Goal: Transaction & Acquisition: Purchase product/service

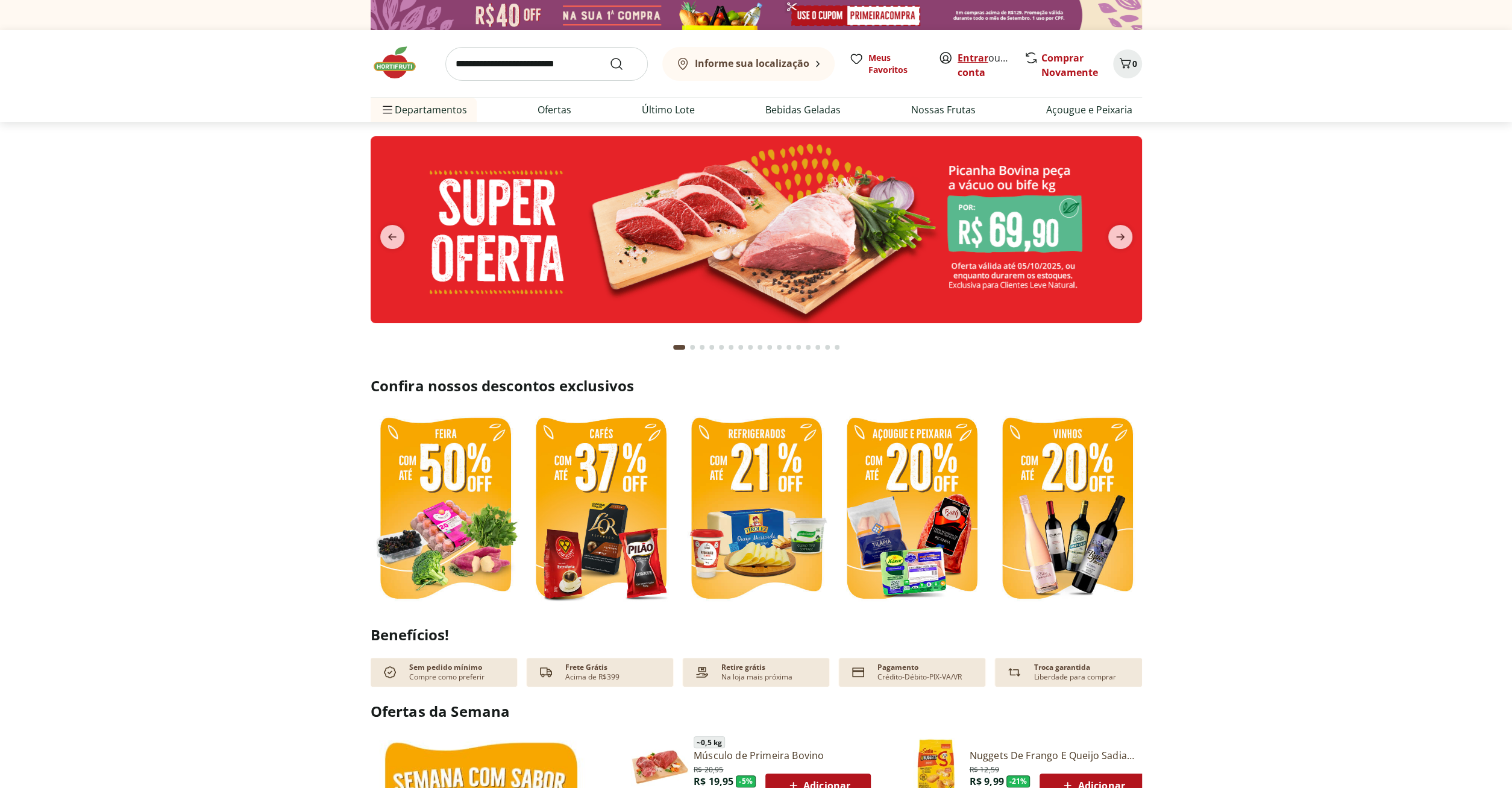
click at [986, 61] on link "Entrar" at bounding box center [973, 58] width 31 height 13
click at [449, 482] on img at bounding box center [445, 510] width 149 height 200
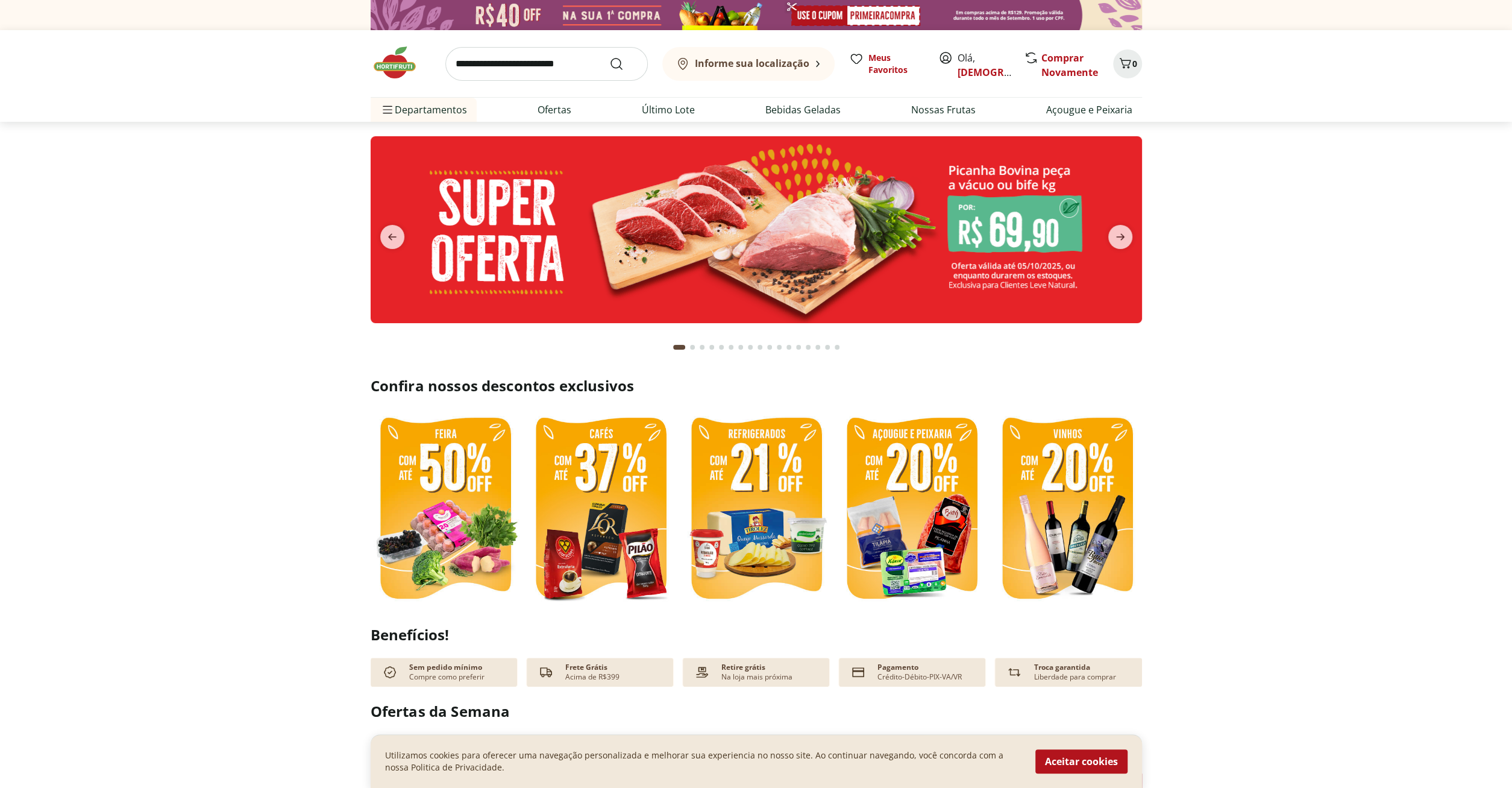
select select "**********"
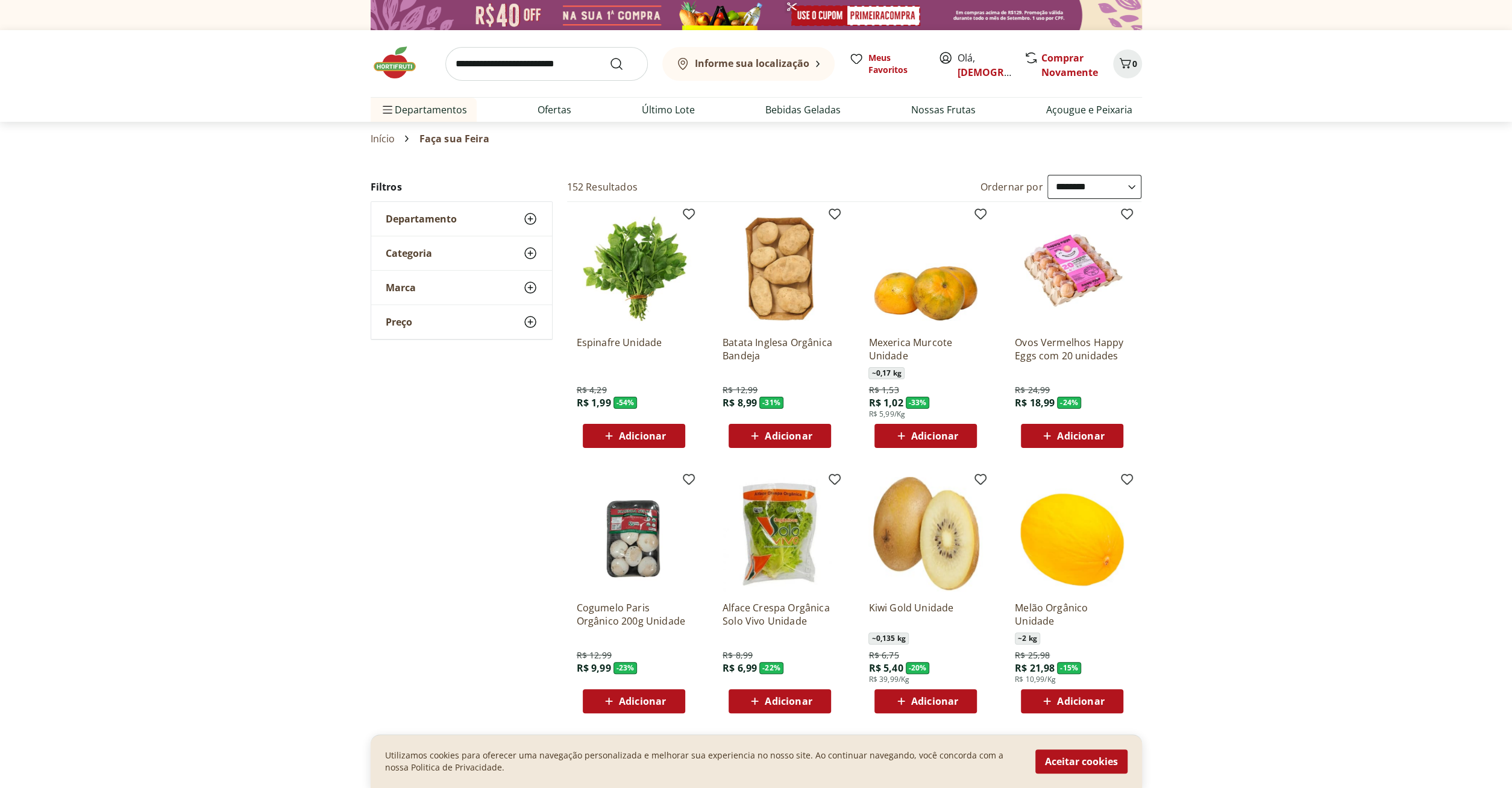
click at [930, 434] on span "Adicionar" at bounding box center [934, 436] width 47 height 9
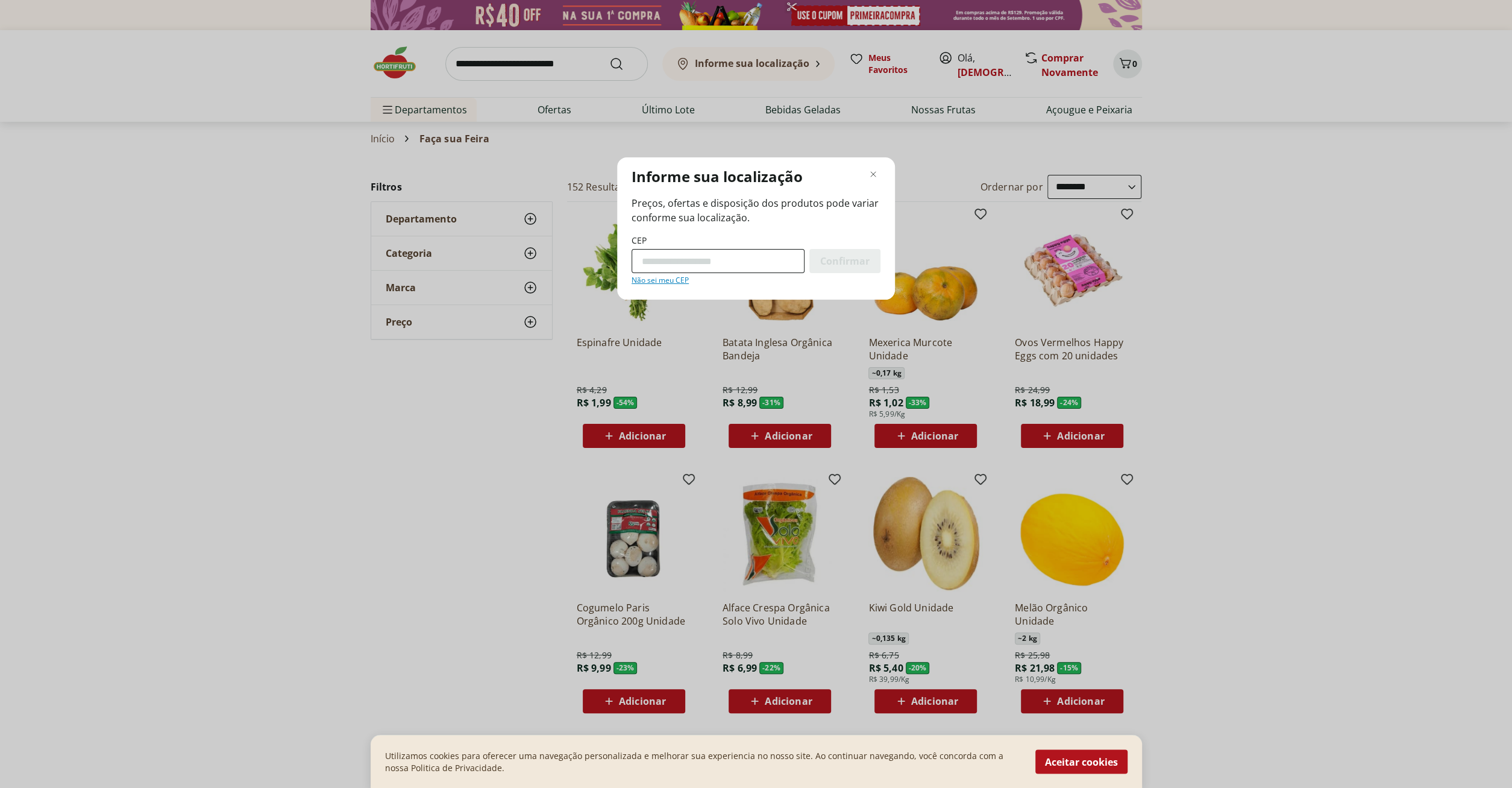
click at [673, 259] on input "CEP" at bounding box center [718, 261] width 173 height 24
type input "*********"
click at [809, 249] on button "Confirmar" at bounding box center [845, 261] width 71 height 24
click at [841, 264] on span "Confirmar" at bounding box center [845, 260] width 49 height 9
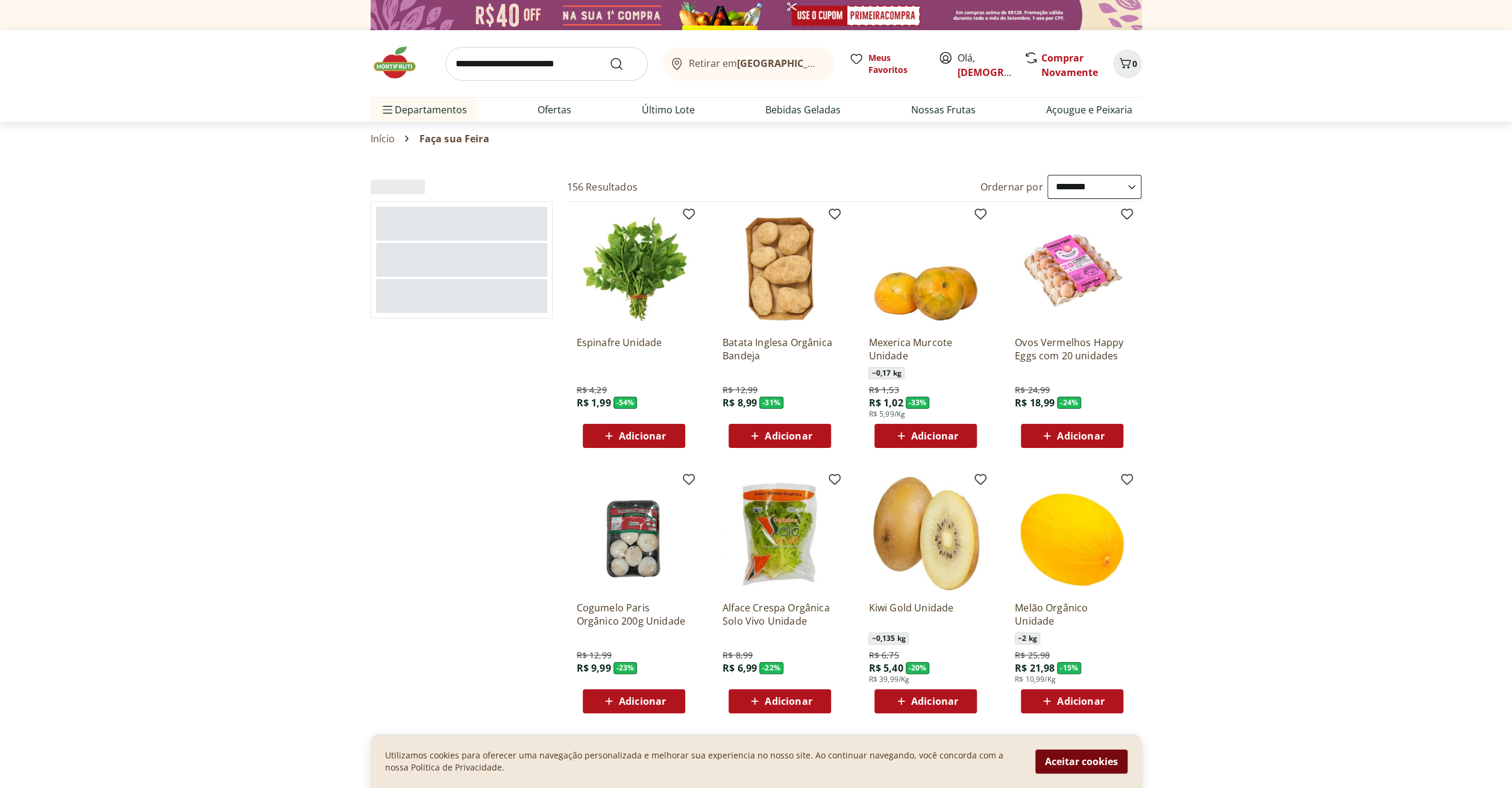
click at [1091, 769] on button "Aceitar cookies" at bounding box center [1081, 762] width 92 height 24
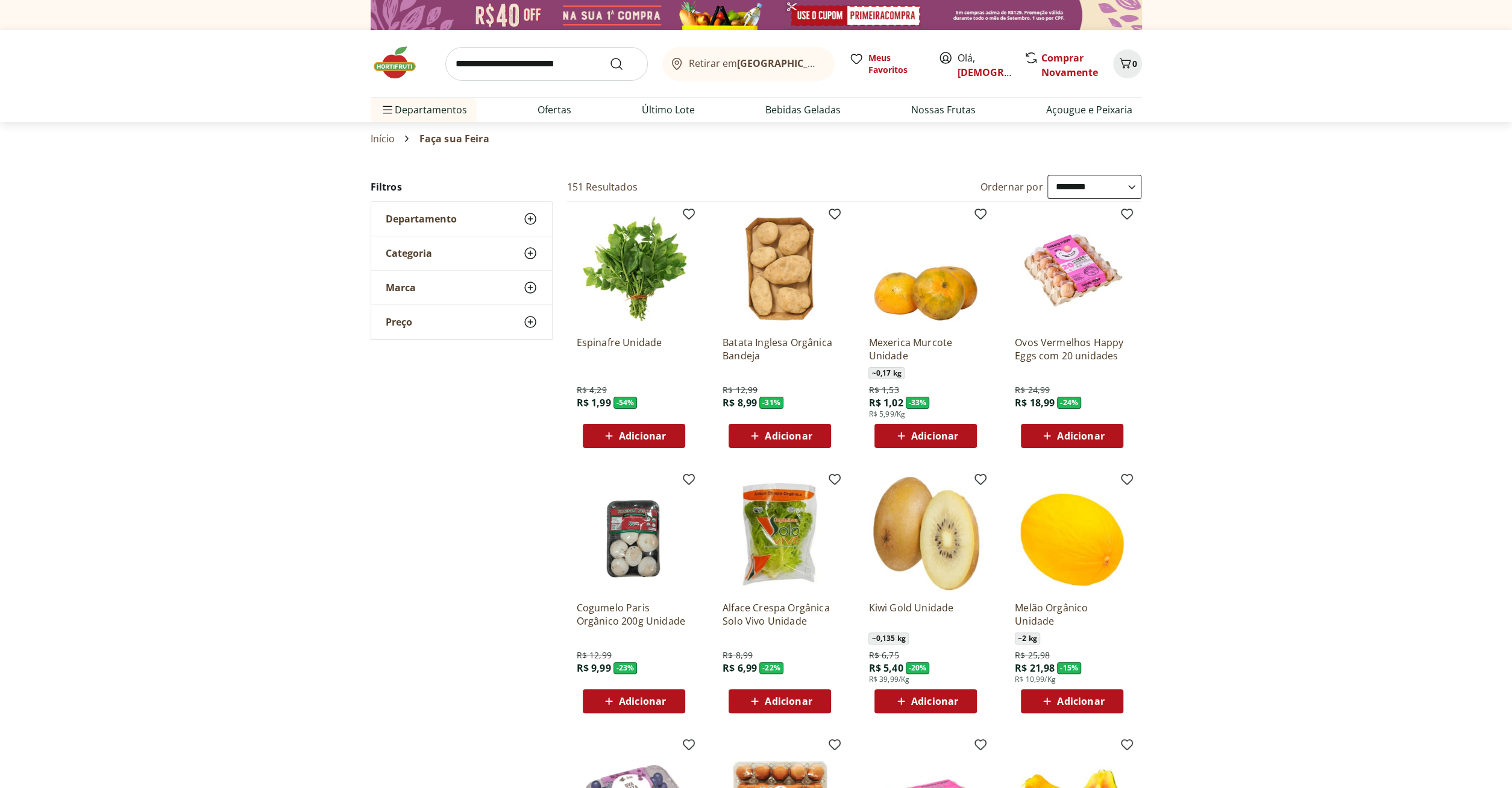
click at [943, 438] on span "Adicionar" at bounding box center [934, 436] width 47 height 9
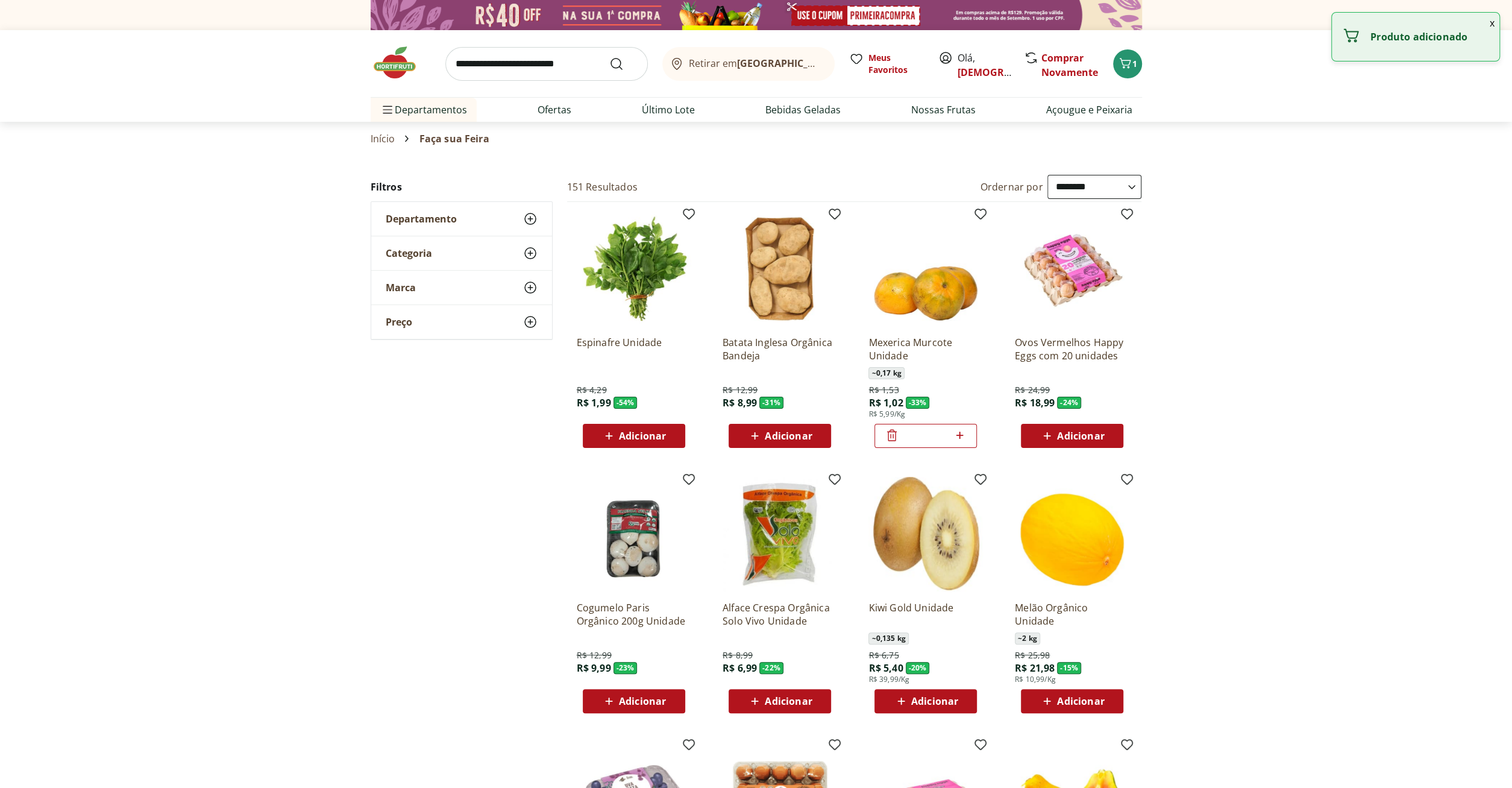
click at [963, 434] on icon at bounding box center [959, 435] width 7 height 7
click at [963, 434] on icon at bounding box center [959, 434] width 15 height 14
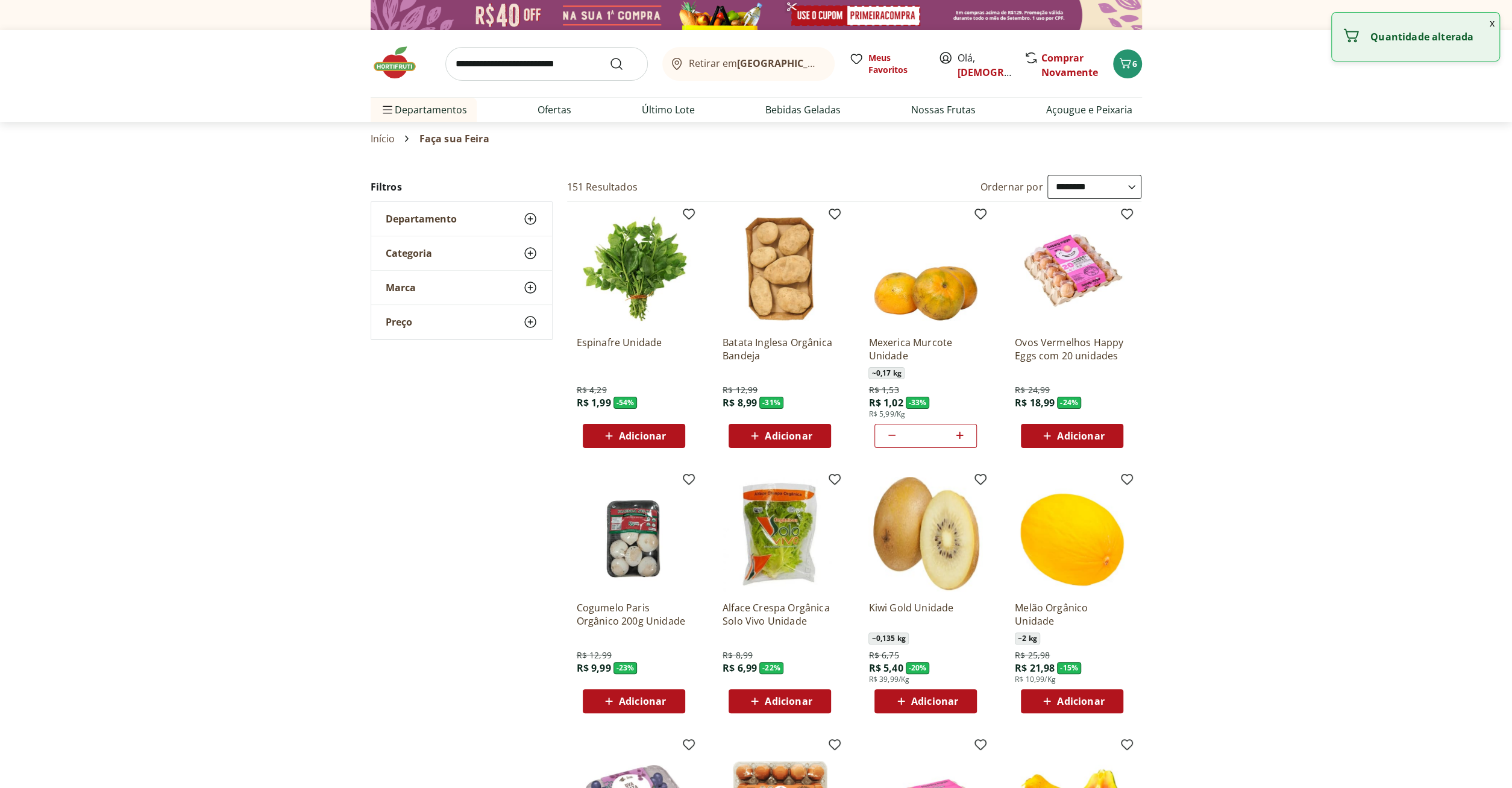
click at [963, 434] on icon at bounding box center [959, 434] width 15 height 14
click at [962, 434] on icon at bounding box center [959, 434] width 15 height 14
click at [959, 434] on icon at bounding box center [959, 435] width 7 height 7
type input "**"
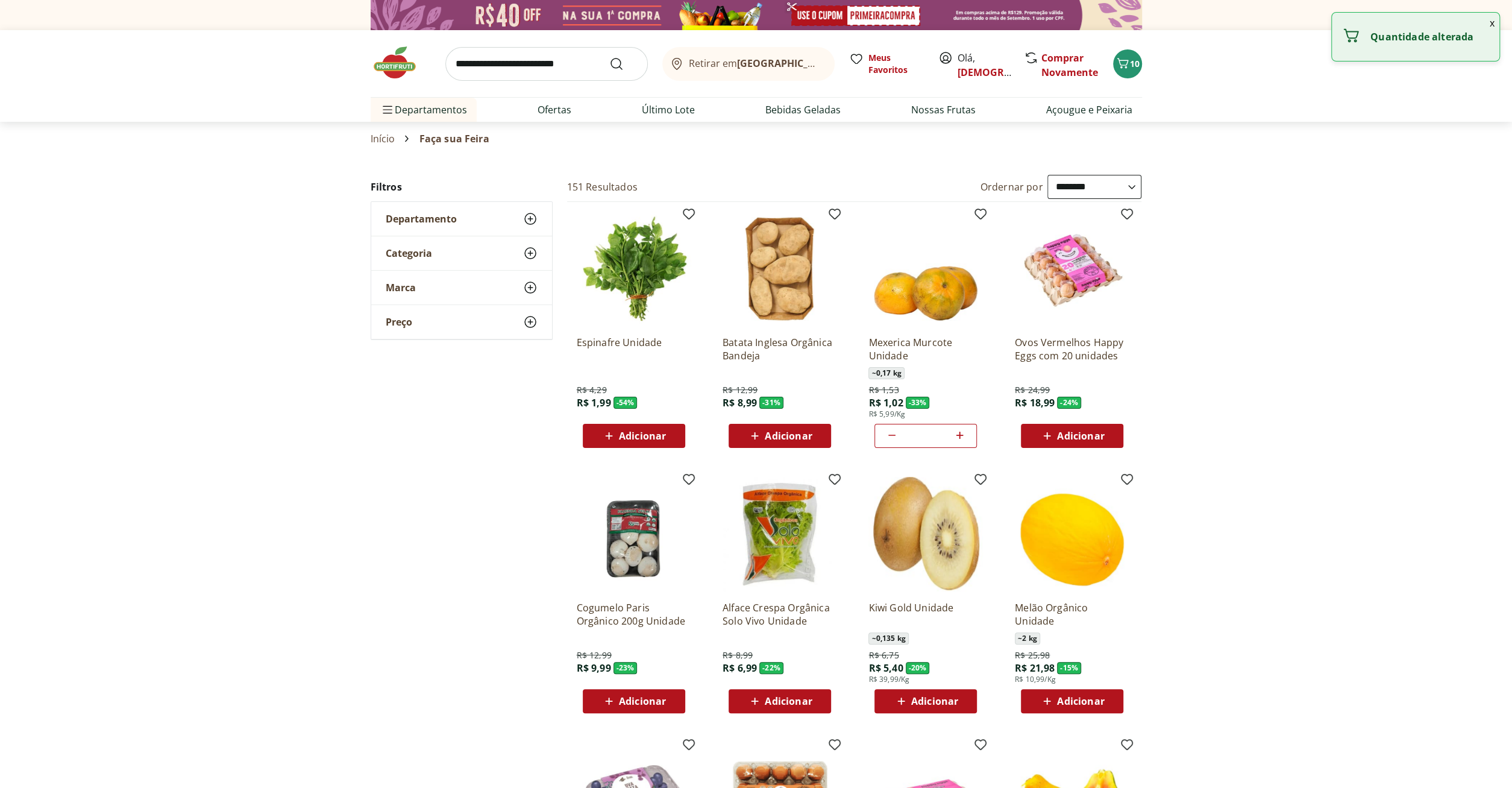
click at [1078, 438] on span "Adicionar" at bounding box center [1080, 436] width 47 height 9
click at [1108, 434] on icon at bounding box center [1106, 435] width 7 height 7
type input "*"
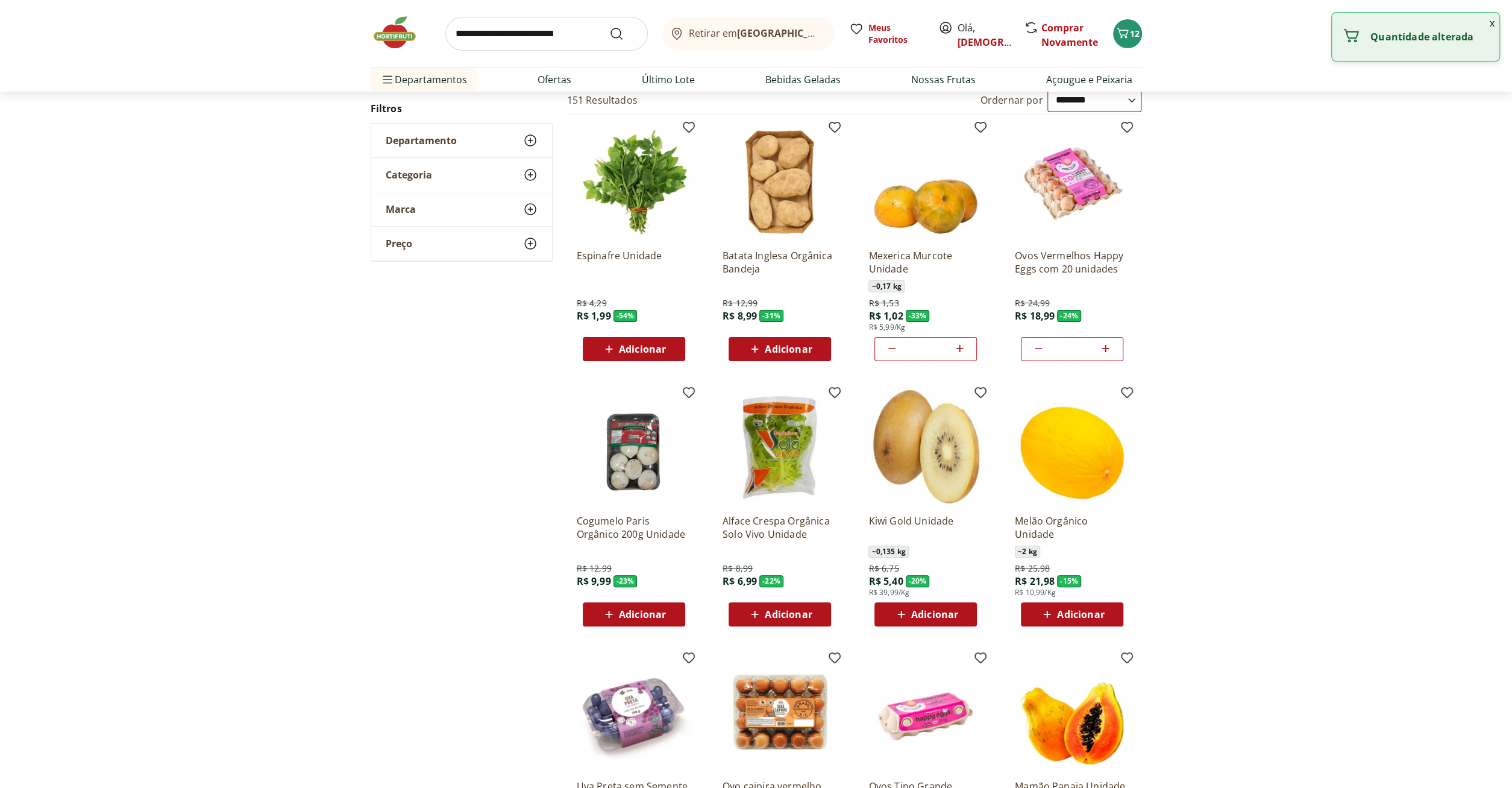
scroll to position [188, 0]
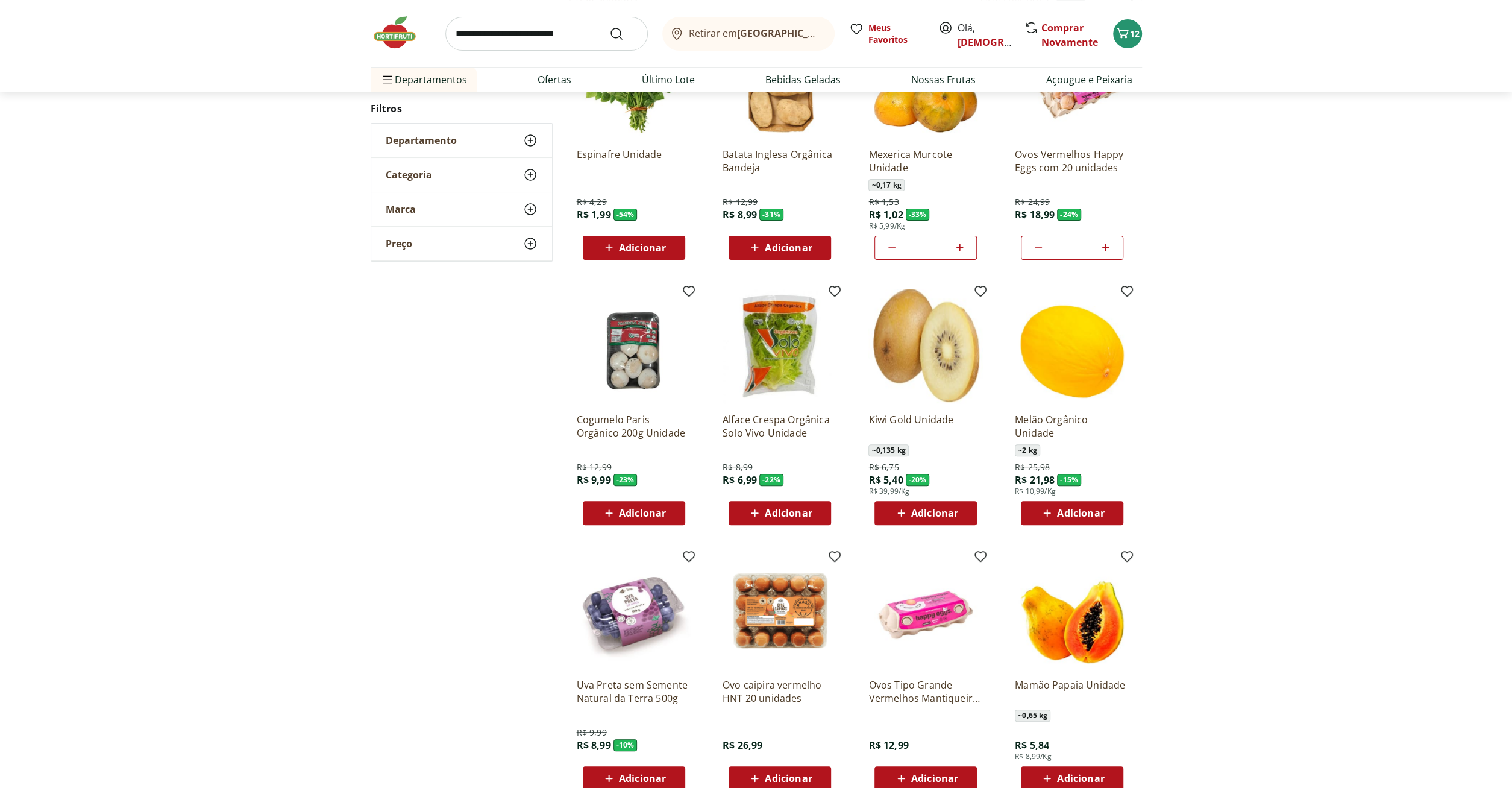
click at [760, 34] on b "Rio de Janeiro/RJ" at bounding box center [839, 33] width 203 height 13
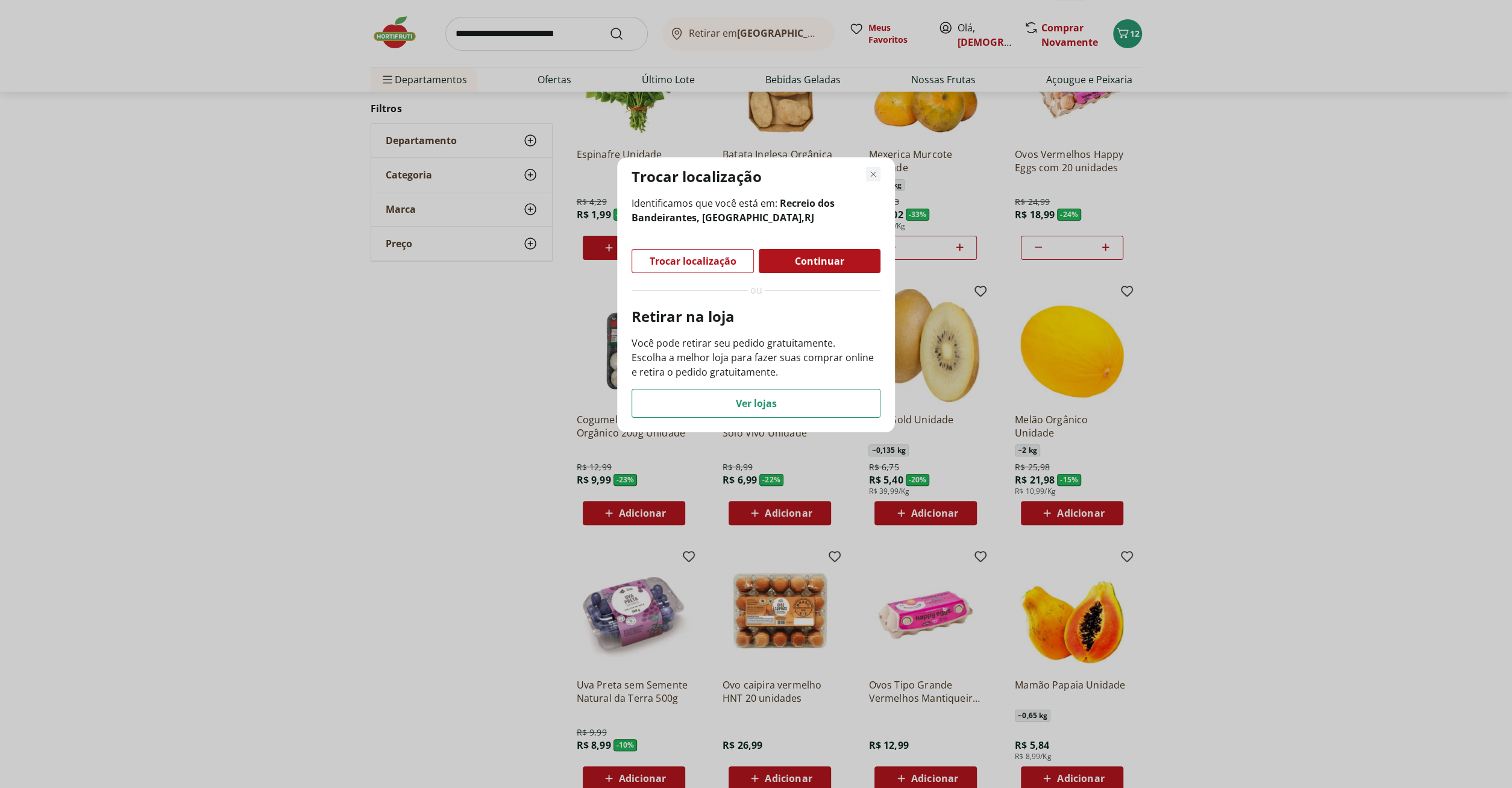
click at [876, 176] on icon "Fechar modal de regionalização" at bounding box center [873, 174] width 14 height 14
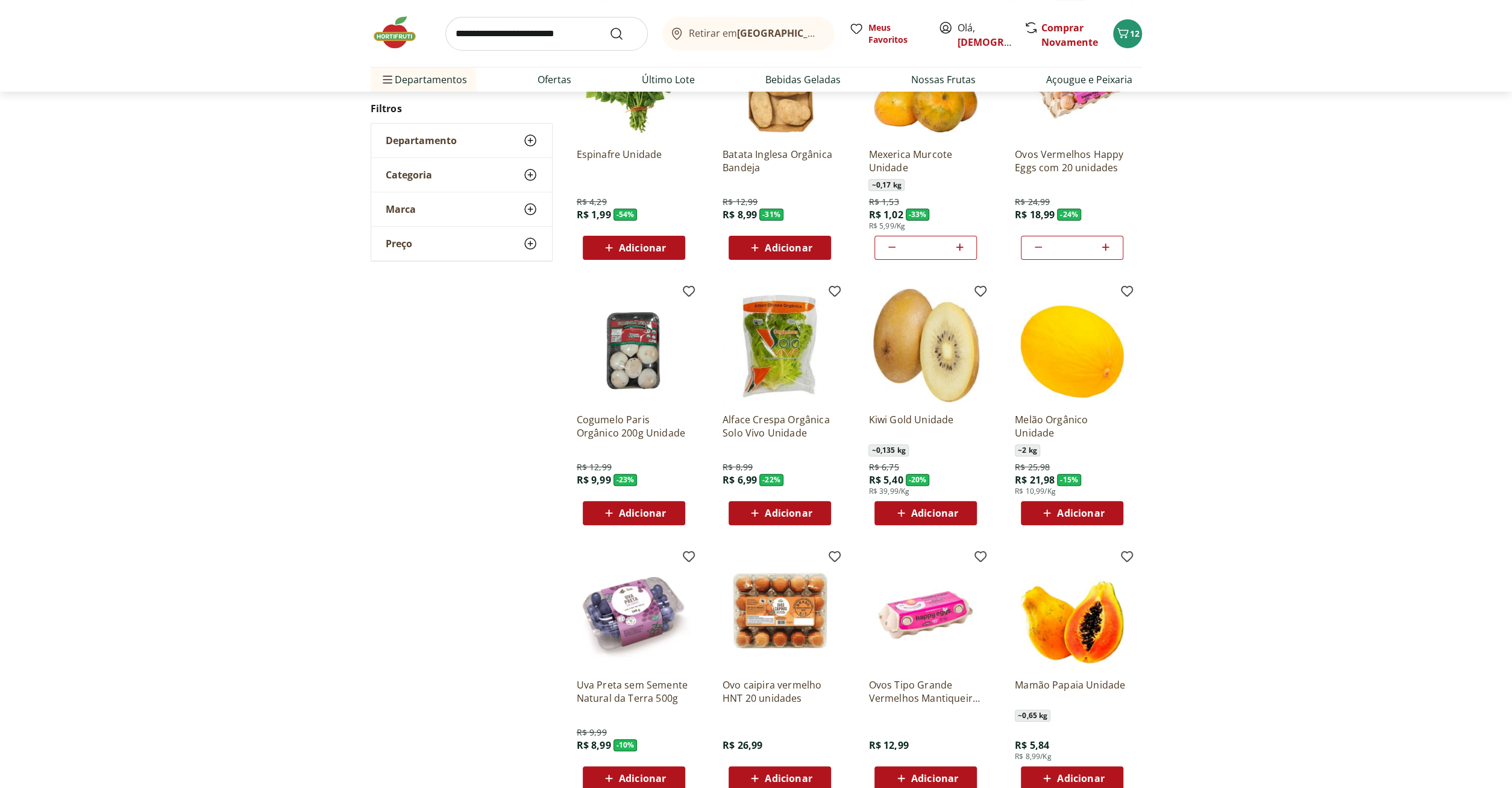
click at [790, 776] on span "Adicionar" at bounding box center [788, 778] width 47 height 9
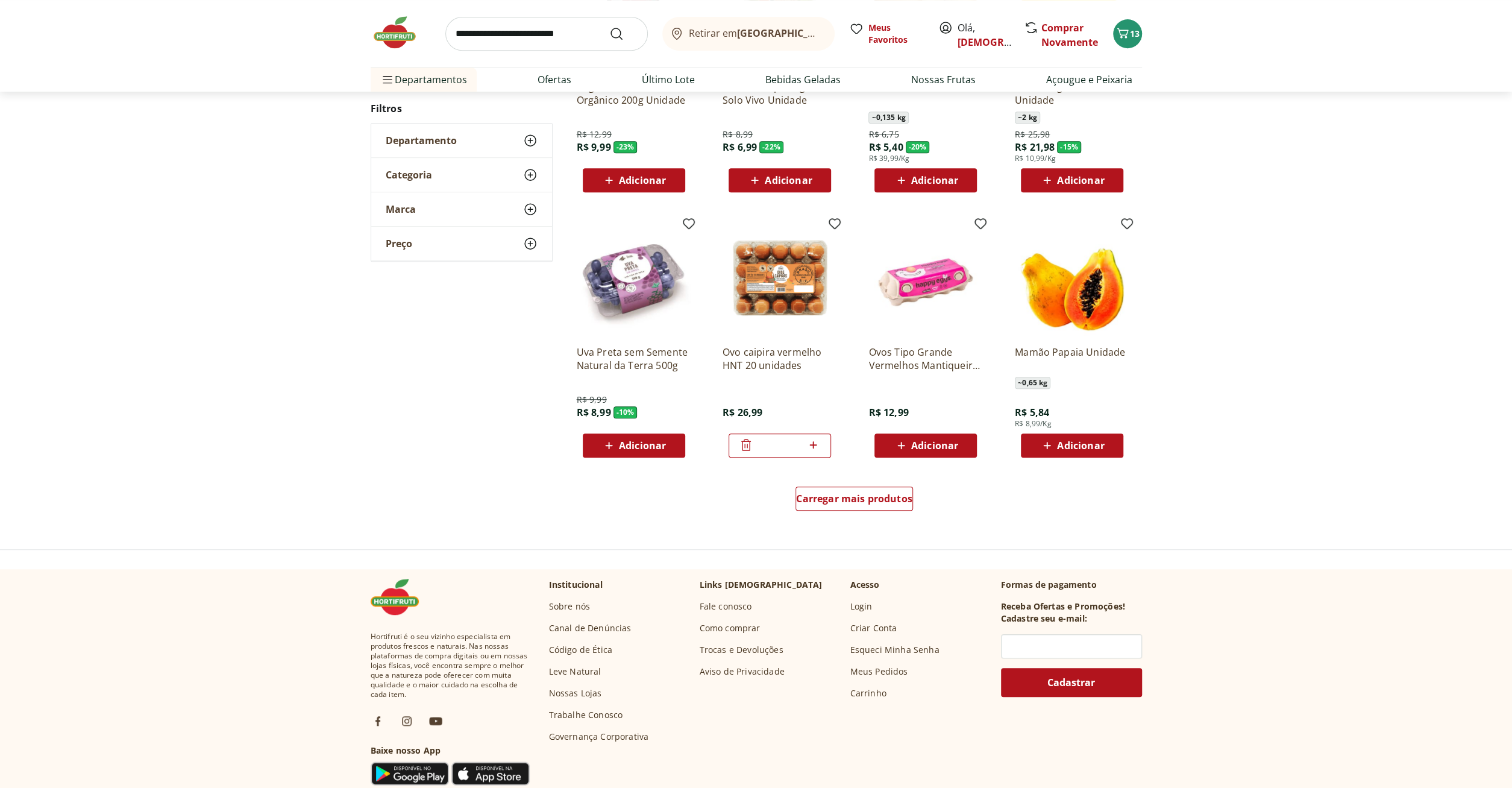
scroll to position [564, 0]
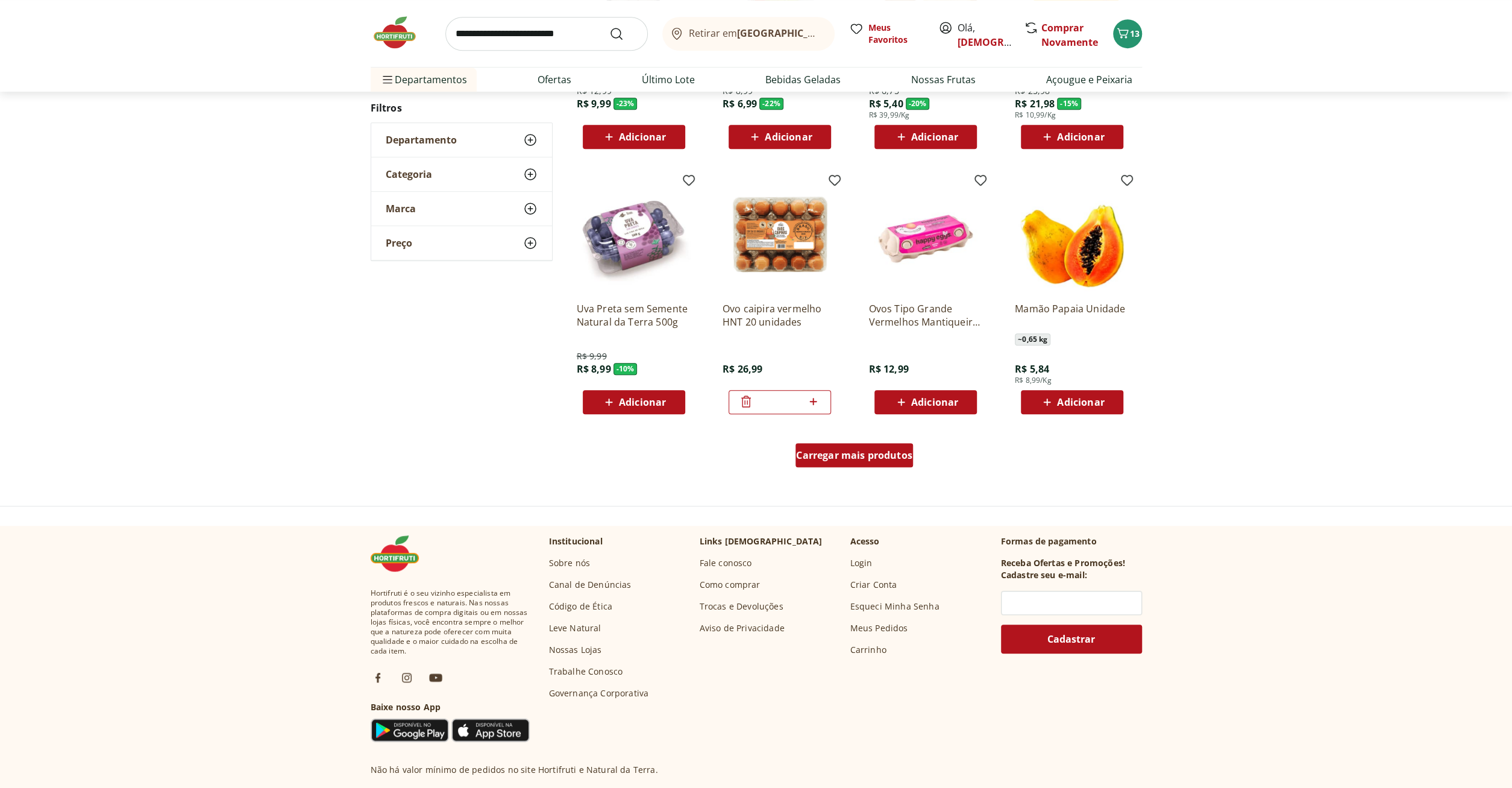
click at [859, 455] on span "Carregar mais produtos" at bounding box center [854, 455] width 117 height 9
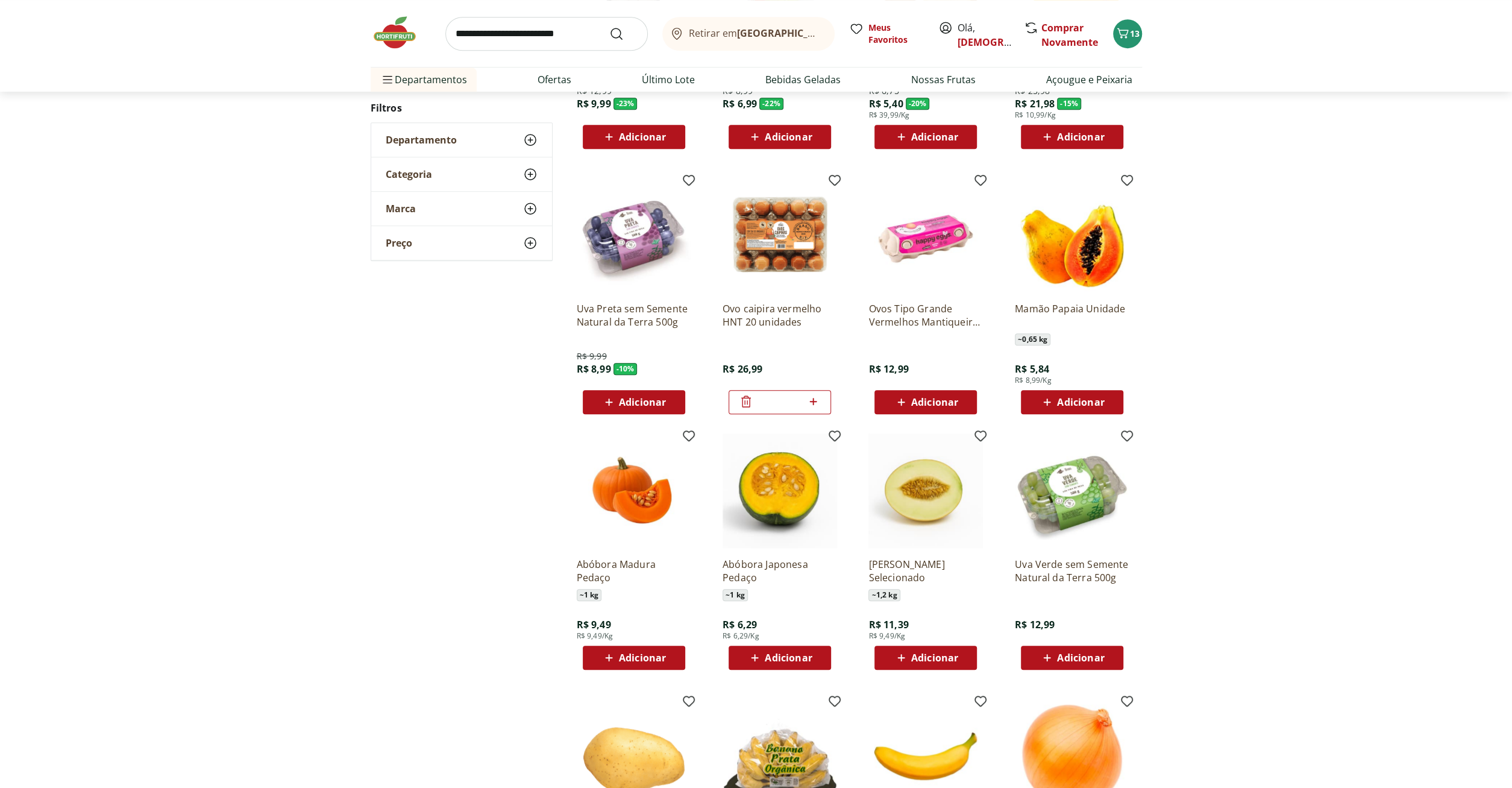
click at [1093, 399] on span "Adicionar" at bounding box center [1080, 401] width 47 height 9
click at [1111, 401] on icon at bounding box center [1105, 401] width 15 height 14
type input "*"
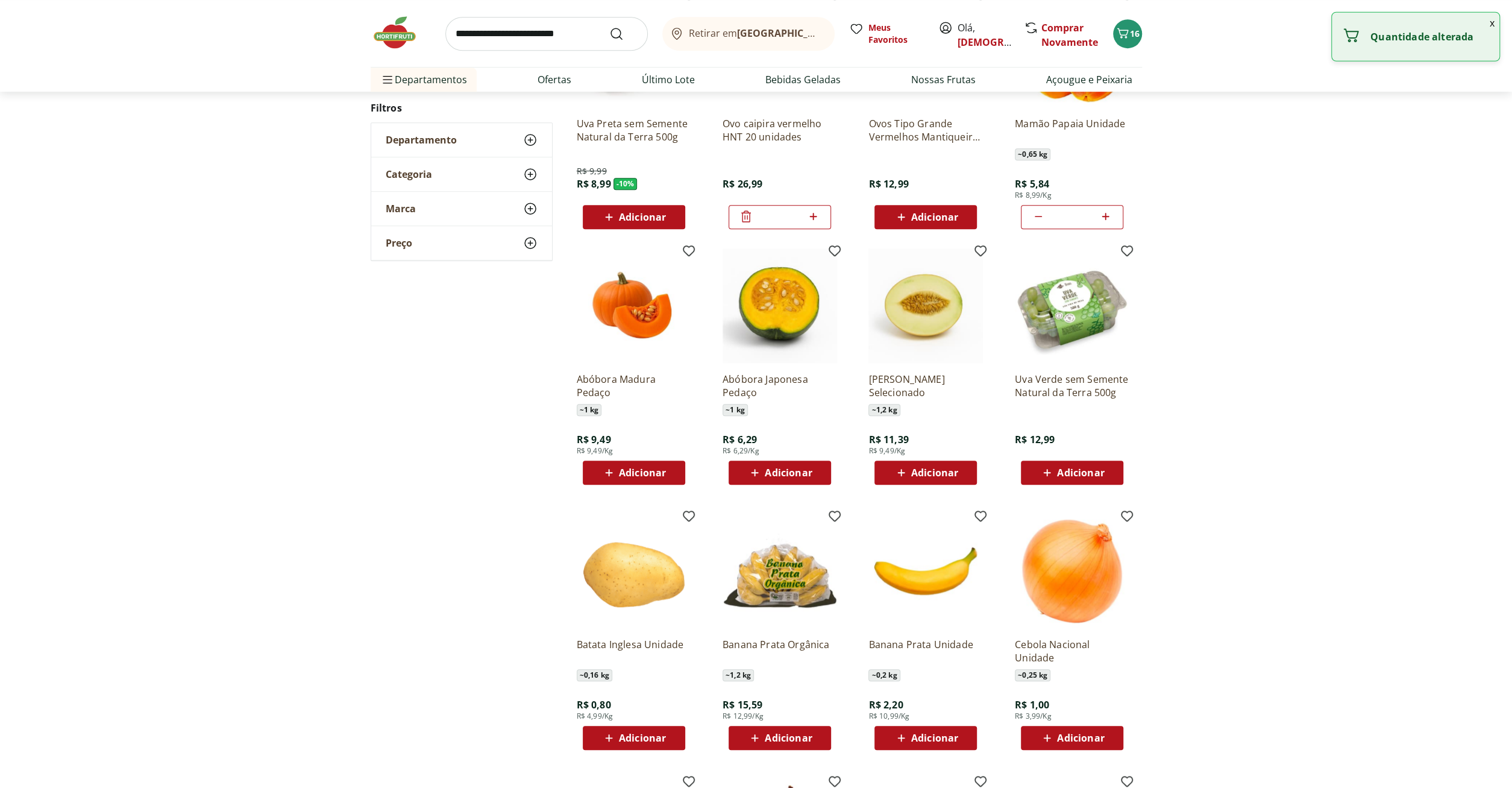
scroll to position [91, 0]
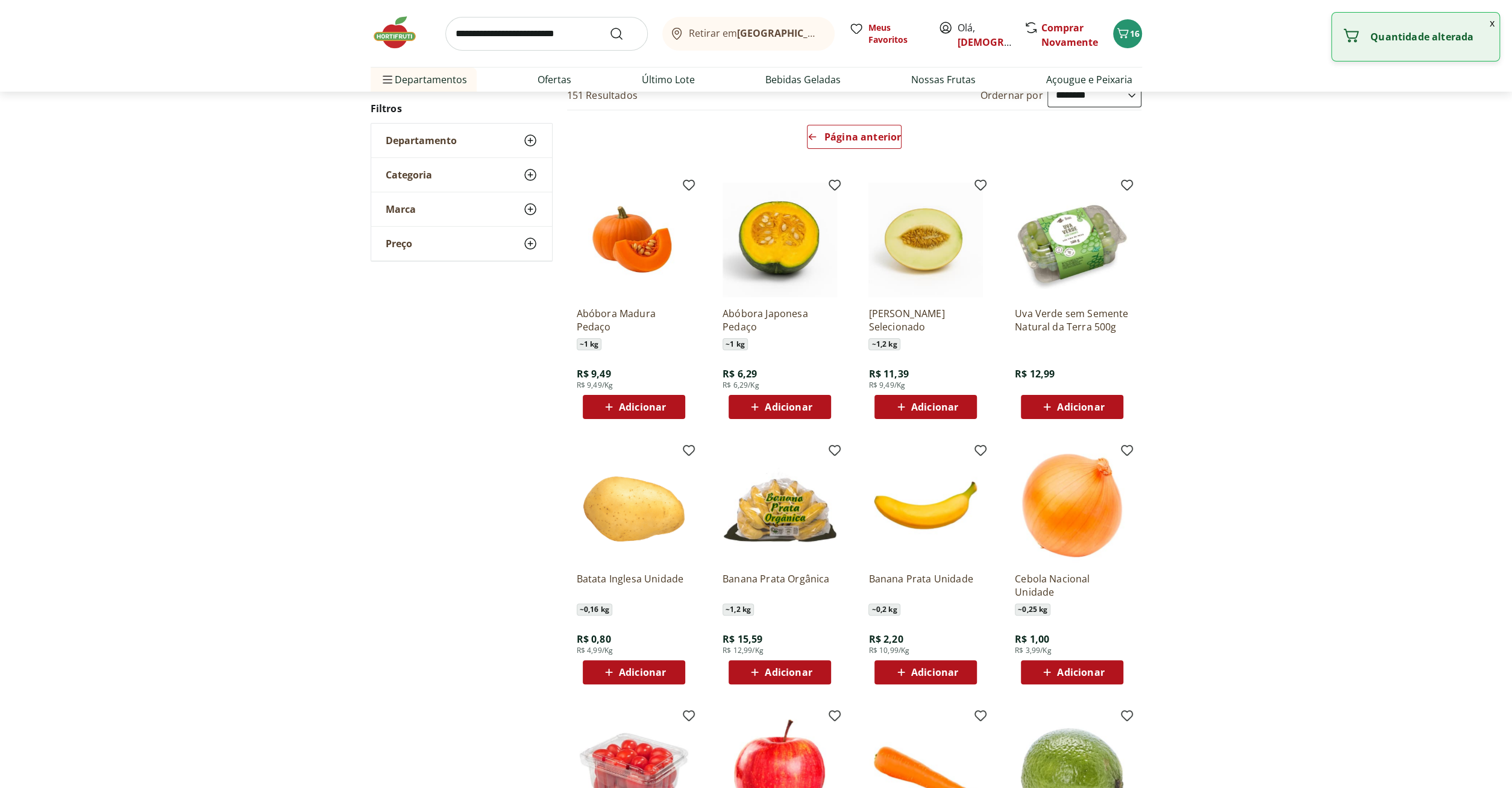
click at [782, 407] on span "Adicionar" at bounding box center [788, 407] width 47 height 9
click at [812, 405] on icon at bounding box center [813, 405] width 15 height 14
type input "*"
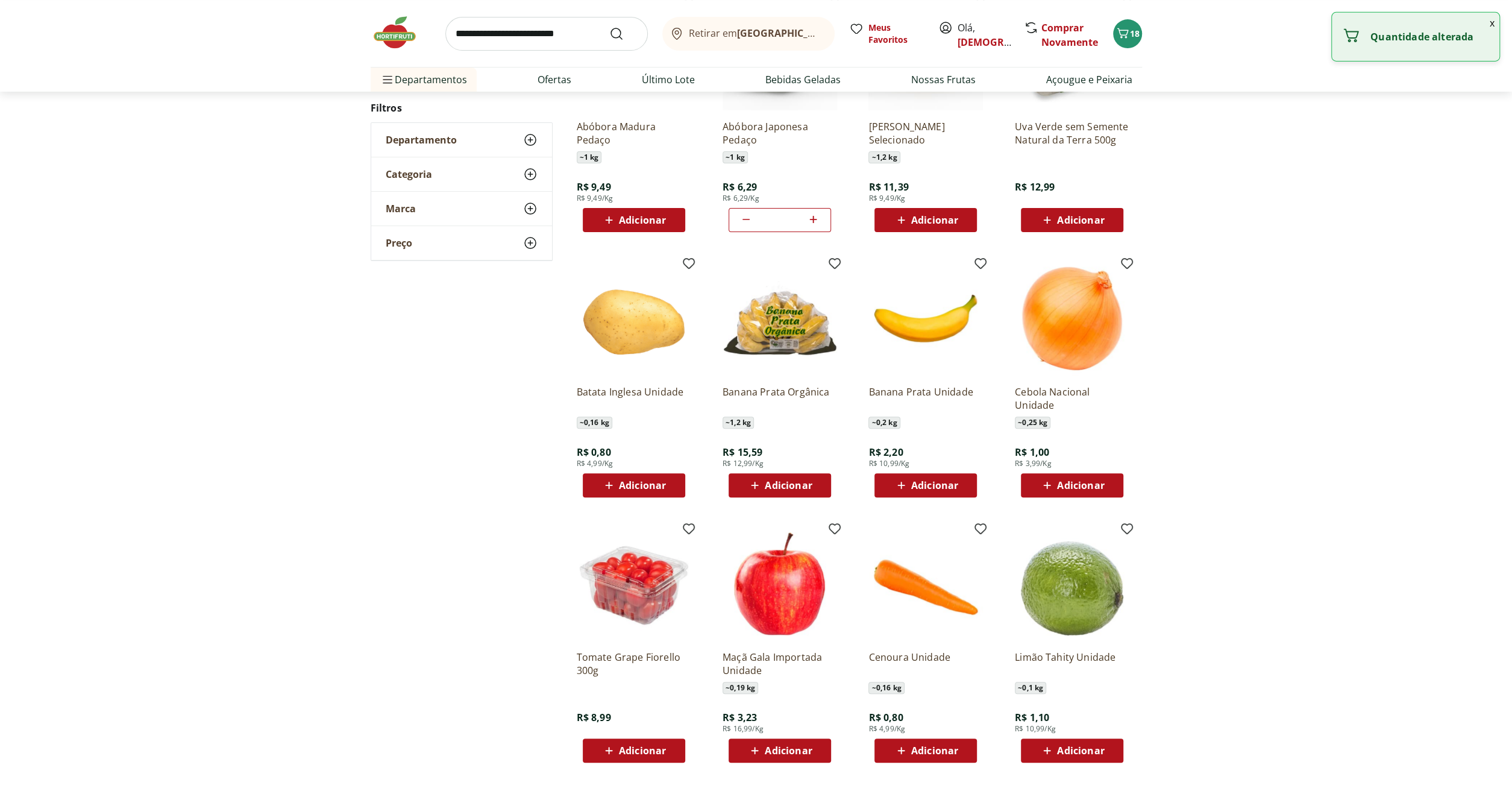
scroll to position [280, 0]
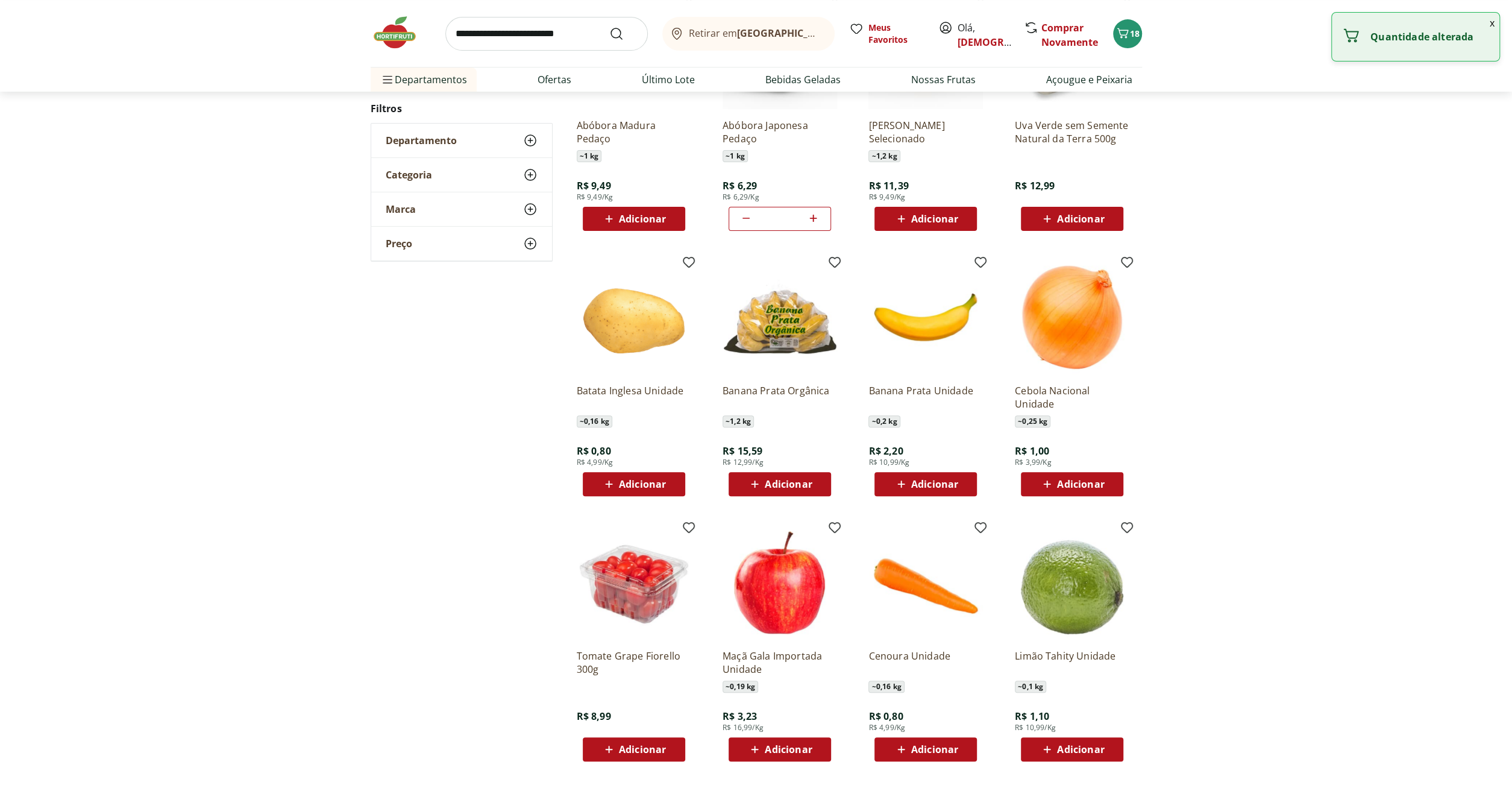
click at [645, 479] on span "Adicionar" at bounding box center [642, 484] width 47 height 9
click at [669, 484] on icon at bounding box center [667, 484] width 7 height 7
click at [670, 483] on icon at bounding box center [667, 484] width 7 height 7
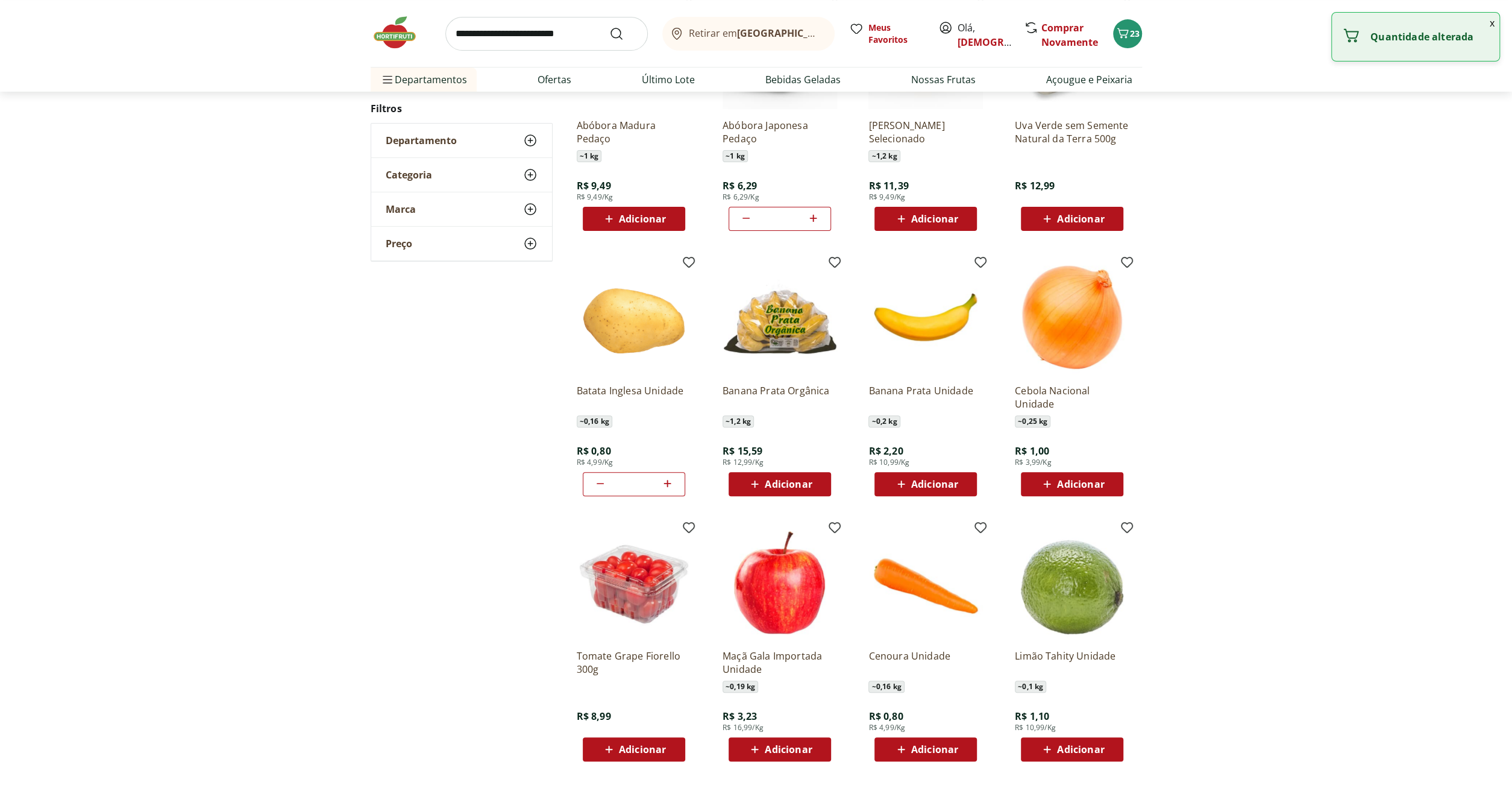
click at [671, 483] on icon at bounding box center [667, 484] width 7 height 7
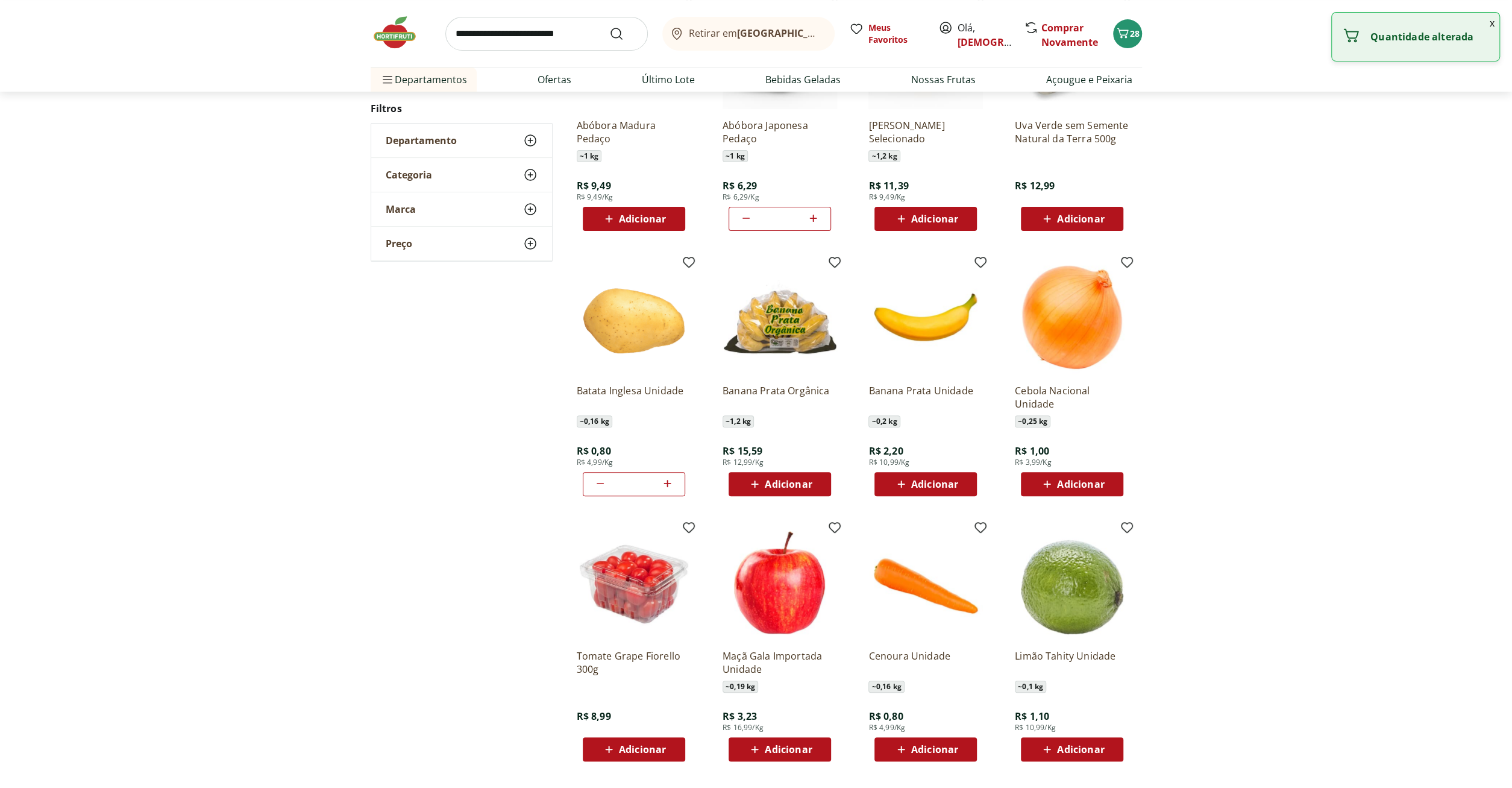
click at [671, 483] on icon at bounding box center [667, 484] width 7 height 7
type input "**"
click at [943, 484] on span "Adicionar" at bounding box center [934, 484] width 47 height 9
click at [963, 482] on icon at bounding box center [959, 483] width 15 height 14
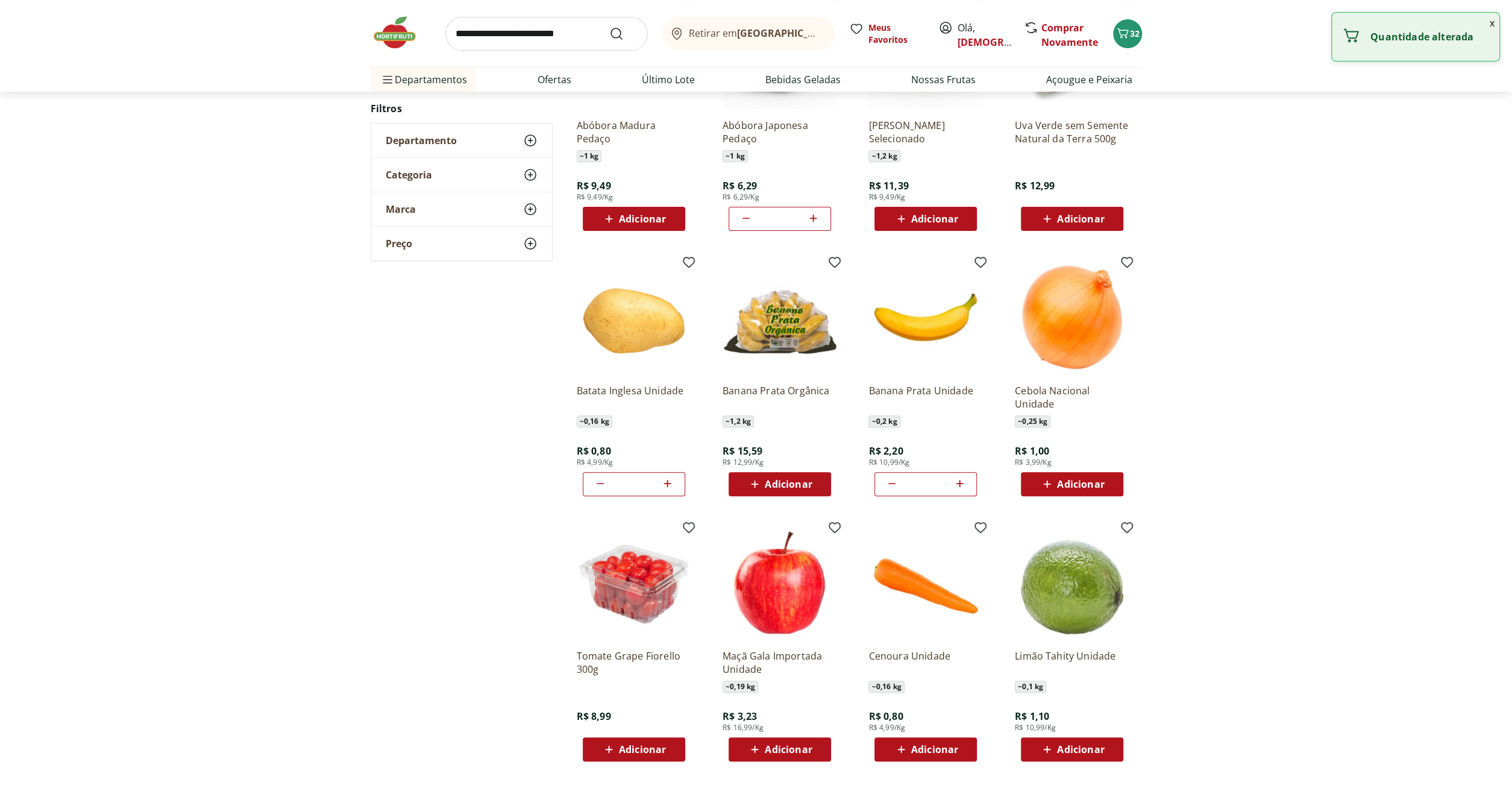
click at [963, 482] on icon at bounding box center [959, 483] width 15 height 14
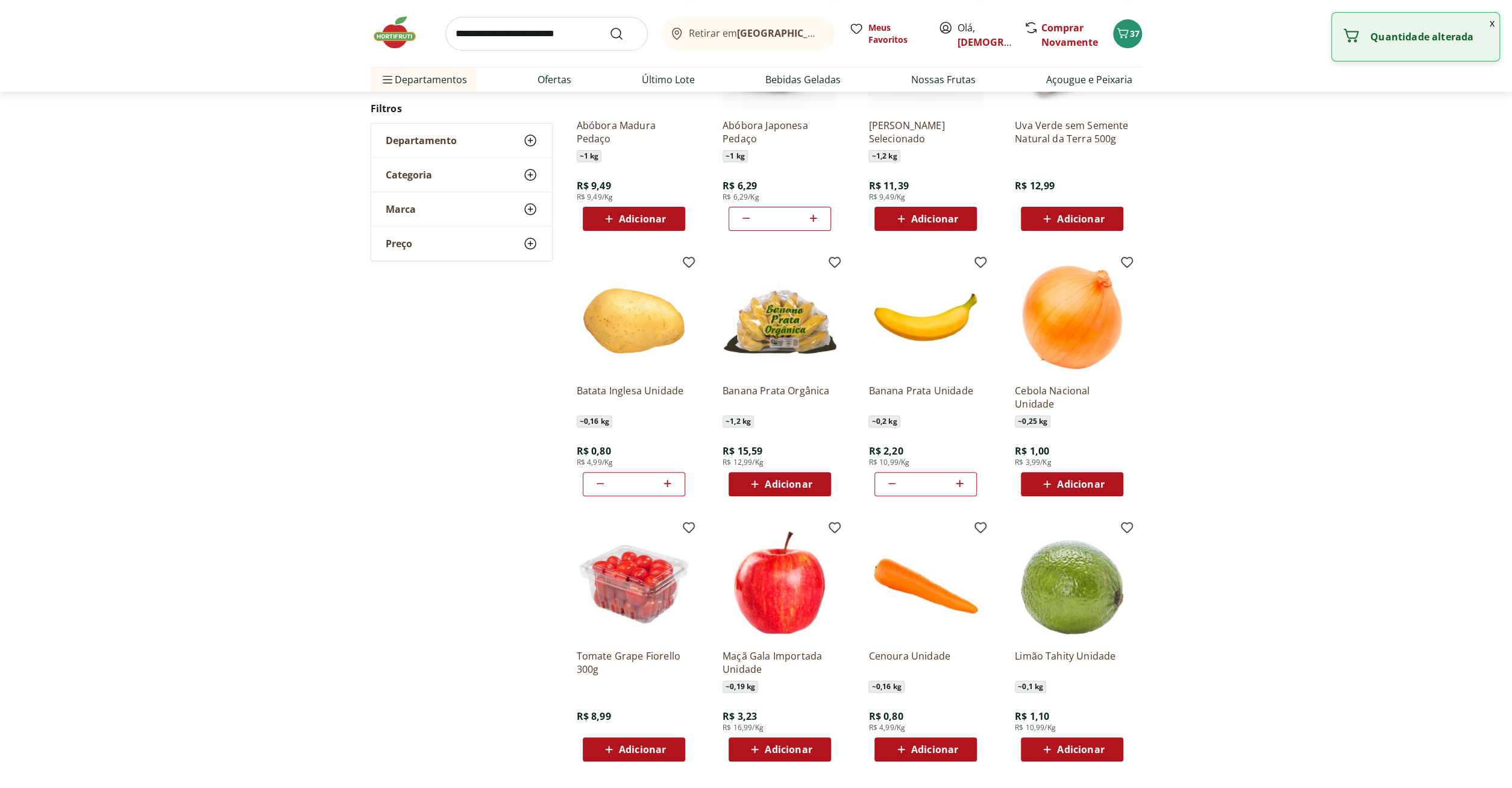
click at [963, 482] on icon at bounding box center [959, 483] width 15 height 14
click at [962, 482] on icon at bounding box center [959, 483] width 15 height 14
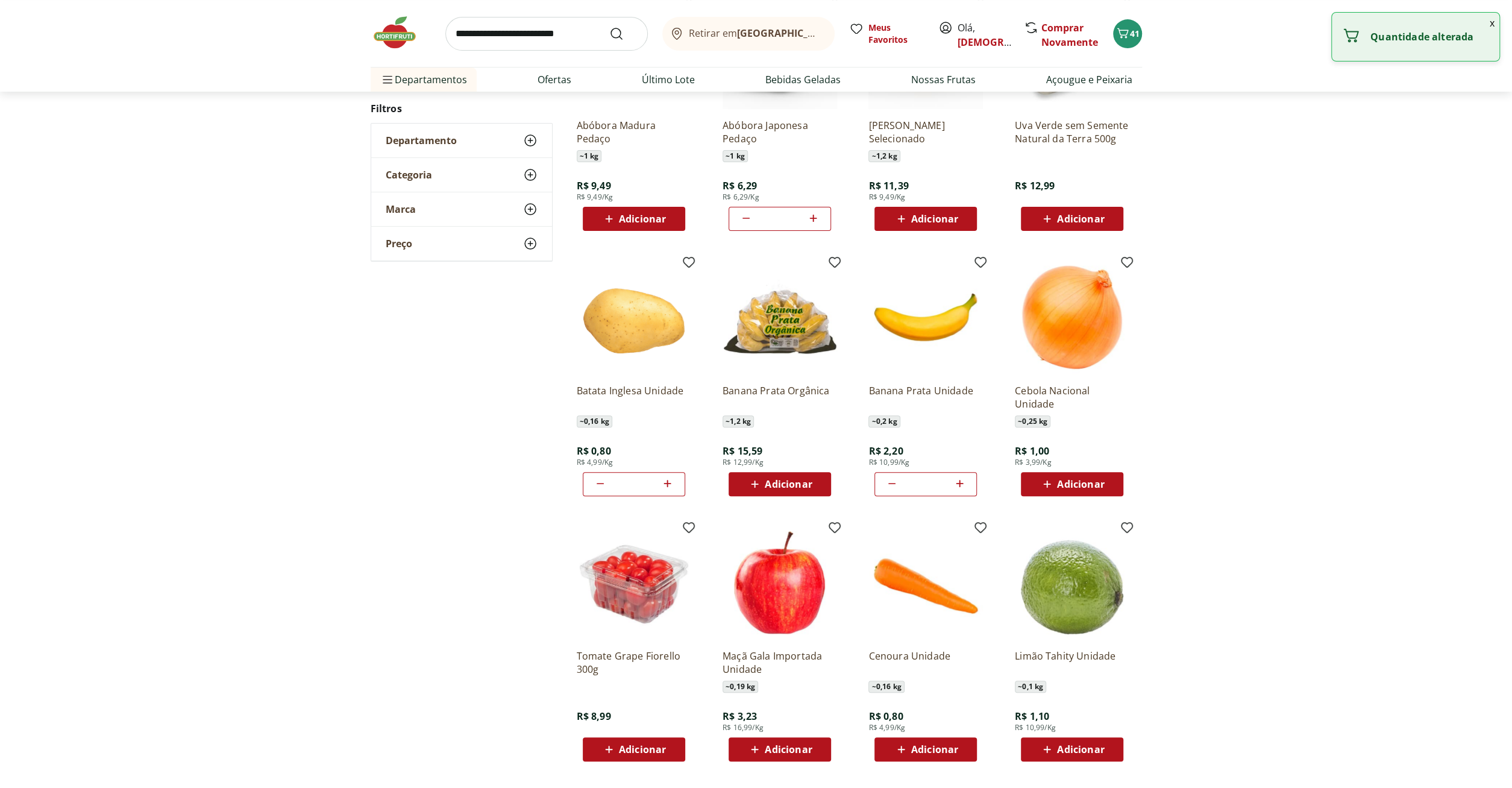
type input "**"
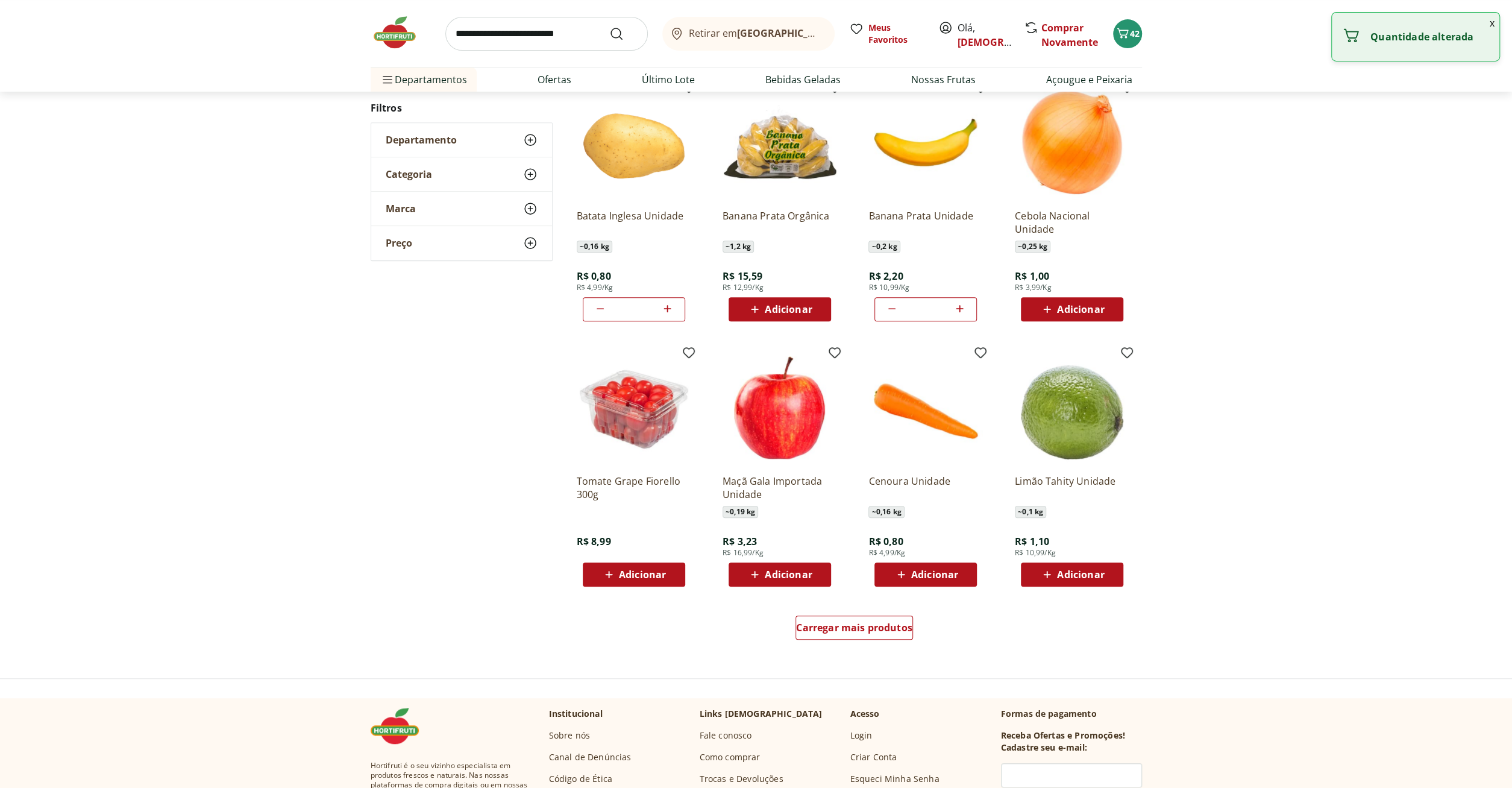
scroll to position [468, 0]
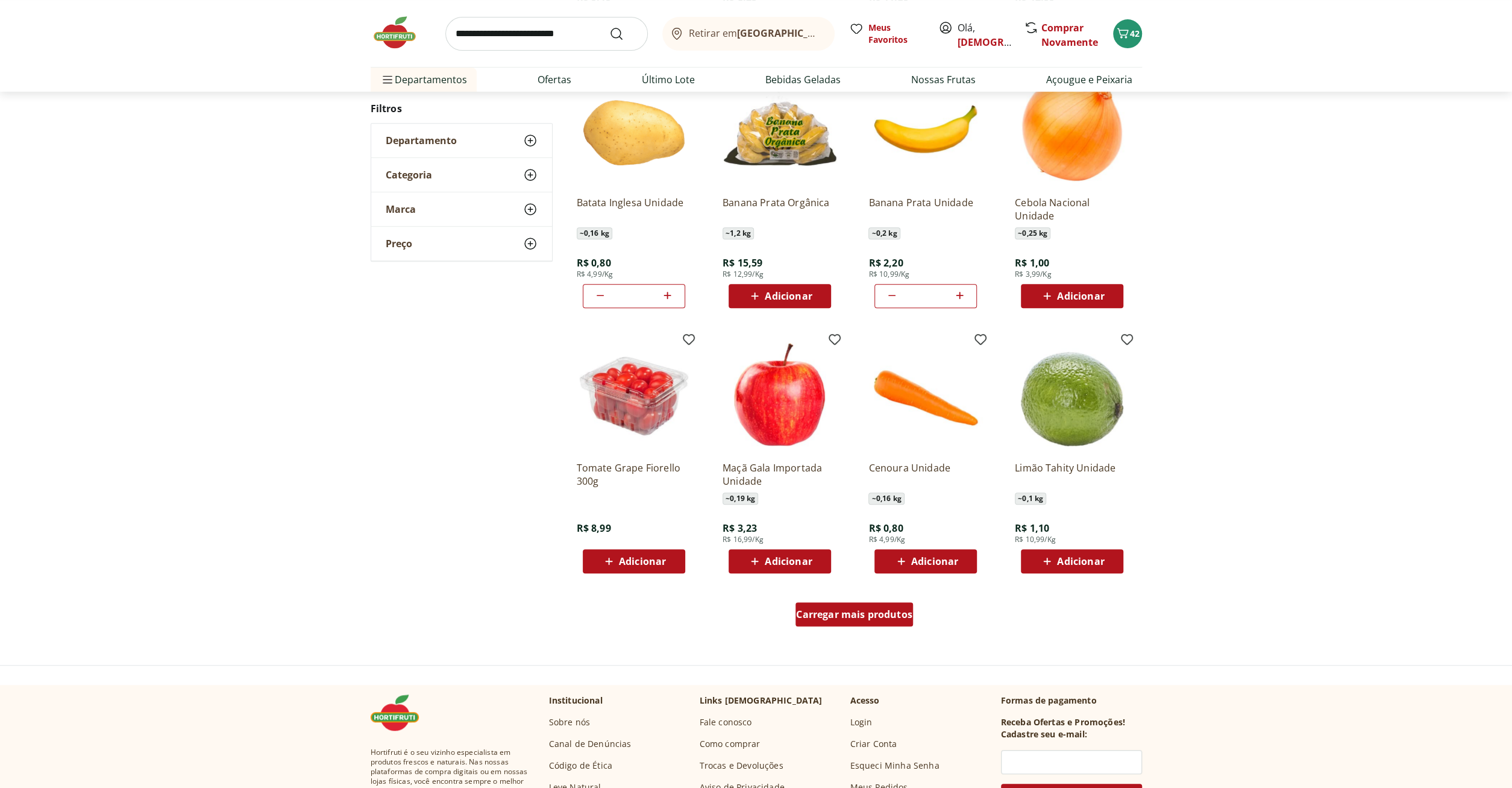
click at [871, 612] on span "Carregar mais produtos" at bounding box center [854, 614] width 117 height 9
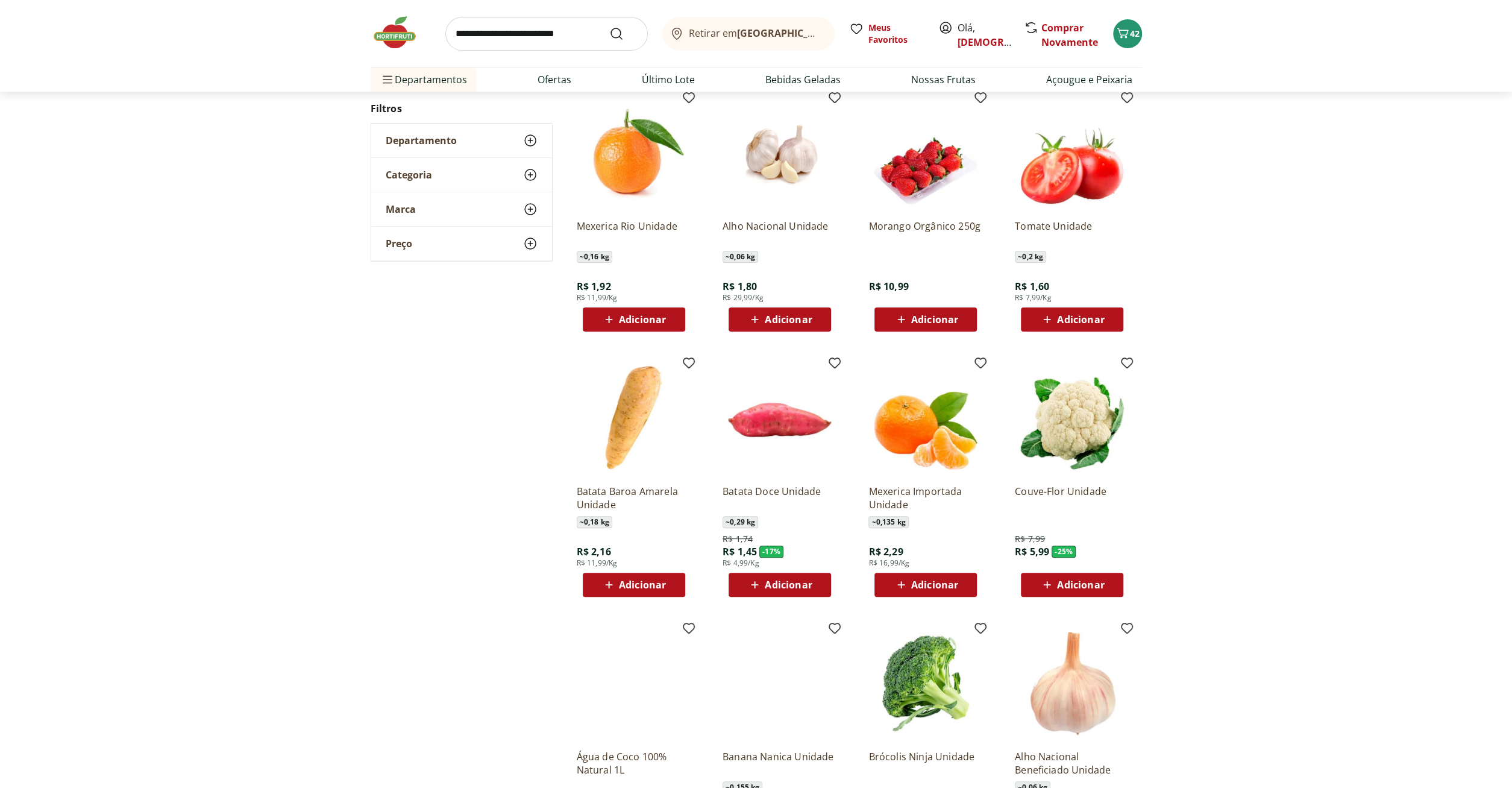
scroll to position [246, 0]
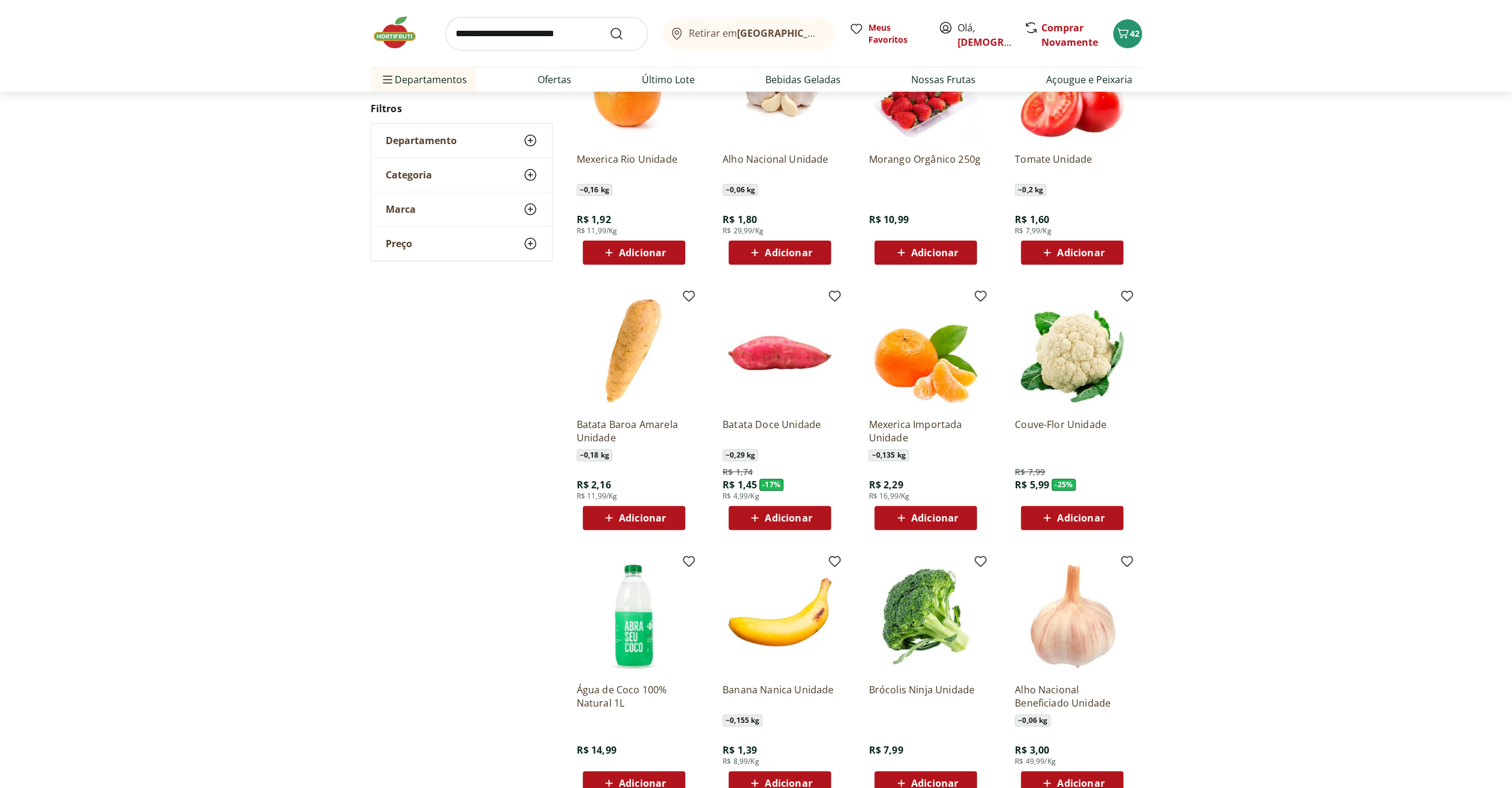
click at [623, 255] on span "Adicionar" at bounding box center [642, 252] width 47 height 9
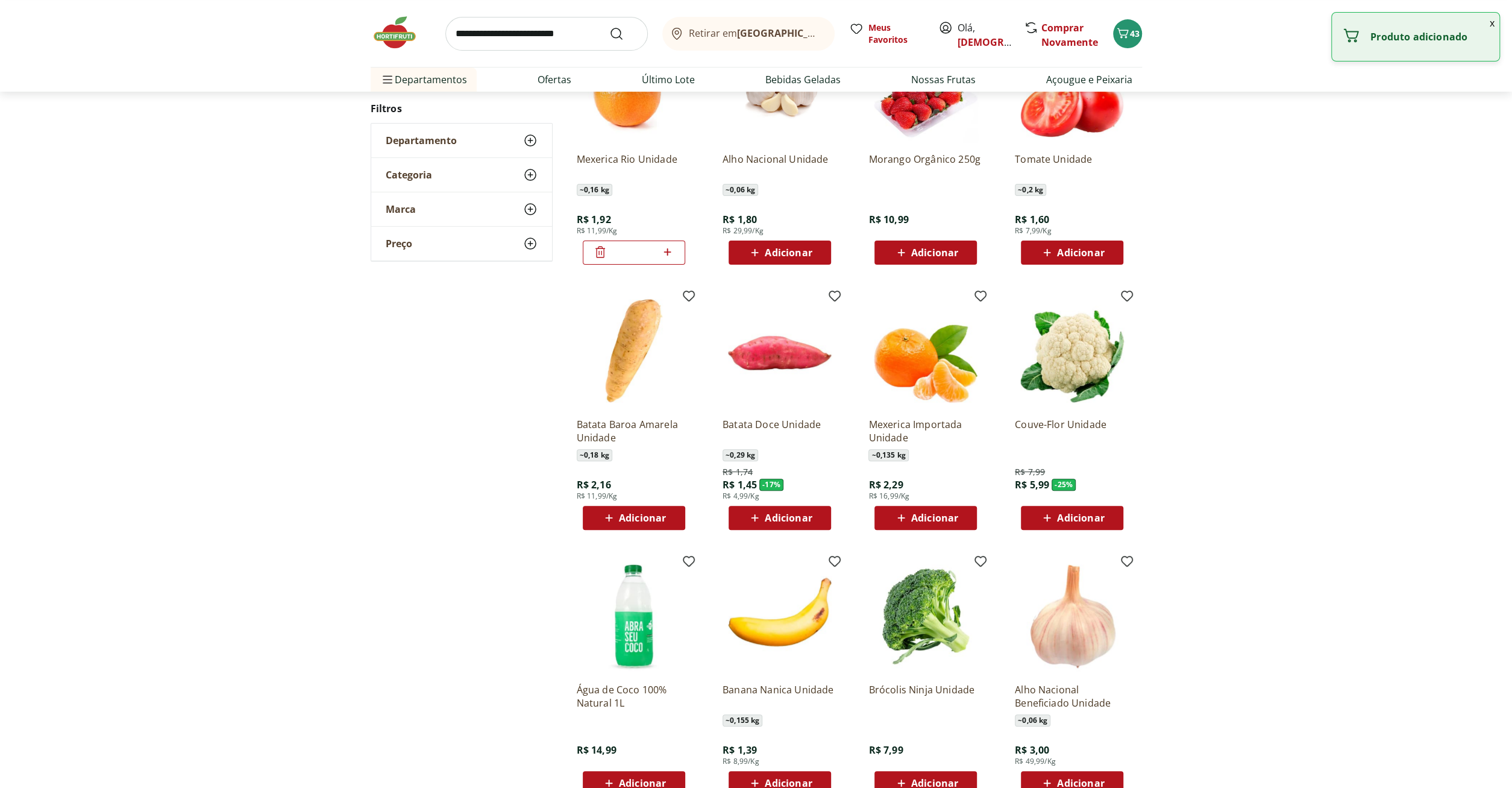
click at [669, 251] on icon at bounding box center [667, 252] width 7 height 7
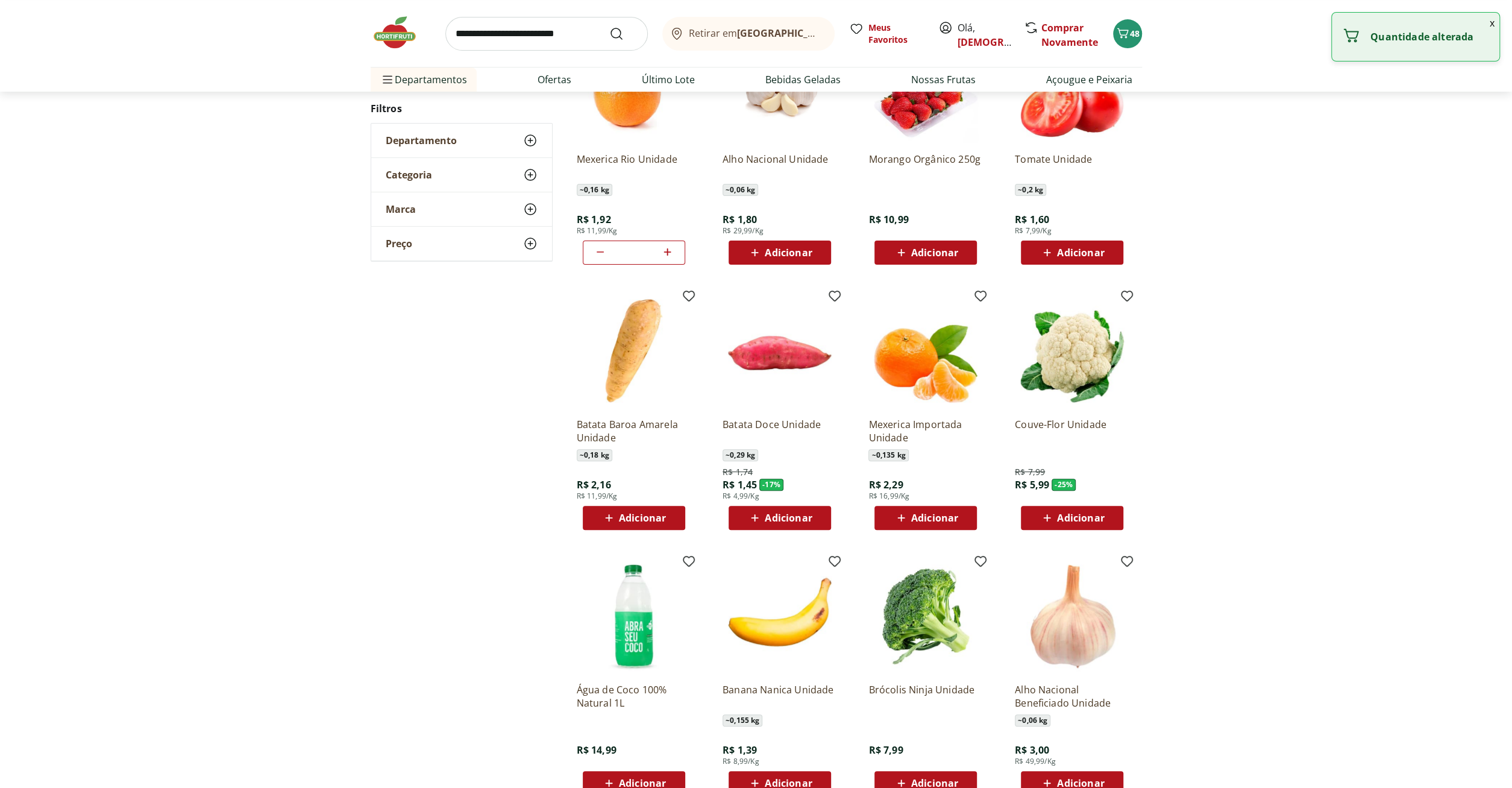
click at [669, 251] on icon at bounding box center [667, 252] width 7 height 7
click at [598, 253] on icon at bounding box center [599, 251] width 14 height 14
type input "*"
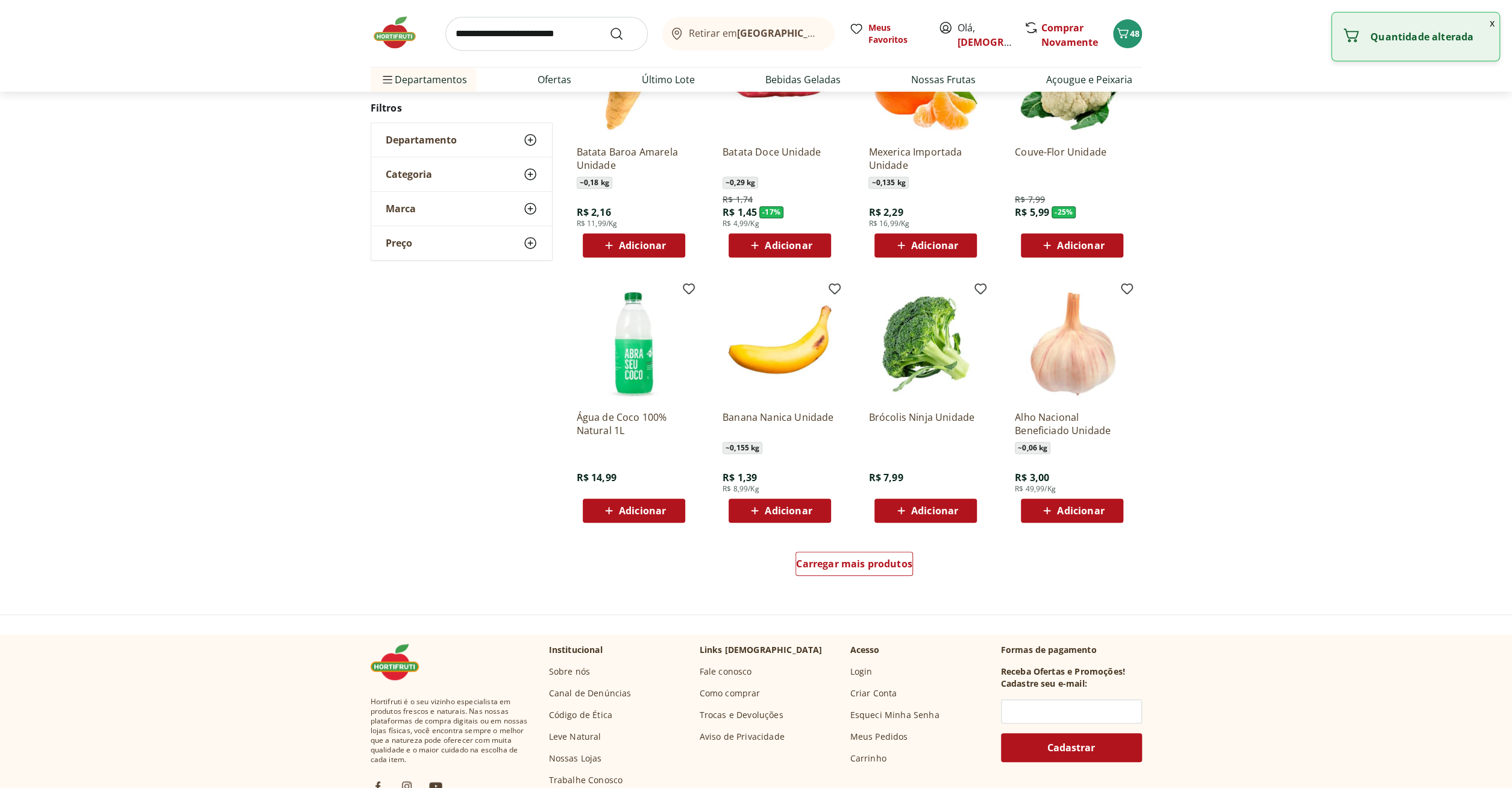
scroll to position [559, 0]
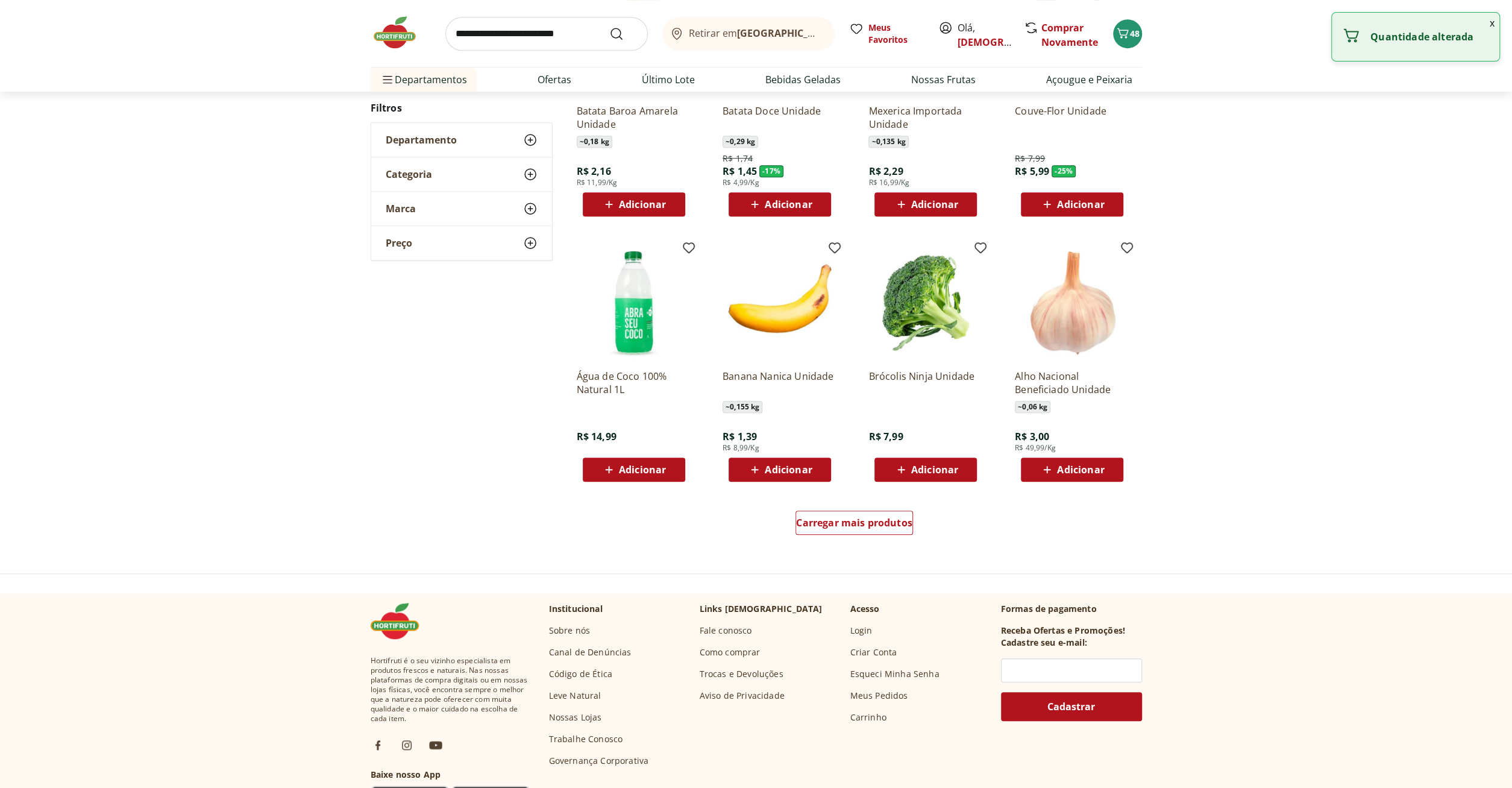
click at [645, 473] on span "Adicionar" at bounding box center [642, 470] width 47 height 9
click at [668, 471] on icon at bounding box center [667, 469] width 15 height 14
click at [669, 471] on icon at bounding box center [667, 469] width 15 height 14
type input "*"
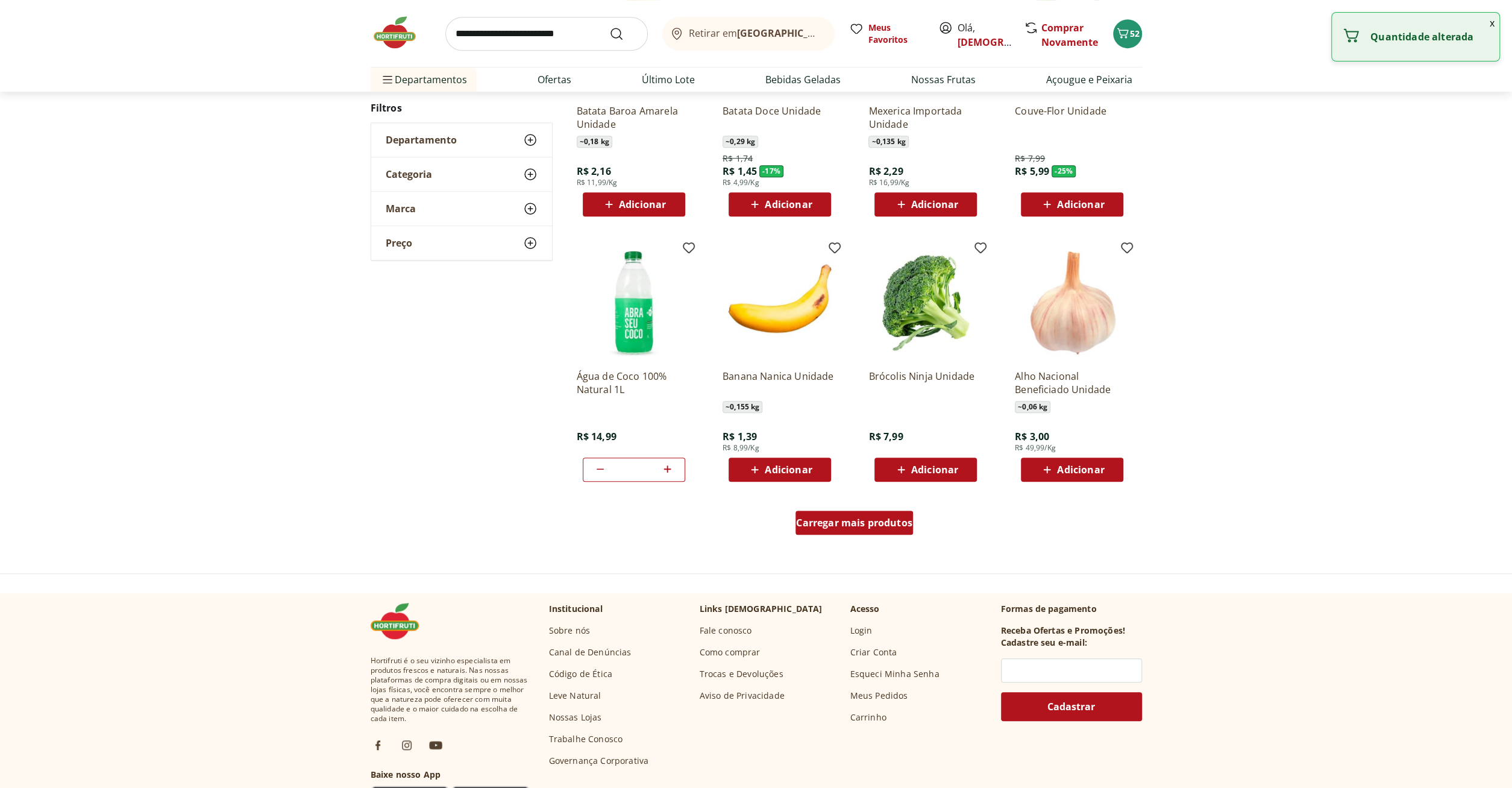
click at [875, 523] on span "Carregar mais produtos" at bounding box center [854, 523] width 117 height 9
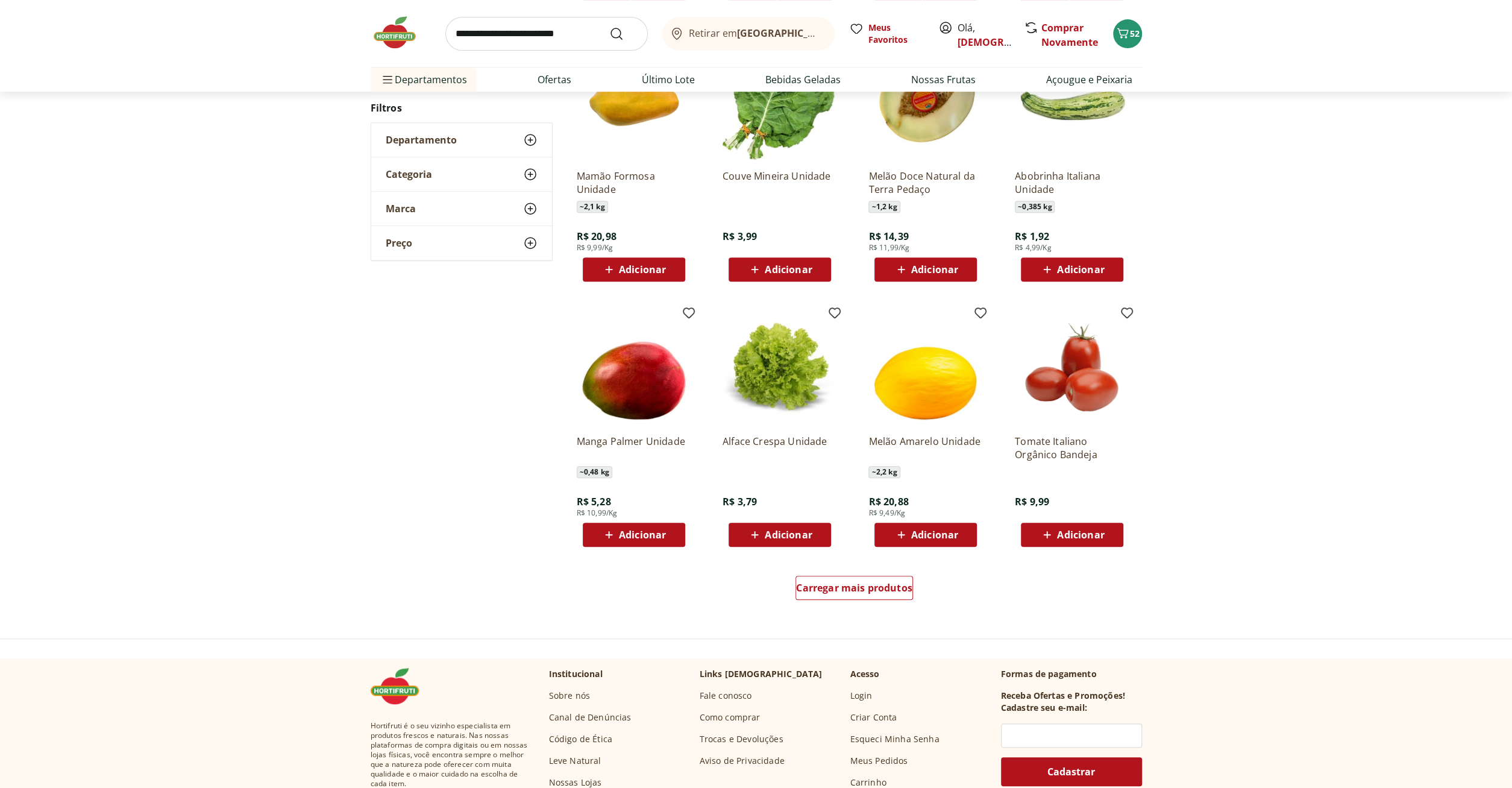
scroll to position [526, 0]
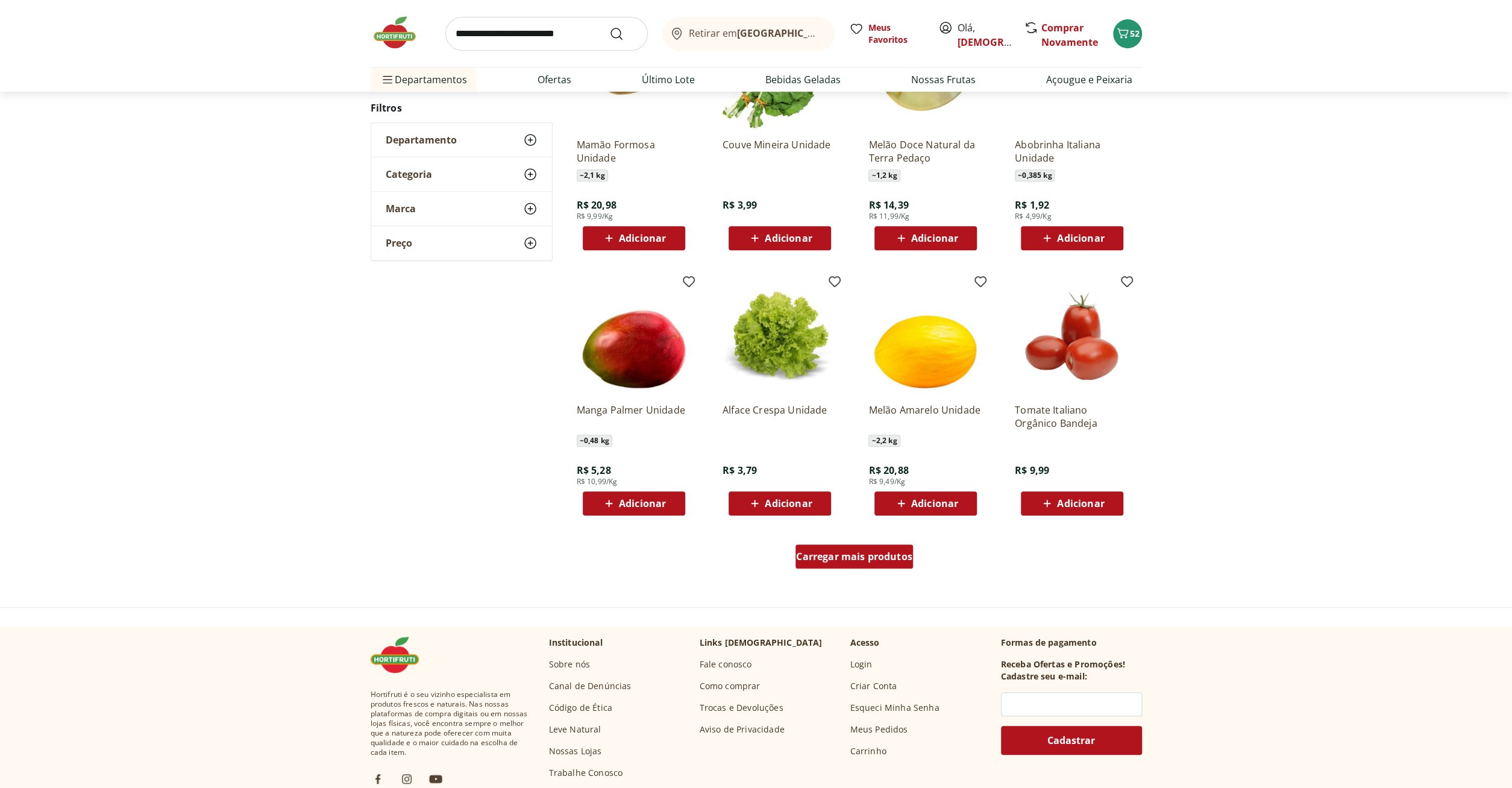
click at [863, 558] on span "Carregar mais produtos" at bounding box center [854, 556] width 117 height 9
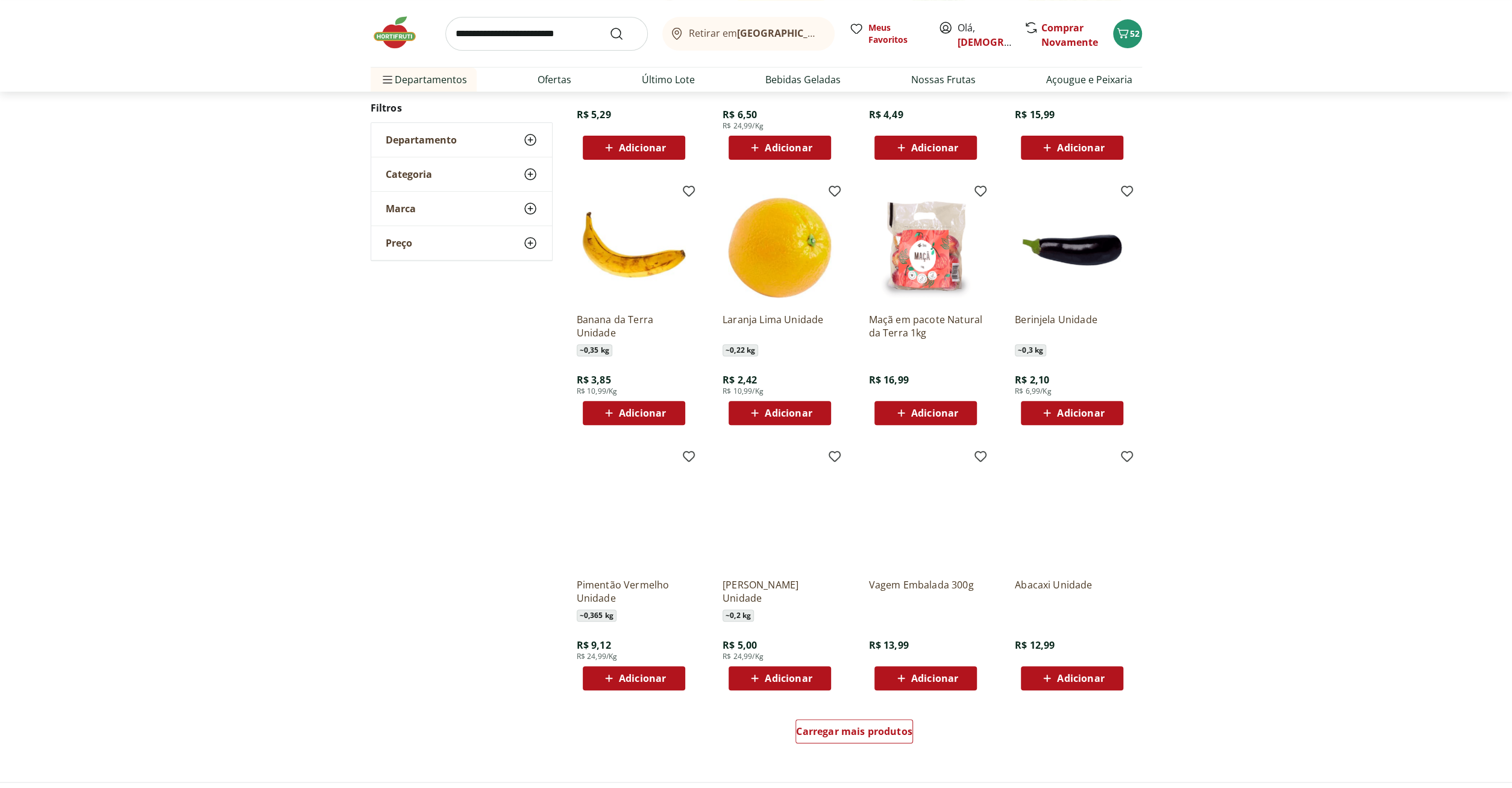
scroll to position [367, 0]
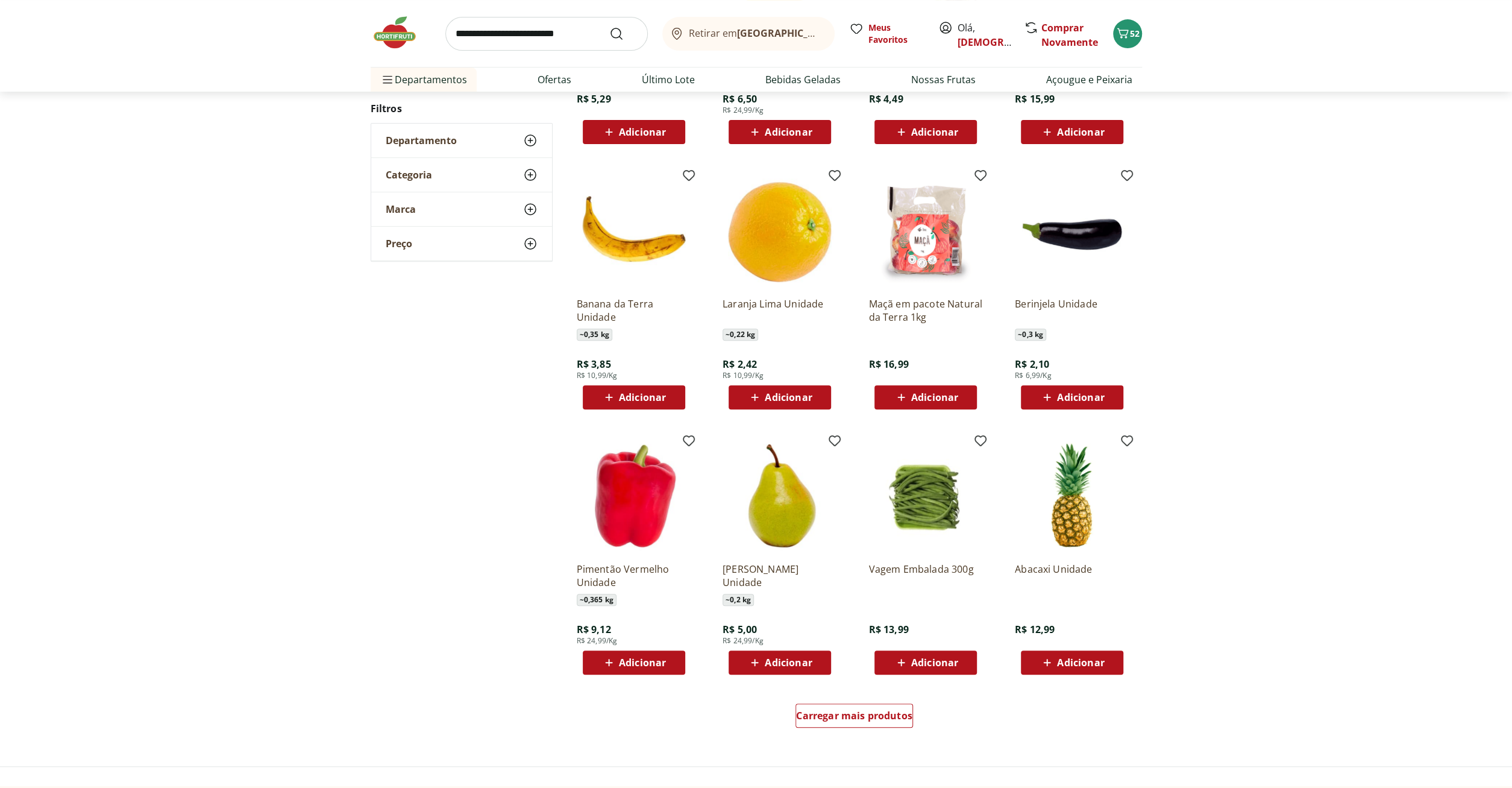
click at [647, 400] on span "Adicionar" at bounding box center [642, 397] width 47 height 9
click at [668, 397] on icon at bounding box center [667, 397] width 7 height 7
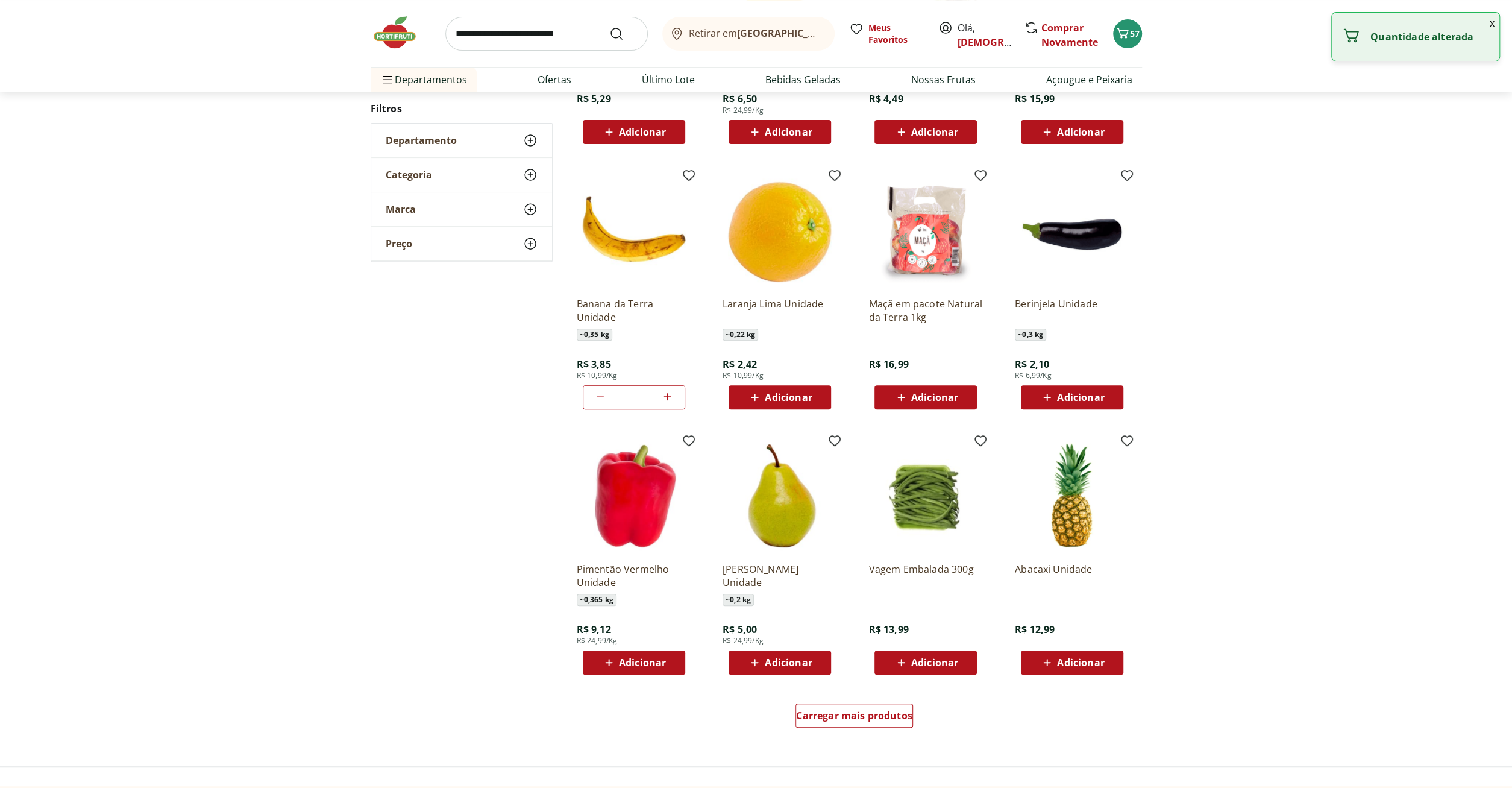
click at [668, 397] on icon at bounding box center [667, 397] width 7 height 7
type input "*"
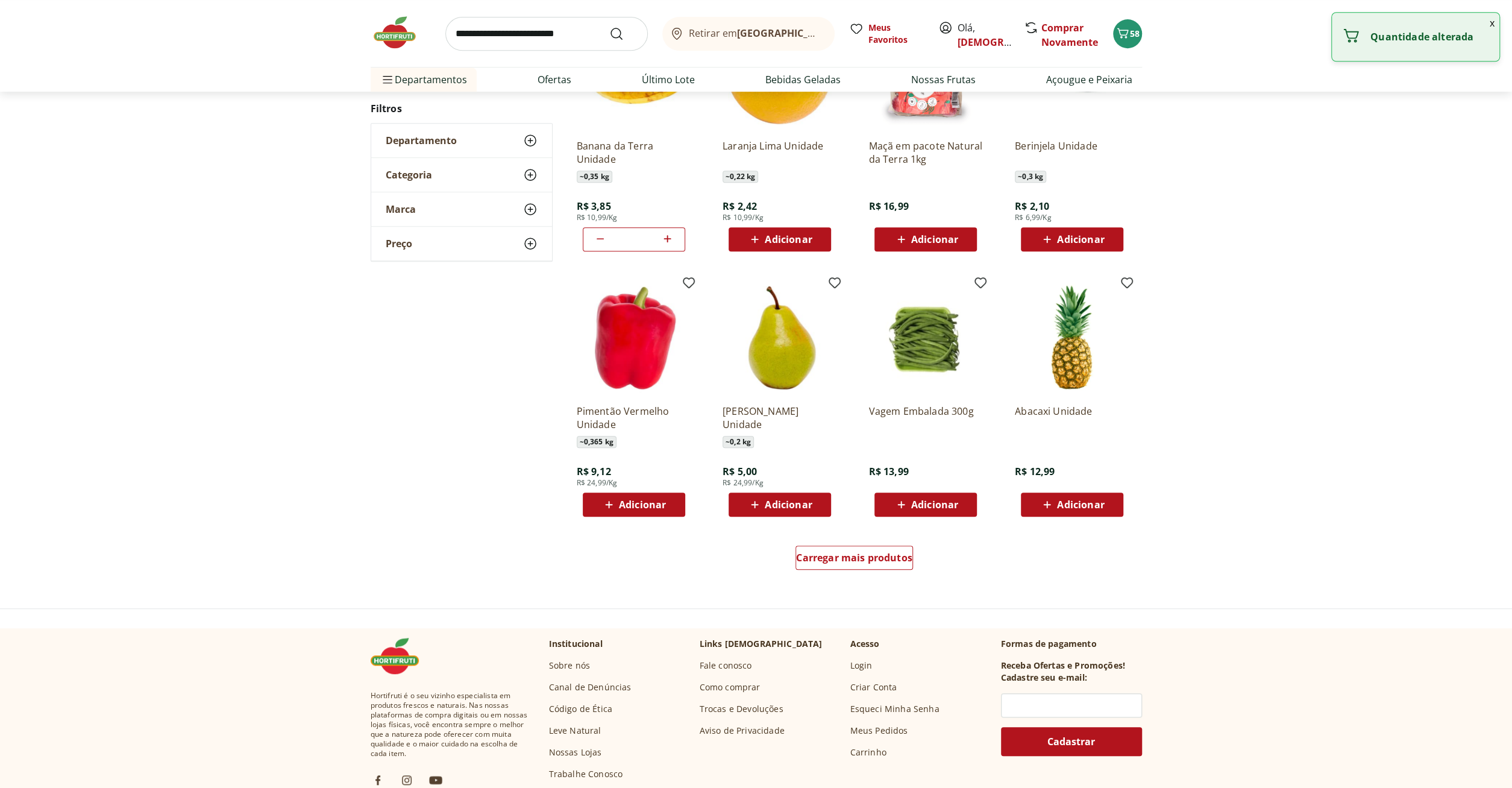
scroll to position [680, 0]
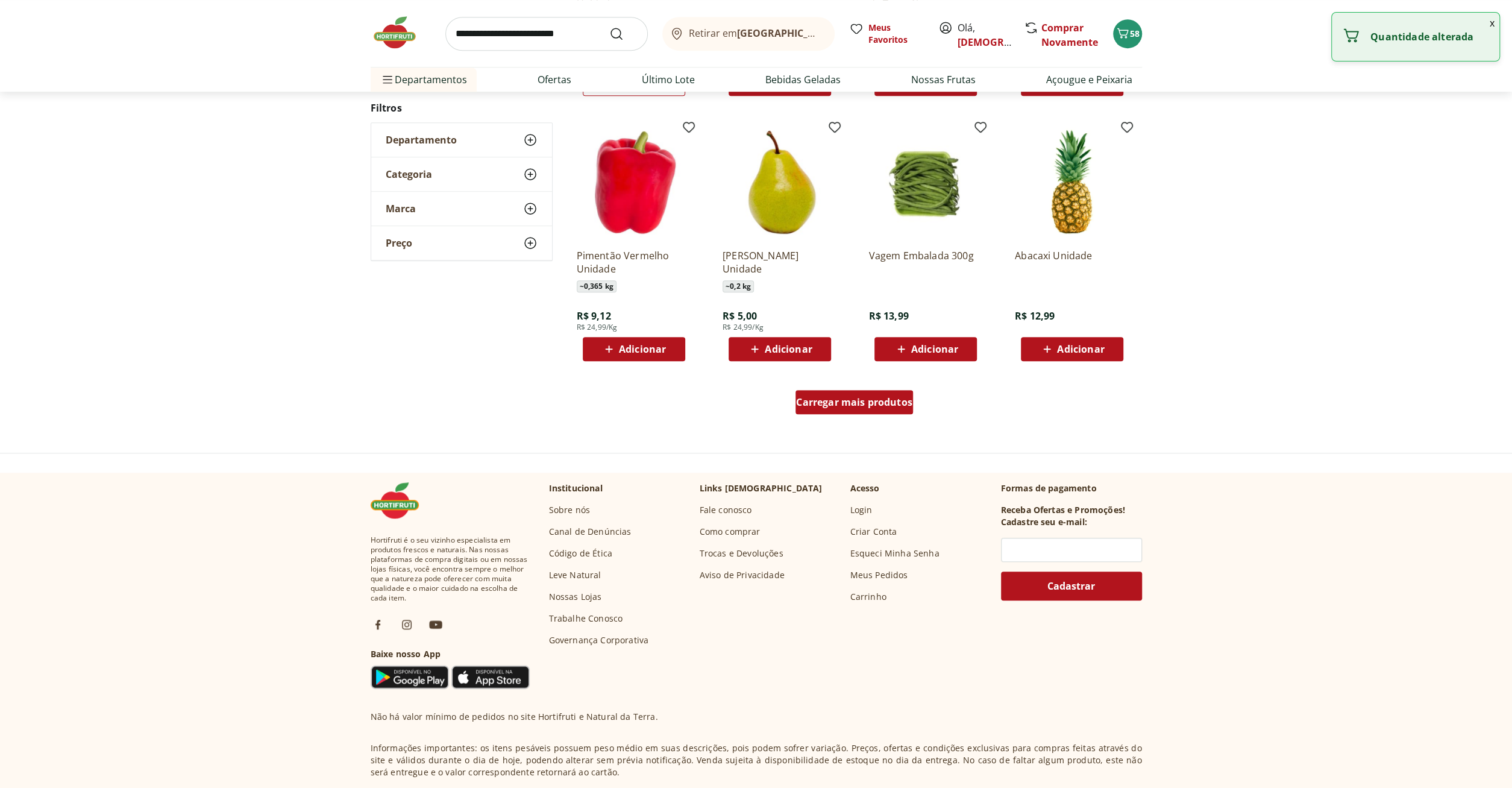
click at [835, 406] on span "Carregar mais produtos" at bounding box center [854, 401] width 117 height 9
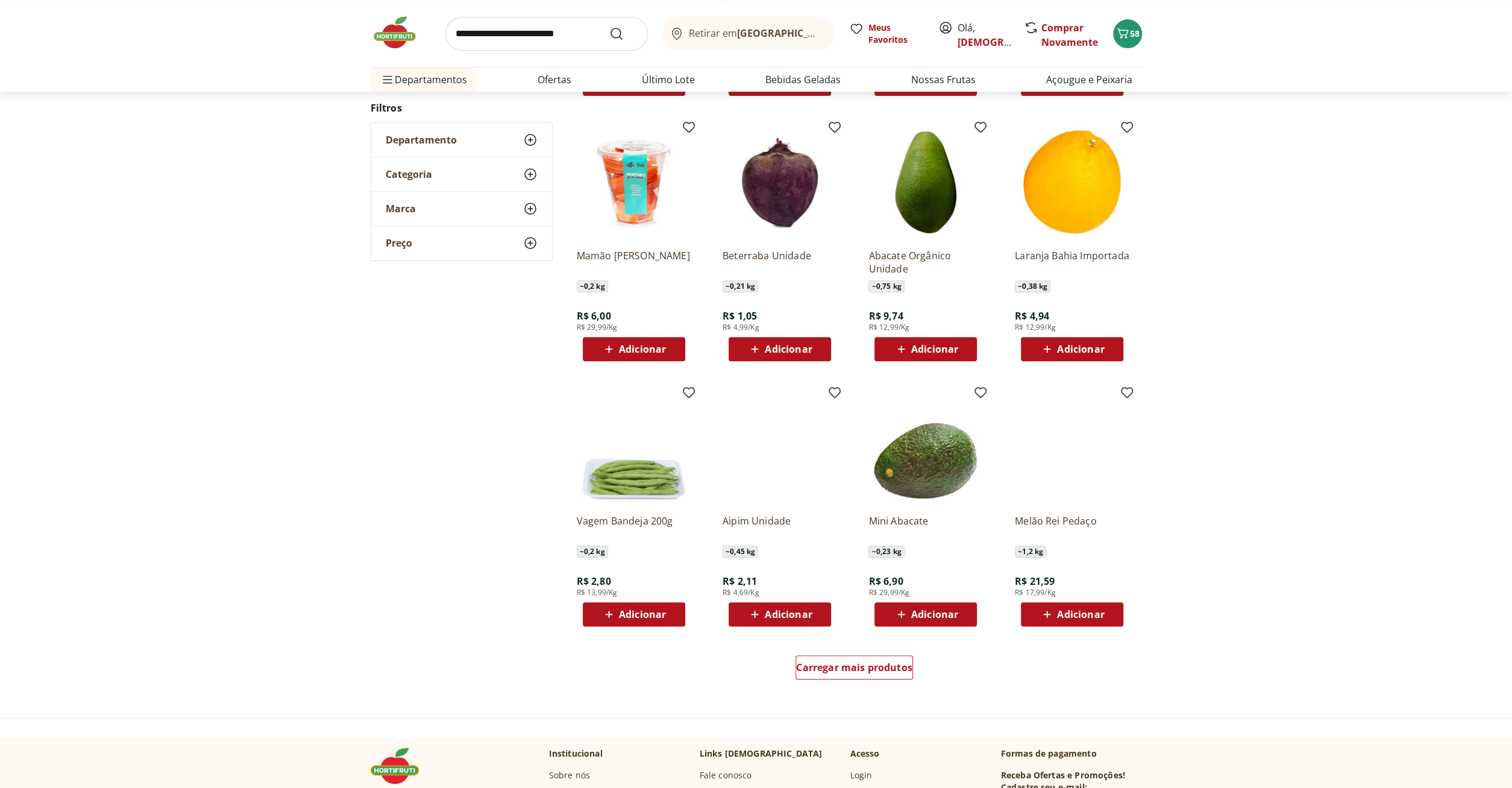
scroll to position [584, 0]
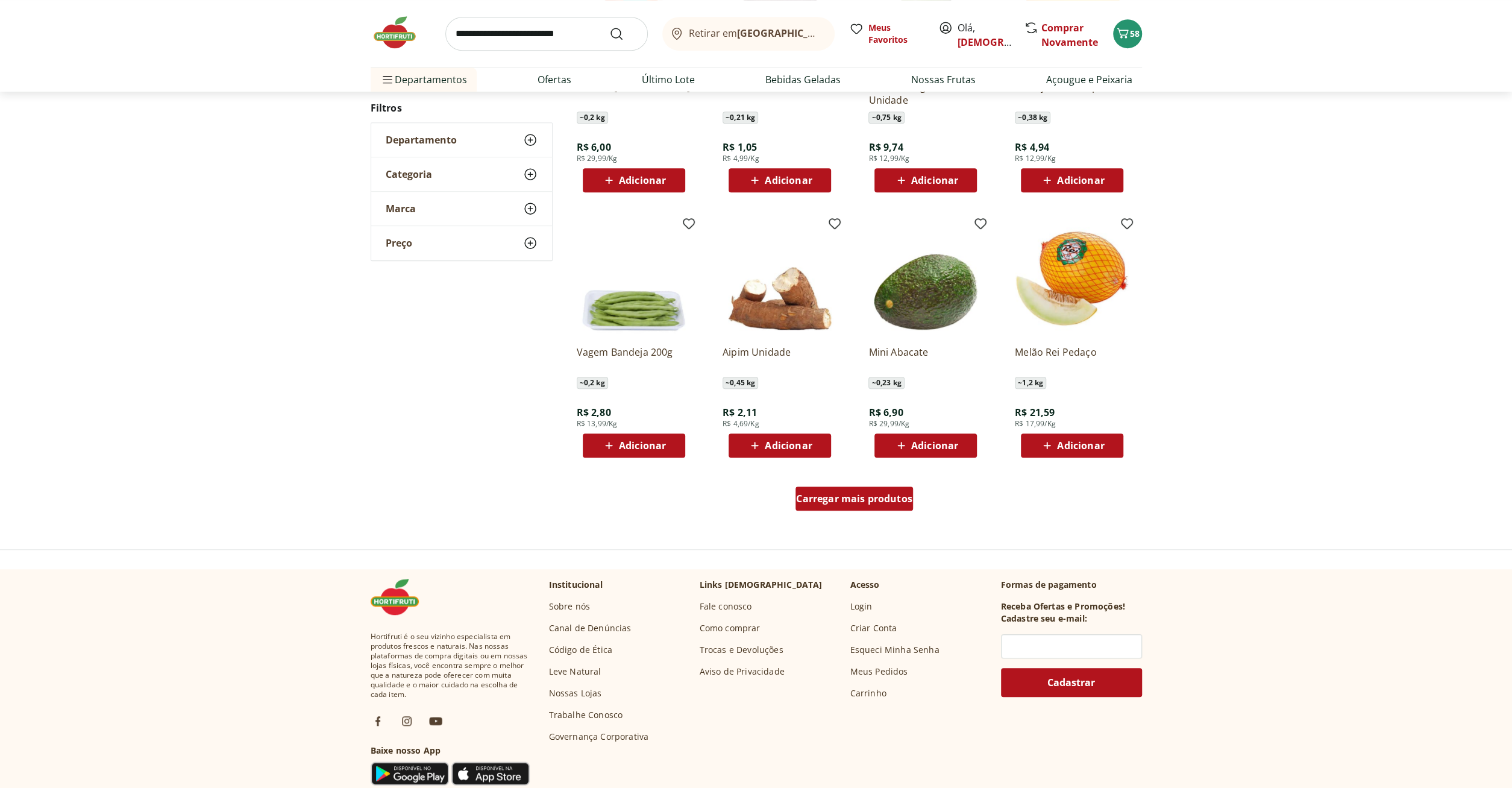
click at [873, 497] on span "Carregar mais produtos" at bounding box center [854, 499] width 117 height 9
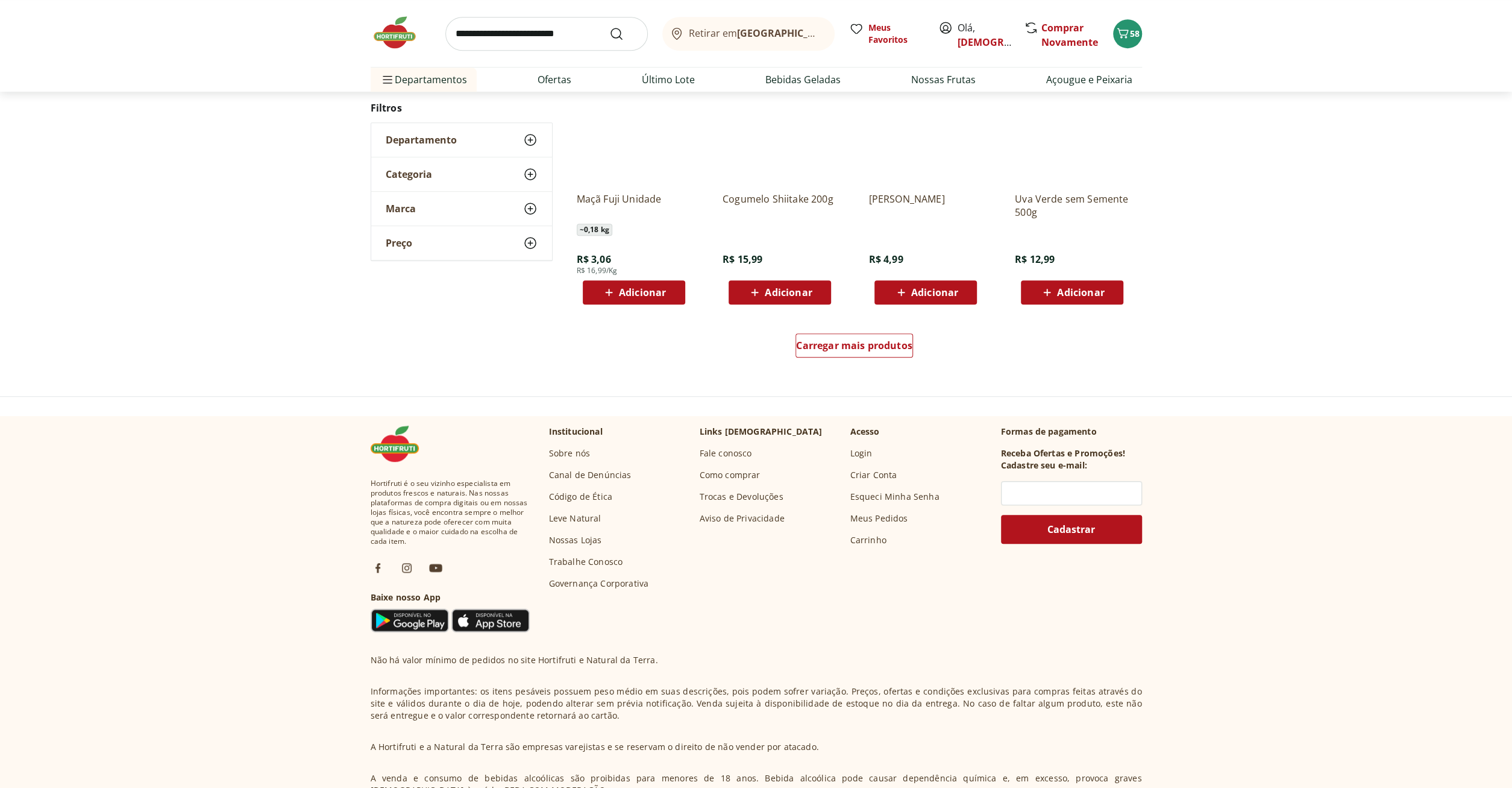
scroll to position [738, 0]
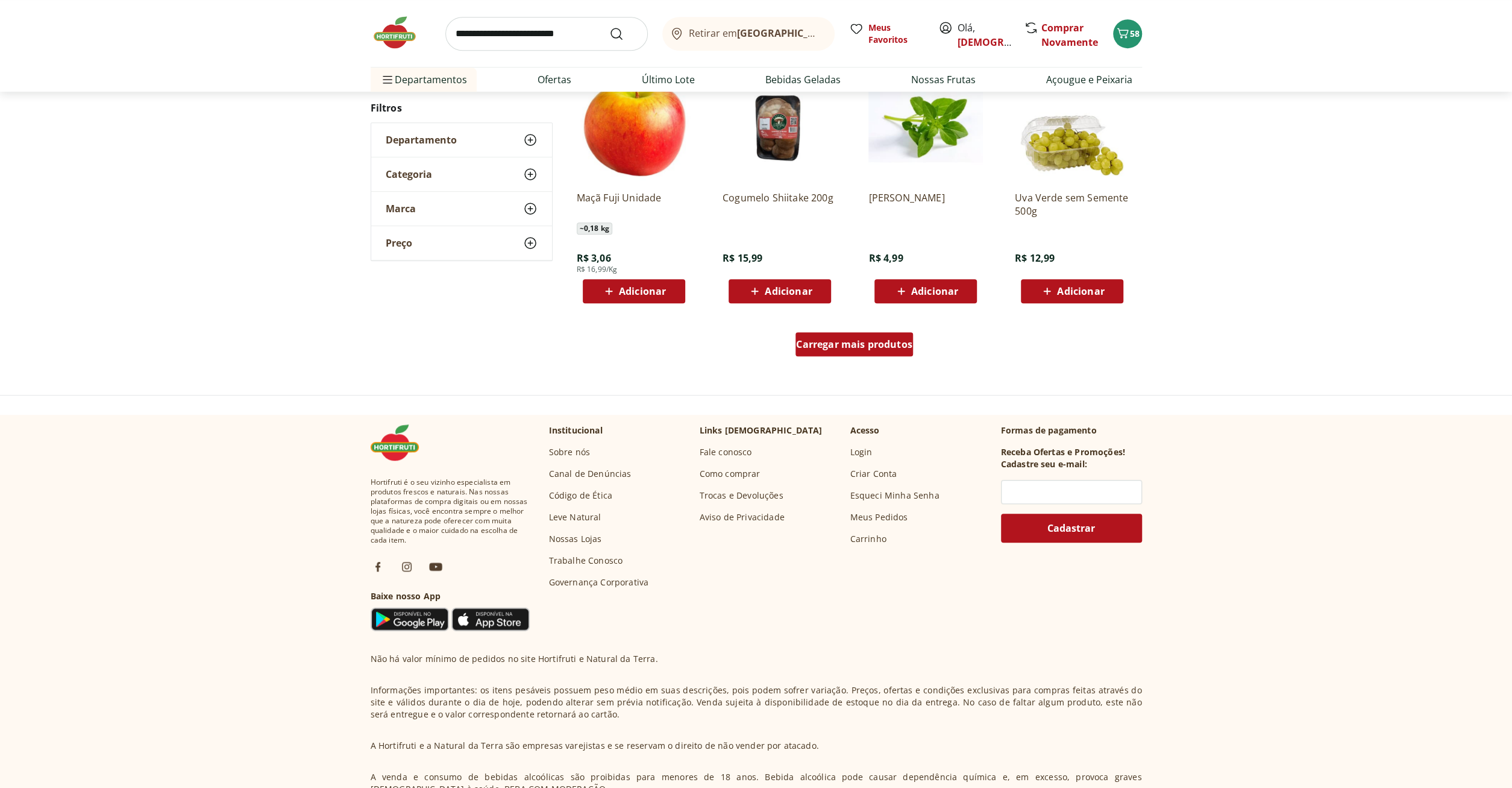
click at [855, 351] on div "Carregar mais produtos" at bounding box center [854, 345] width 118 height 24
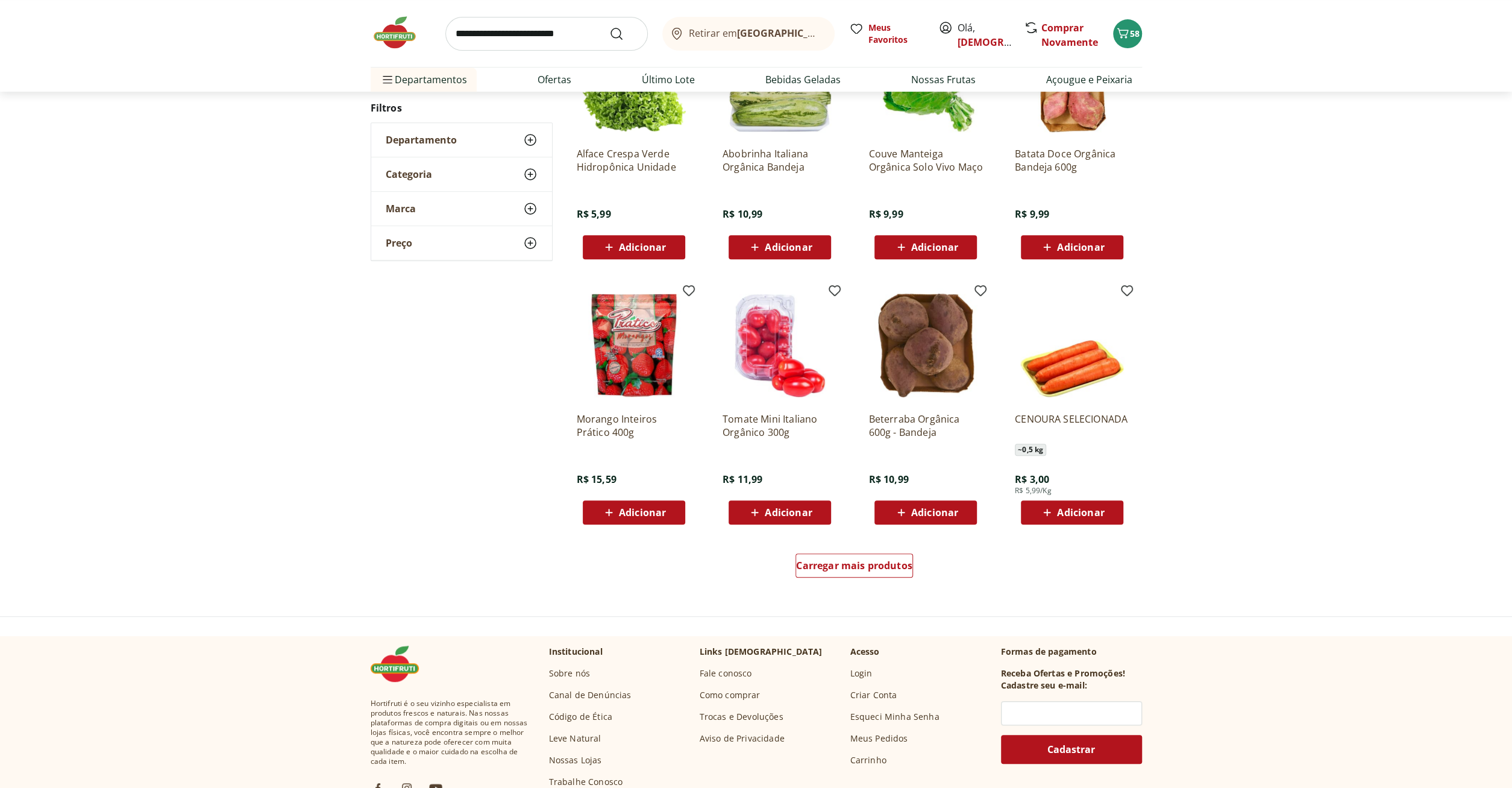
scroll to position [579, 0]
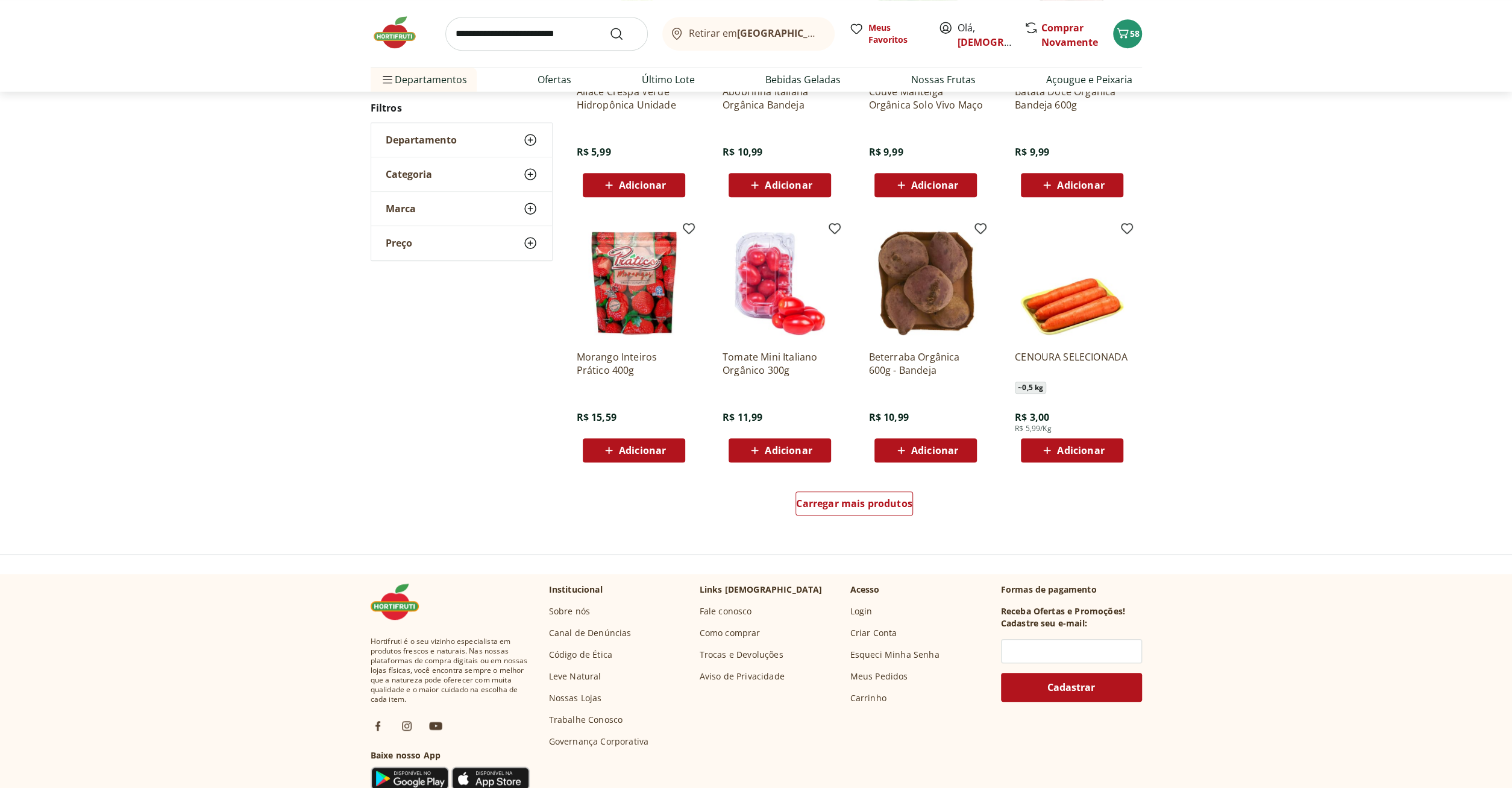
click at [539, 35] on input "search" at bounding box center [546, 34] width 203 height 34
type input "*****"
click at [609, 26] on button "Submit Search" at bounding box center [623, 33] width 29 height 14
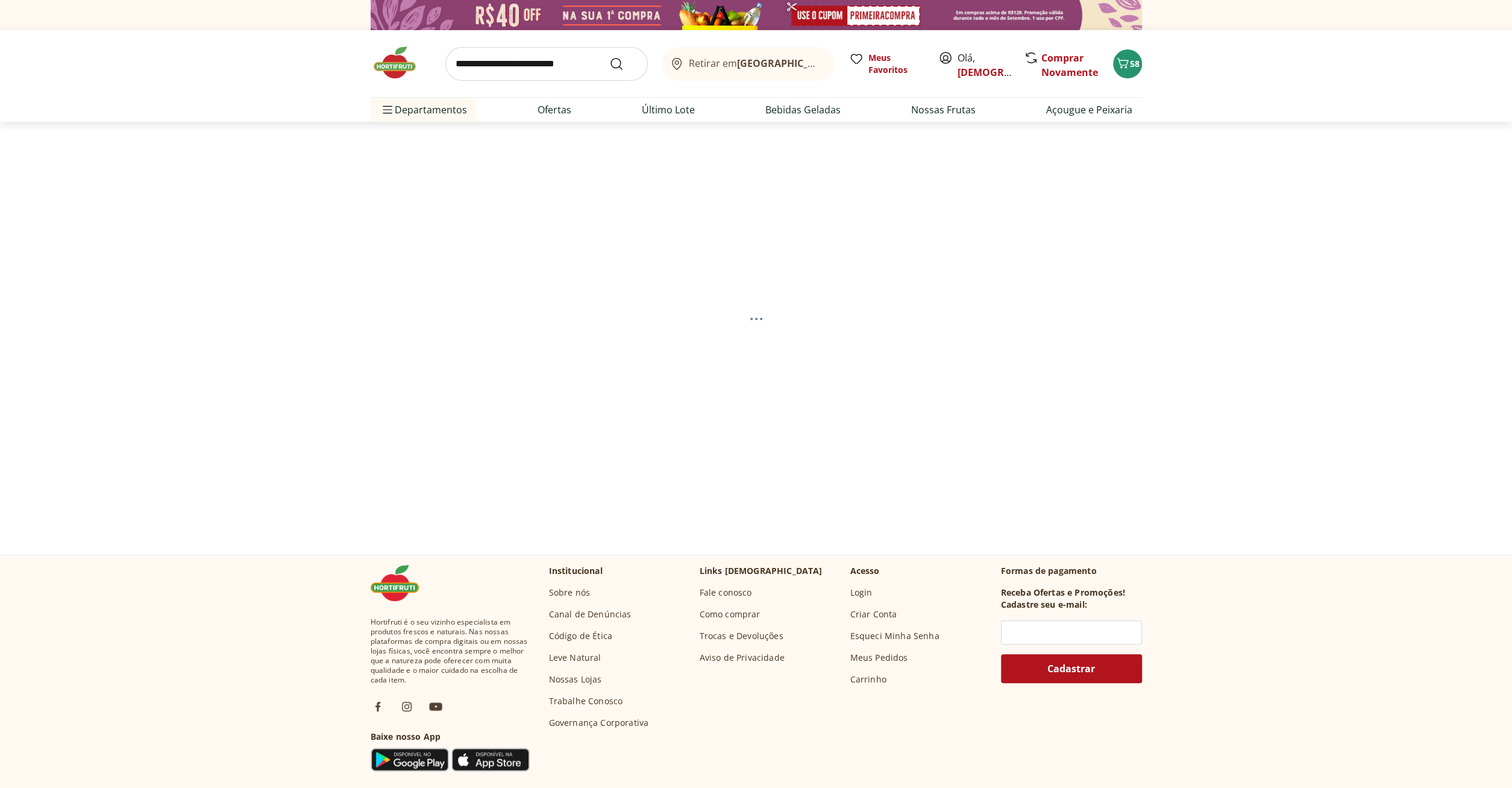
select select "**********"
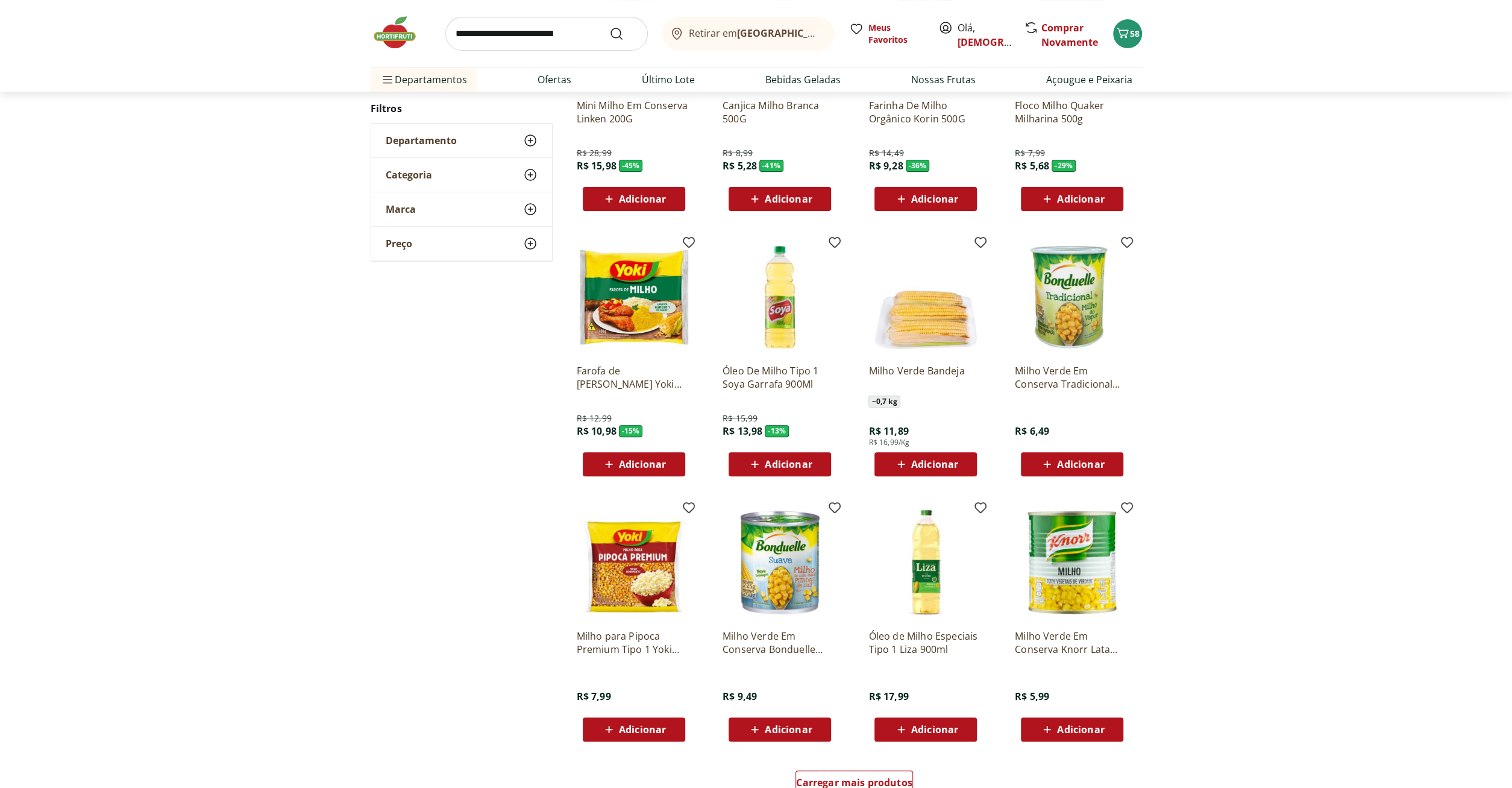
scroll to position [314, 0]
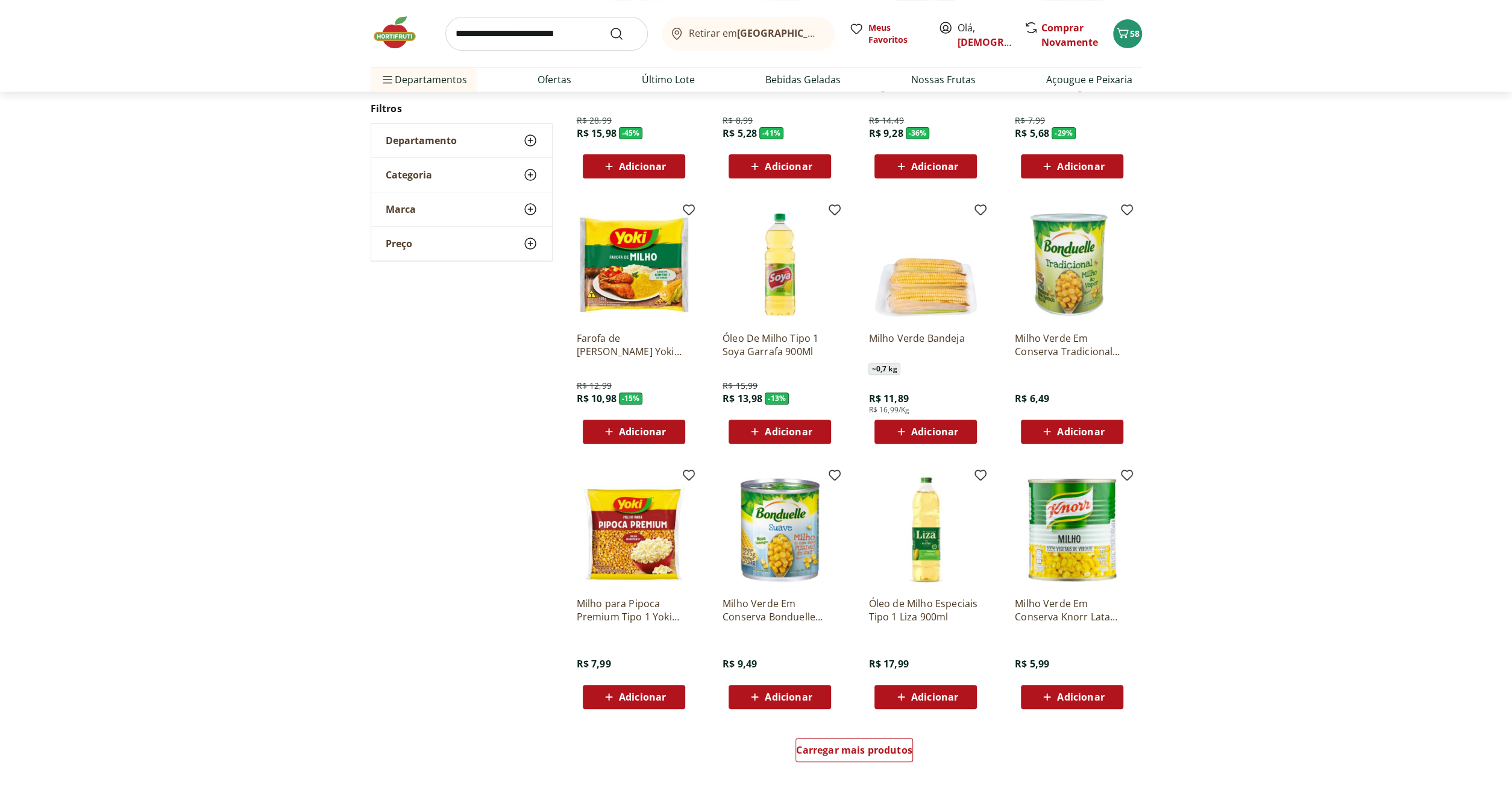
click at [1066, 433] on span "Adicionar" at bounding box center [1080, 431] width 47 height 9
click at [1107, 429] on icon at bounding box center [1106, 431] width 7 height 7
click at [1108, 428] on icon at bounding box center [1105, 430] width 15 height 14
click at [1110, 428] on icon at bounding box center [1105, 430] width 15 height 14
click at [1110, 427] on icon at bounding box center [1105, 430] width 15 height 14
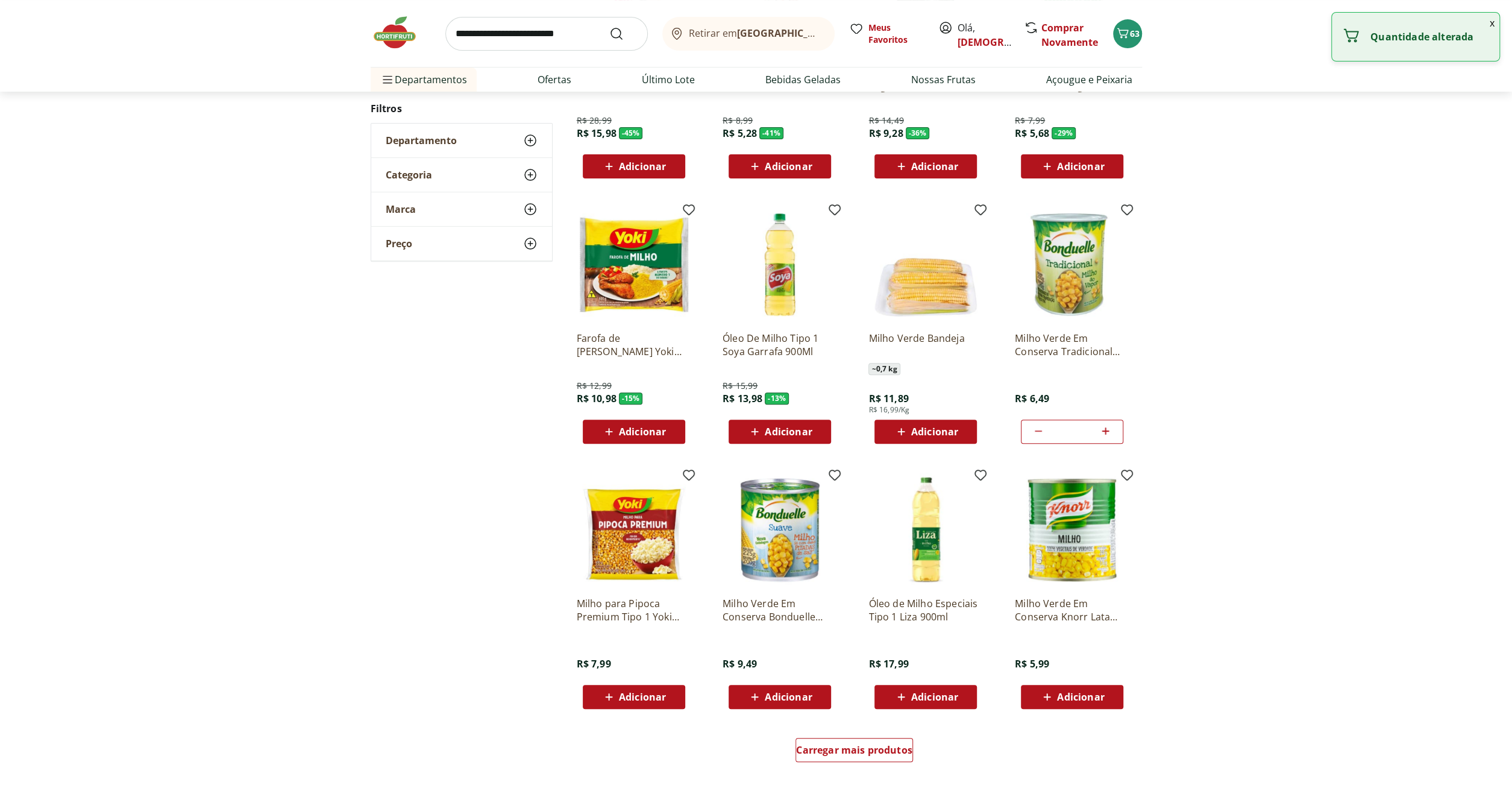
click at [1110, 427] on icon at bounding box center [1105, 430] width 15 height 14
type input "*"
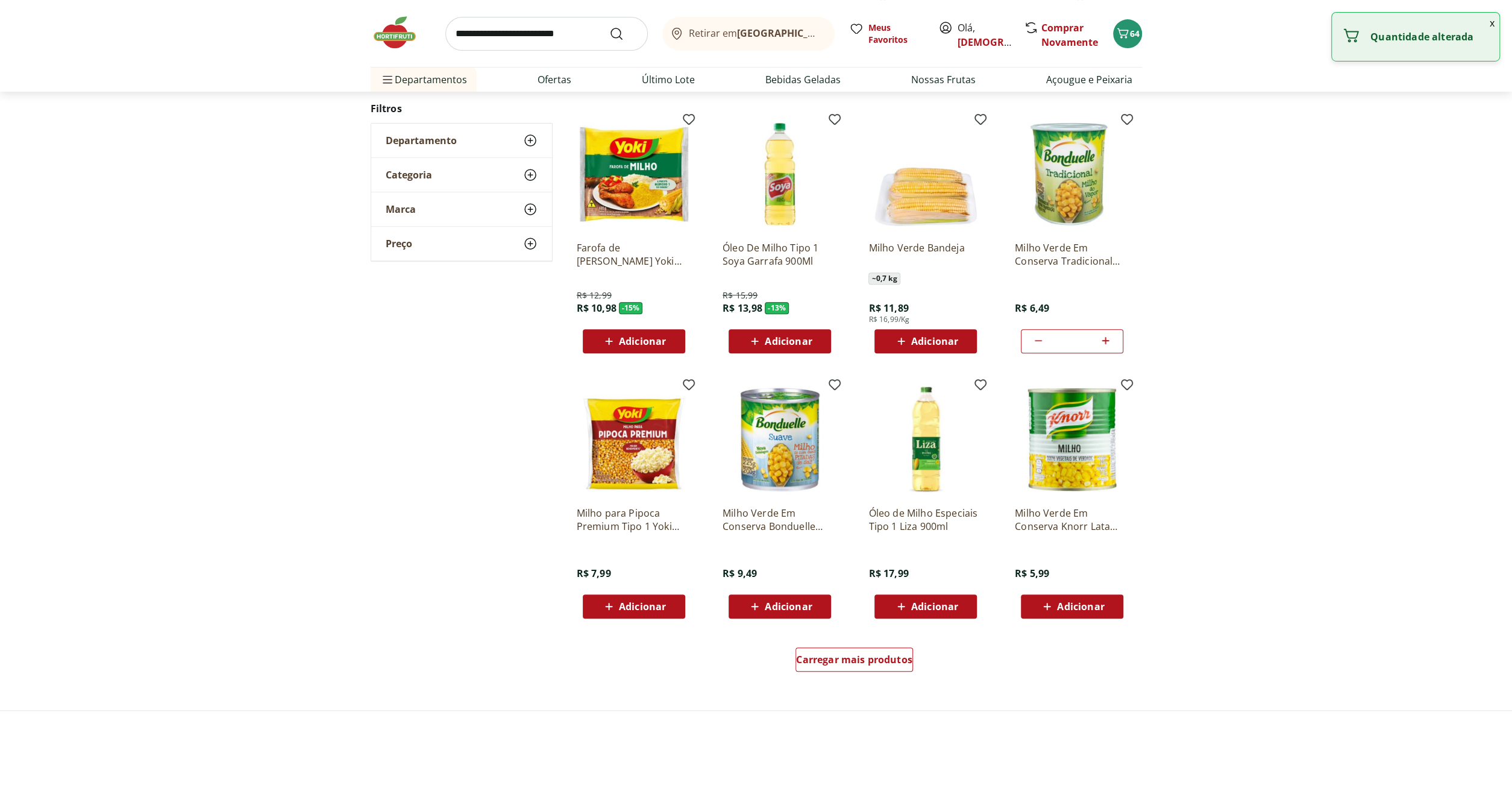
scroll to position [564, 0]
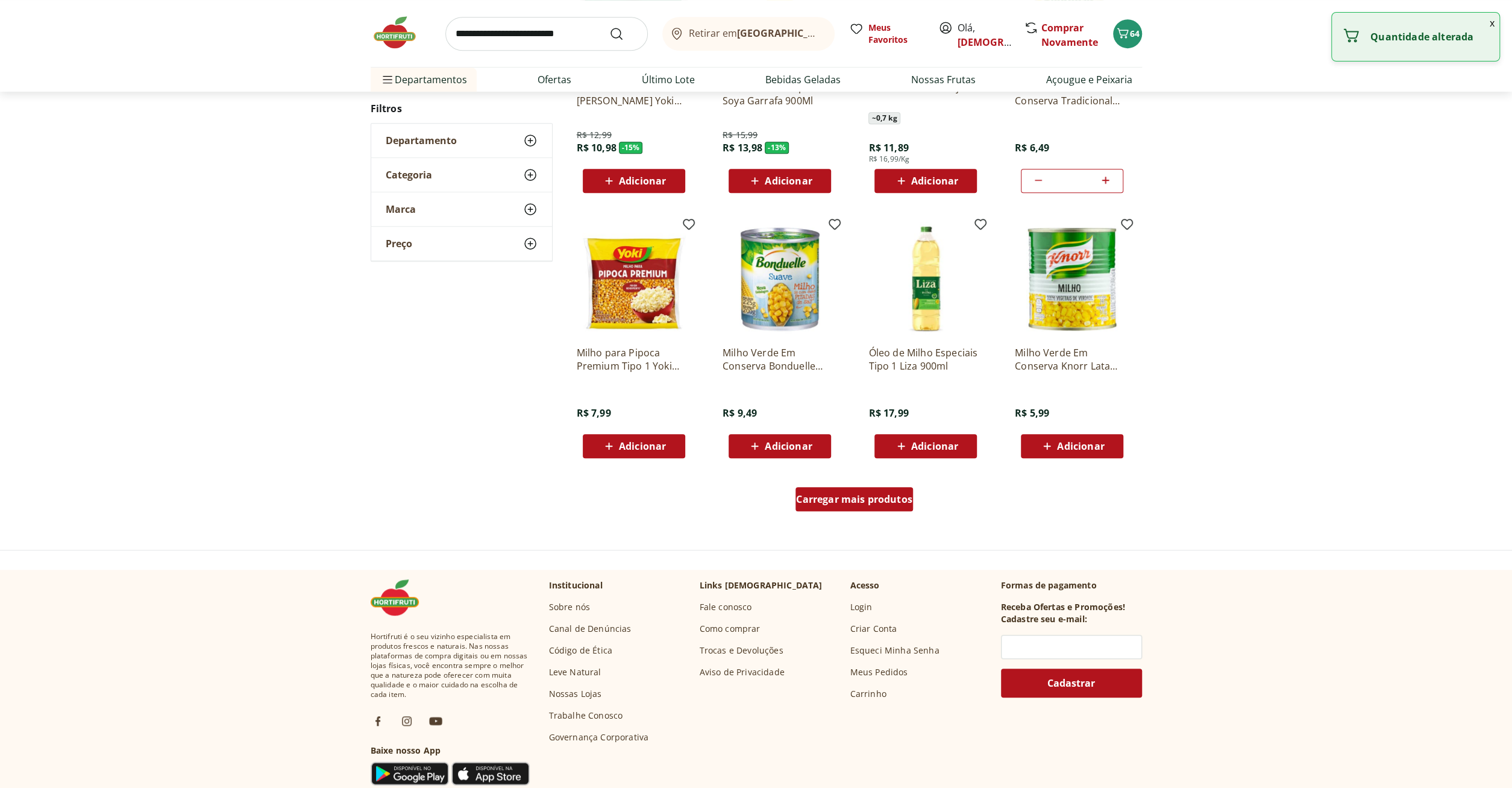
click at [847, 501] on span "Carregar mais produtos" at bounding box center [854, 499] width 117 height 9
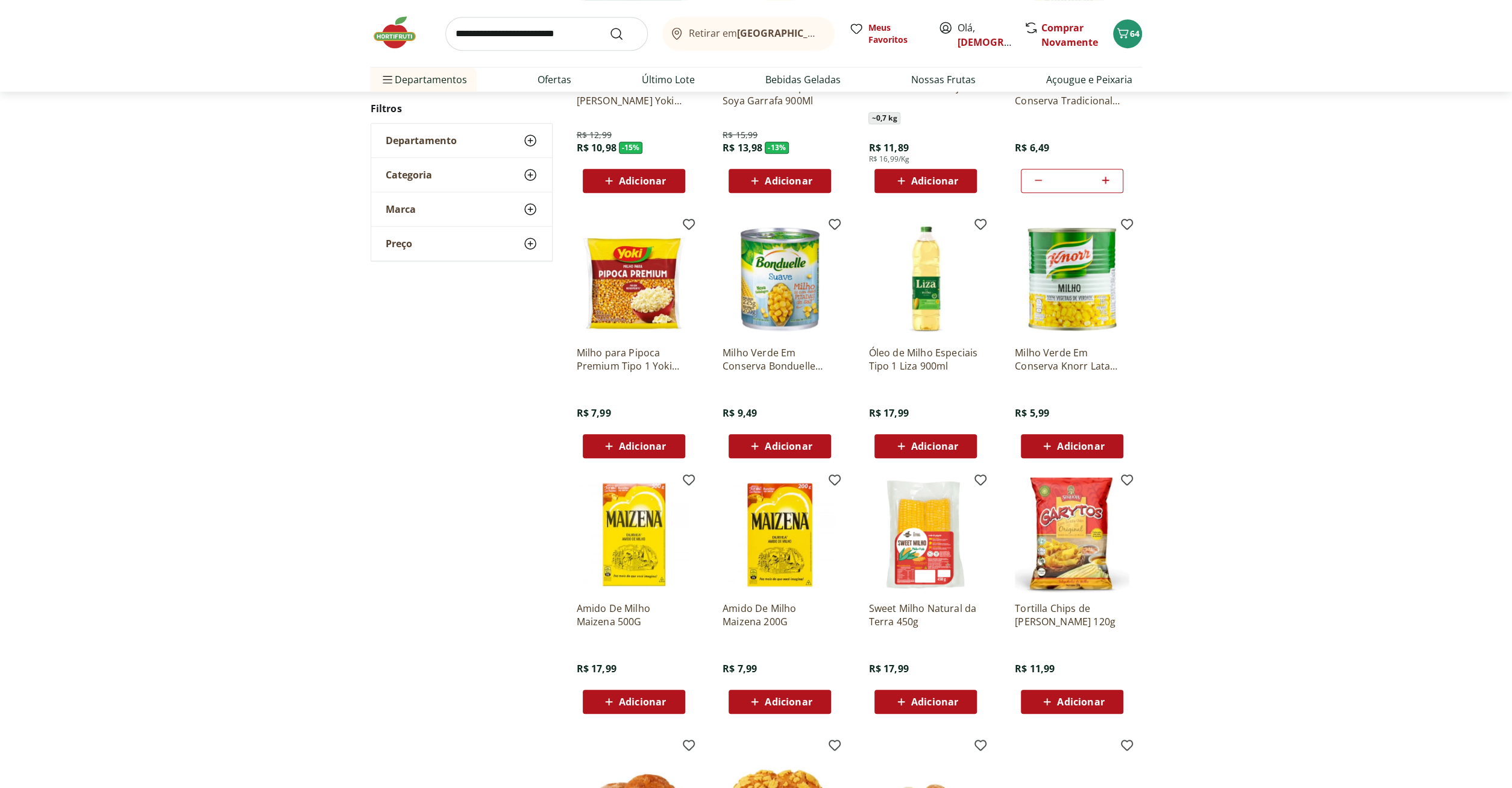
click at [789, 449] on span "Adicionar" at bounding box center [788, 446] width 47 height 9
click at [789, 449] on input "*" at bounding box center [779, 446] width 53 height 13
click at [816, 444] on icon at bounding box center [814, 445] width 7 height 7
type input "*"
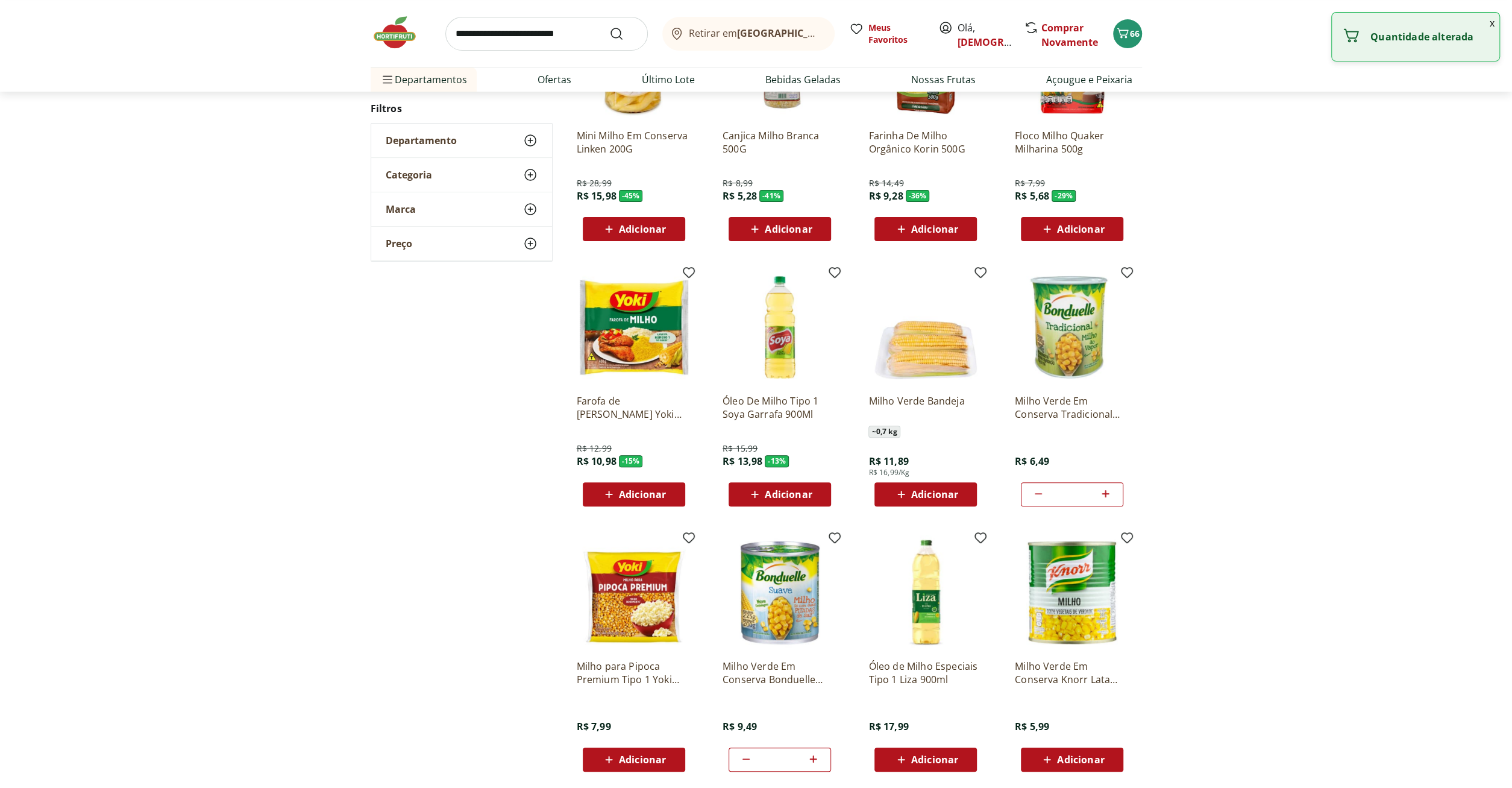
scroll to position [0, 0]
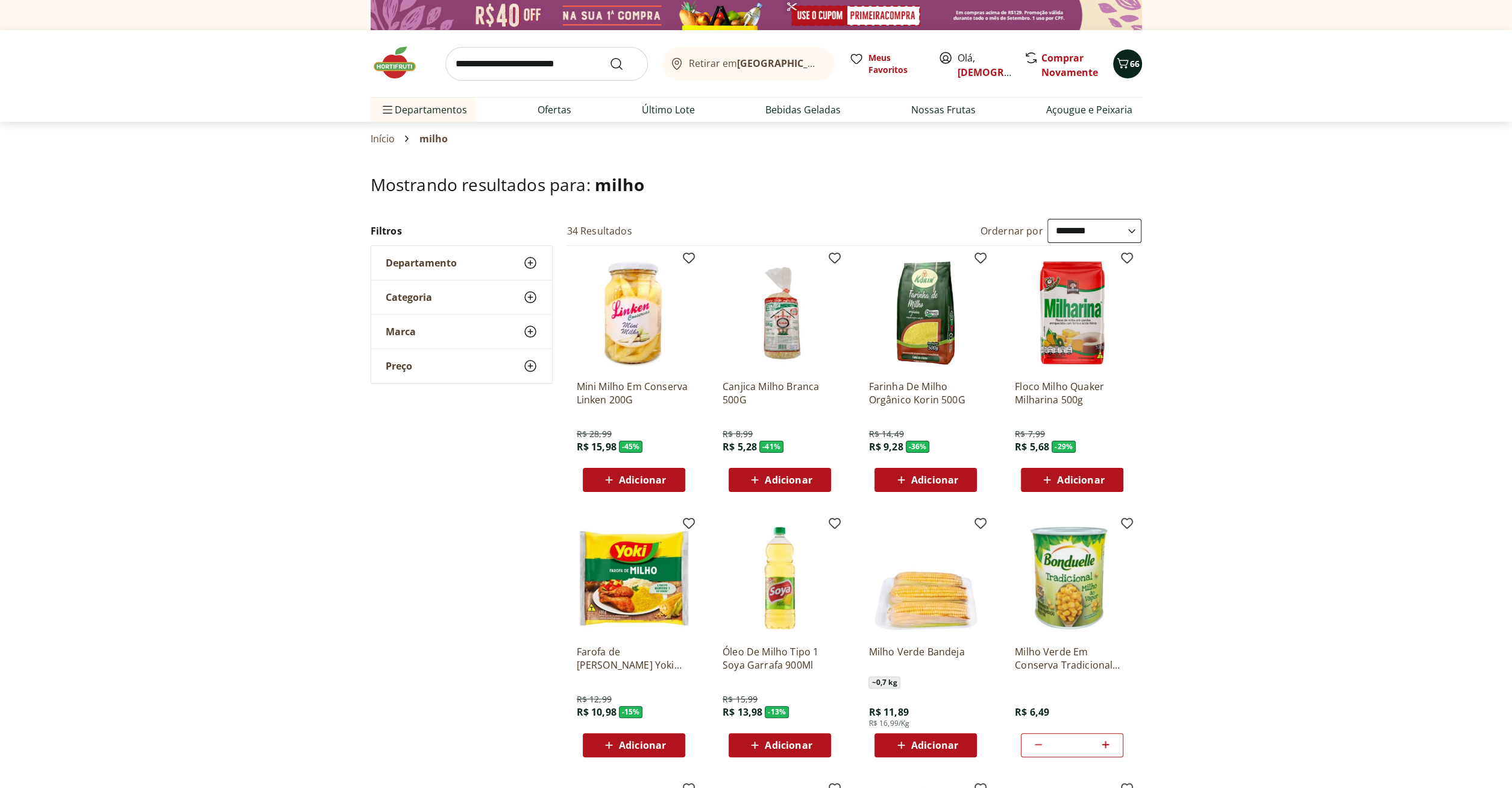
click at [1135, 64] on span "66" at bounding box center [1135, 63] width 9 height 11
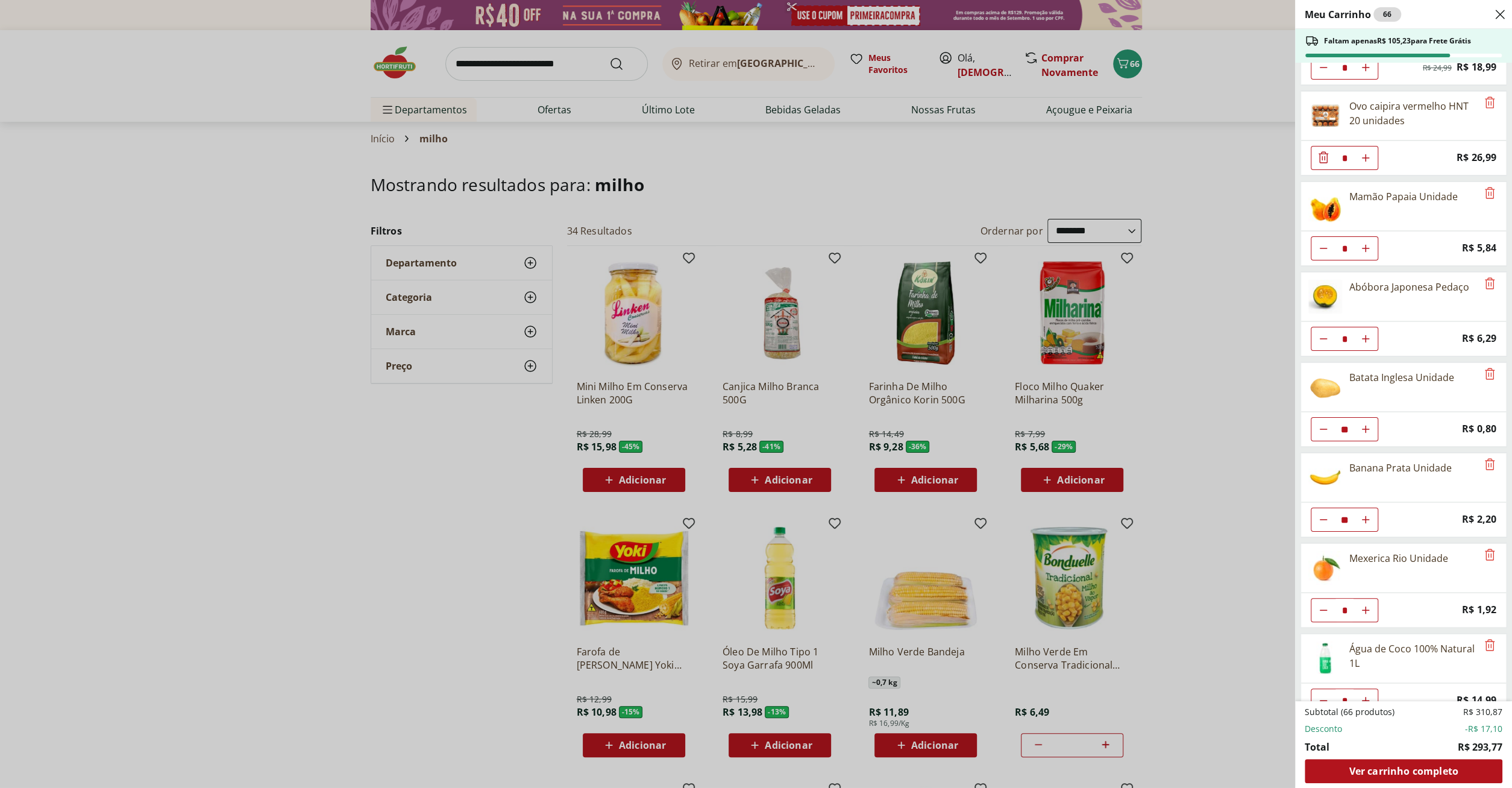
scroll to position [38, 0]
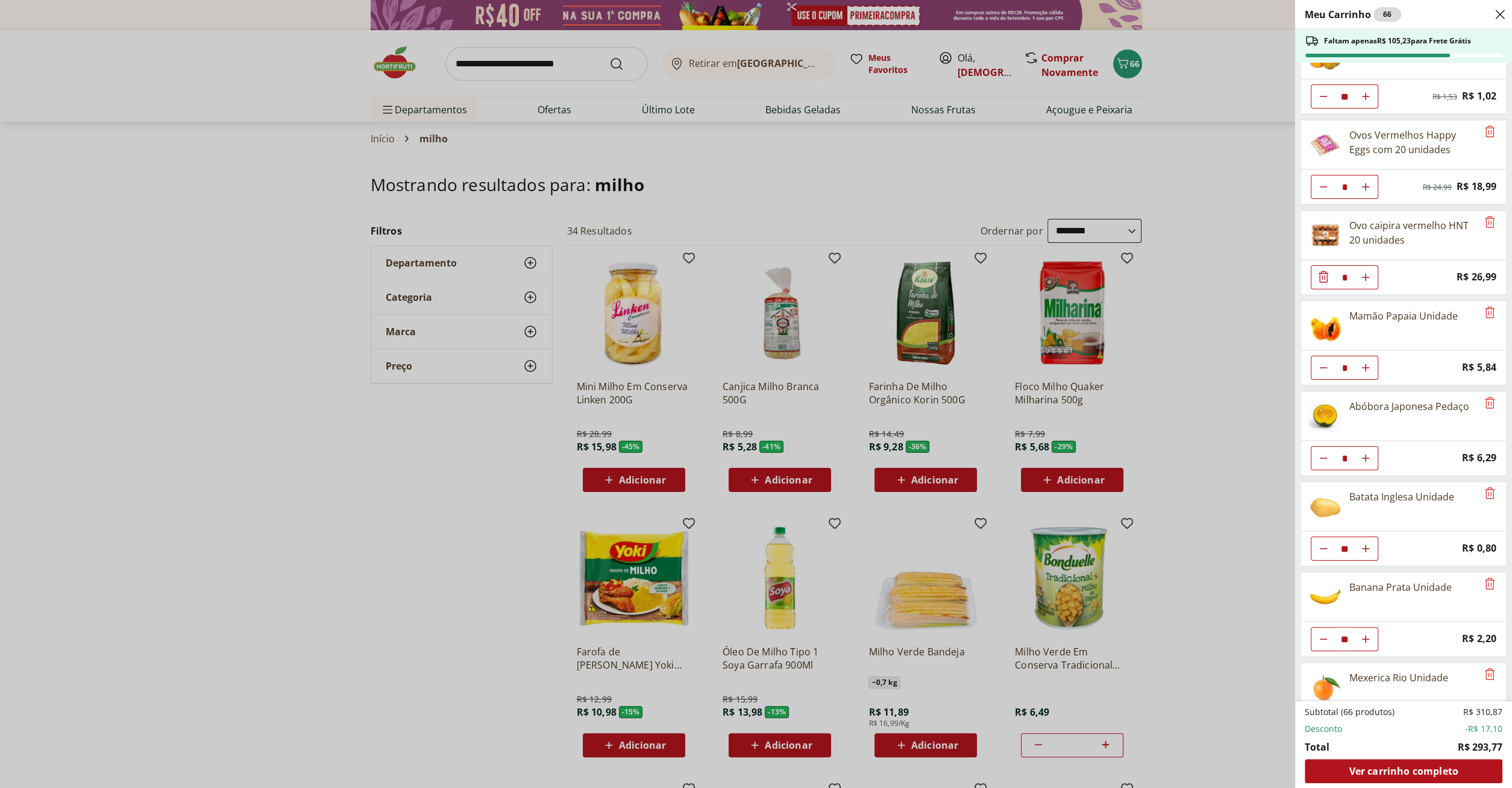
click at [547, 72] on div "Meu Carrinho 66 Faltam apenas R$ 105,23 para Frete Grátis Mexerica Murcote Unid…" at bounding box center [756, 394] width 1512 height 788
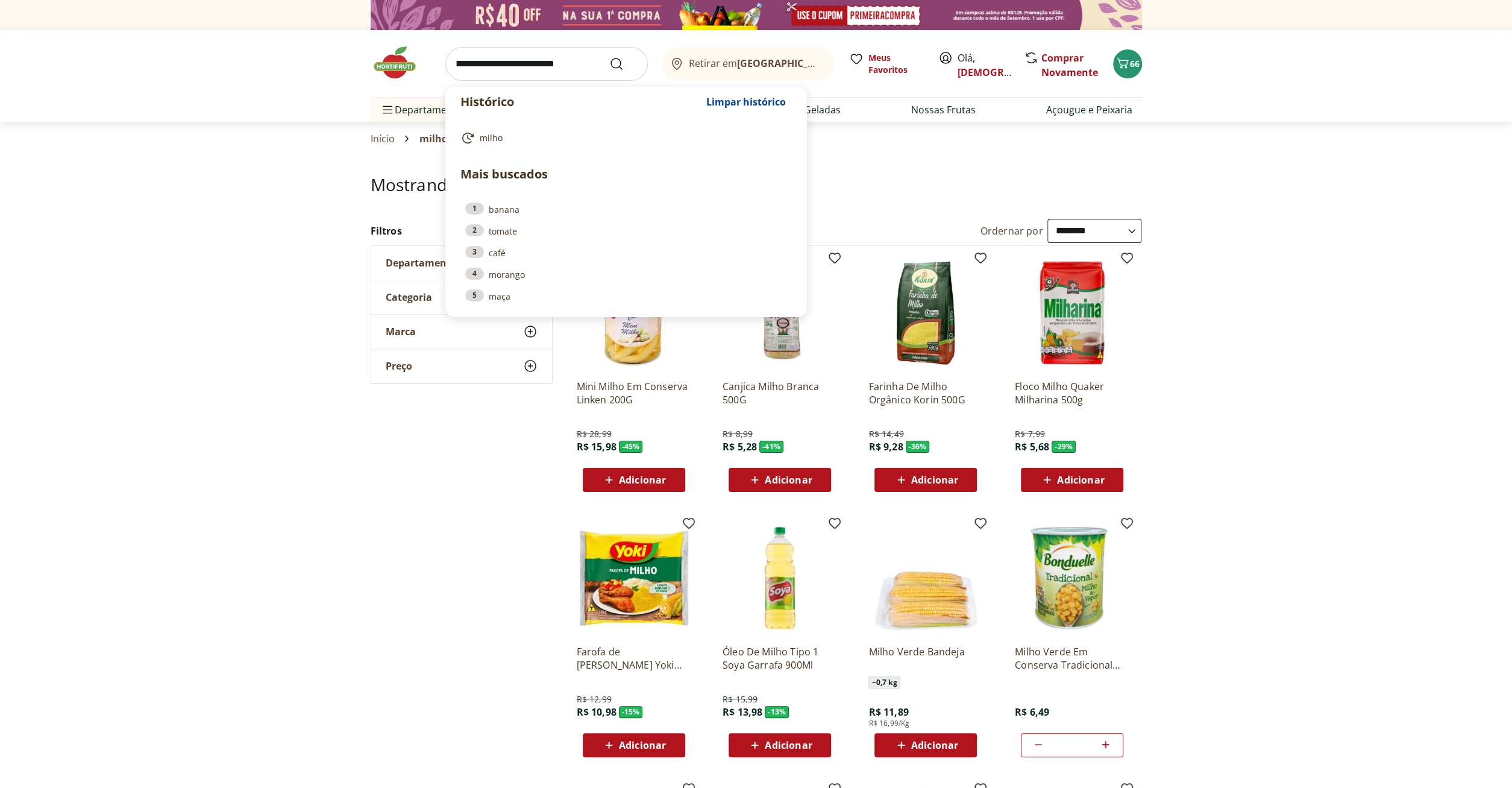
click at [582, 63] on input "search" at bounding box center [546, 63] width 203 height 34
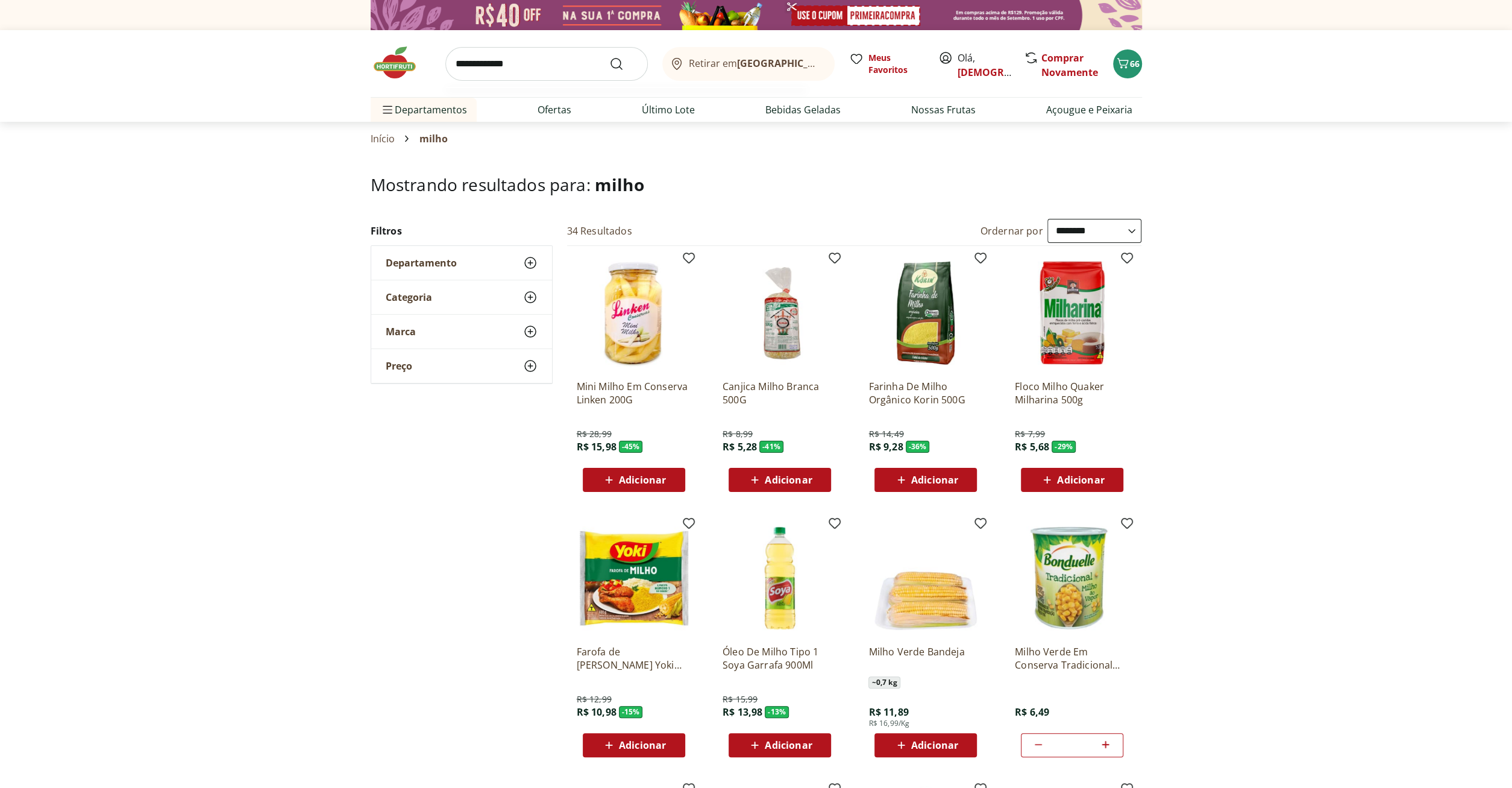
type input "**********"
click at [609, 57] on button "Submit Search" at bounding box center [623, 63] width 29 height 14
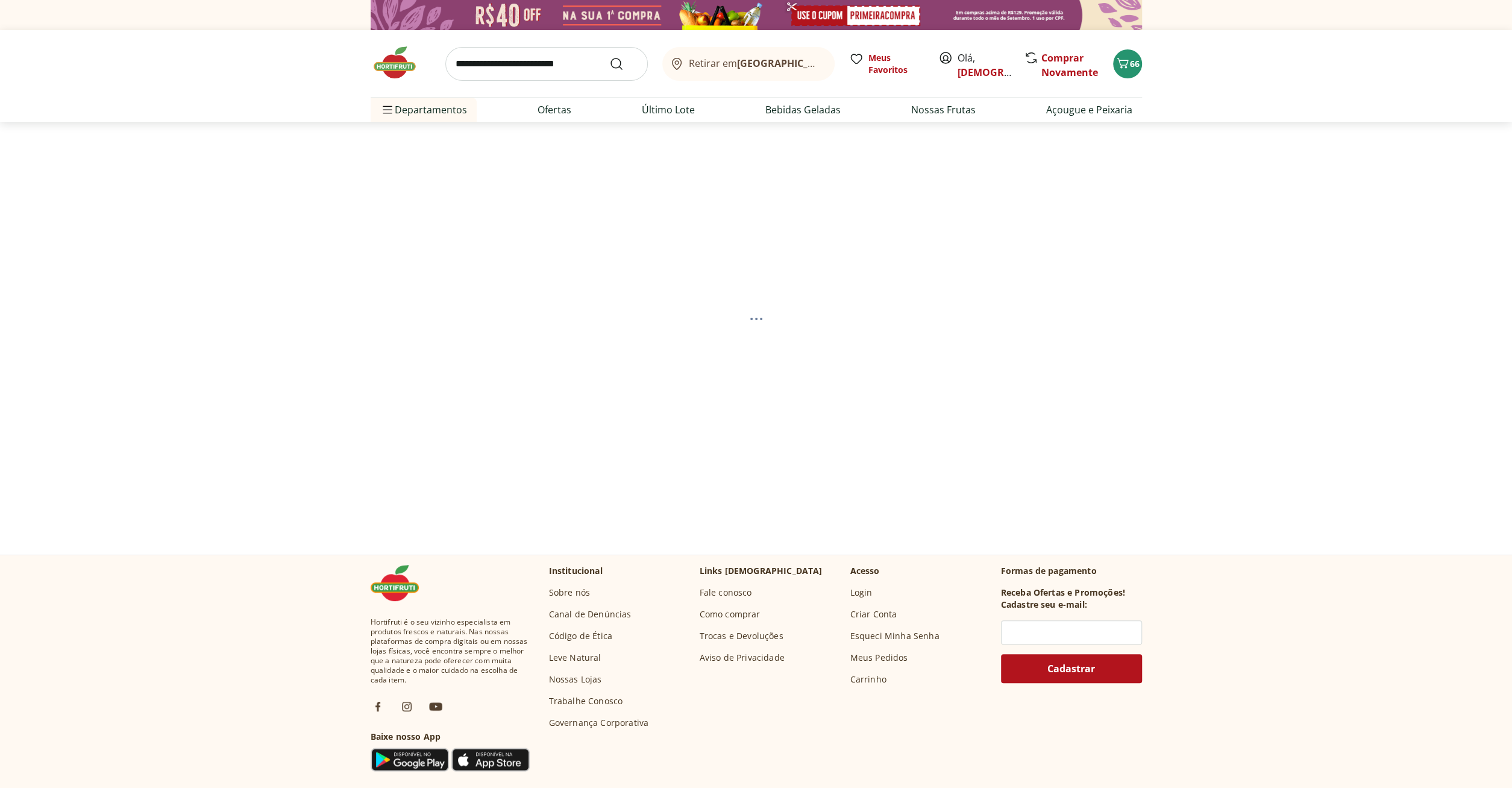
select select "**********"
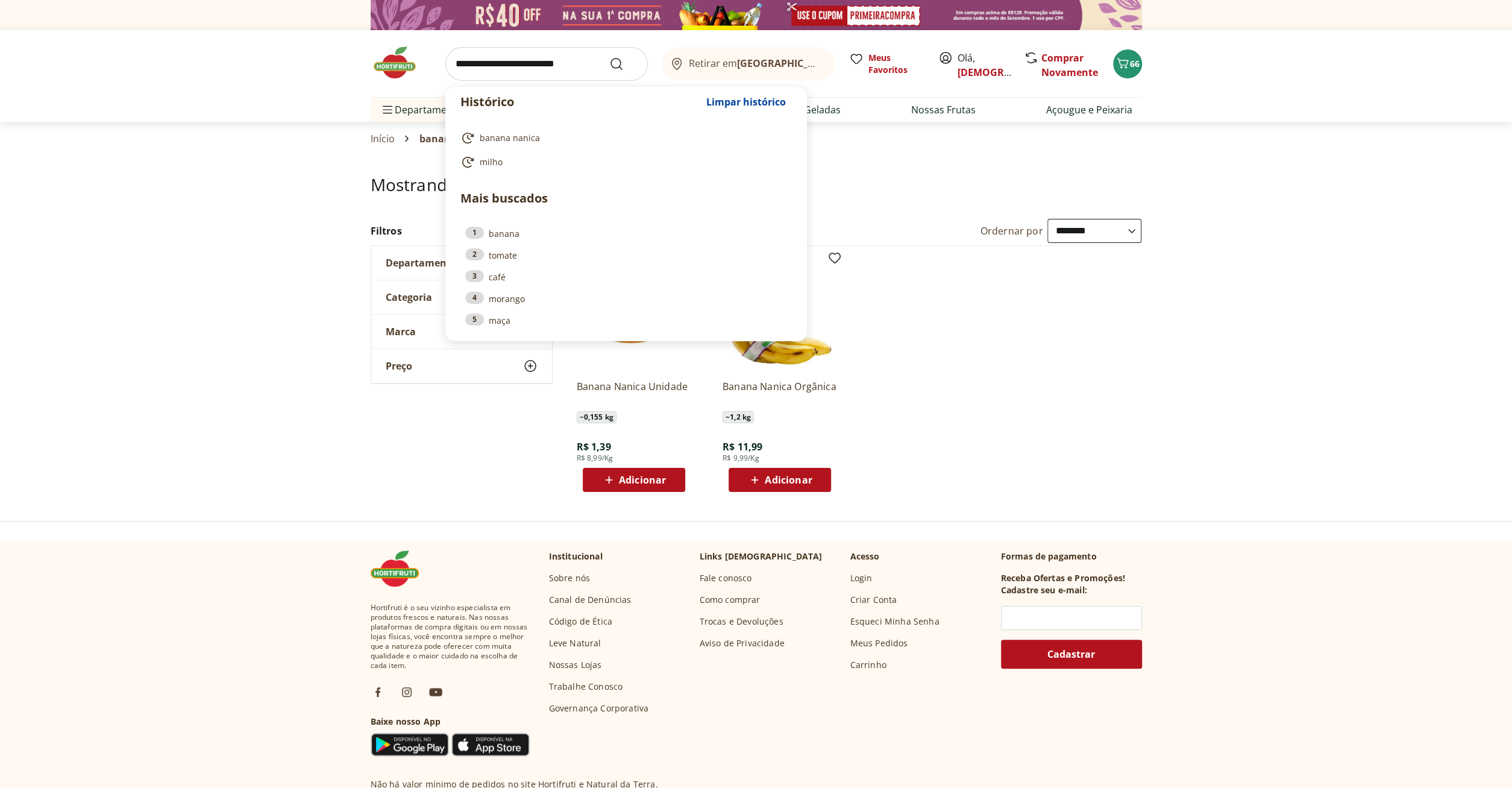
click at [537, 61] on input "search" at bounding box center [546, 63] width 203 height 34
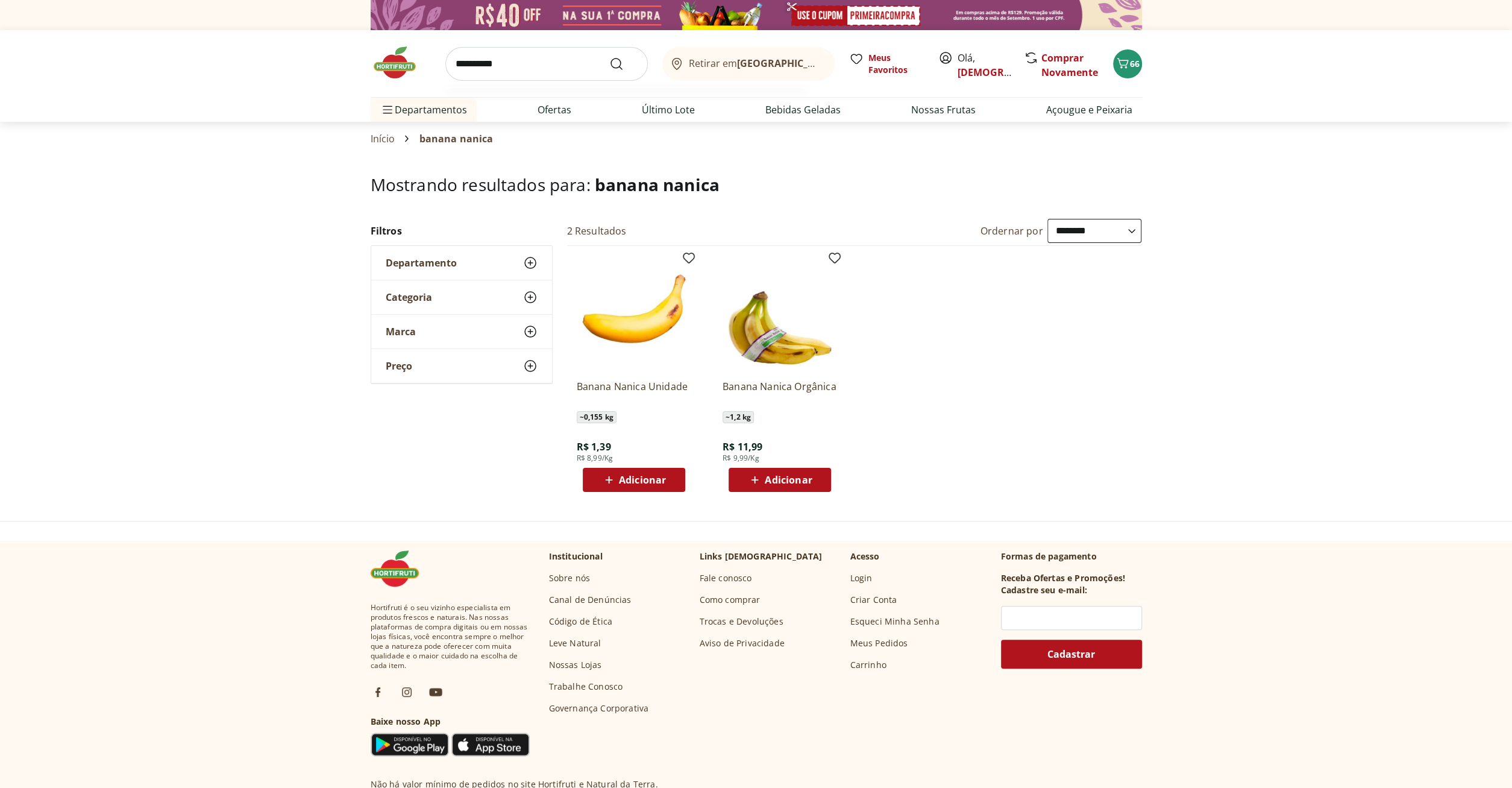
type input "**********"
click at [609, 57] on button "Submit Search" at bounding box center [623, 63] width 29 height 14
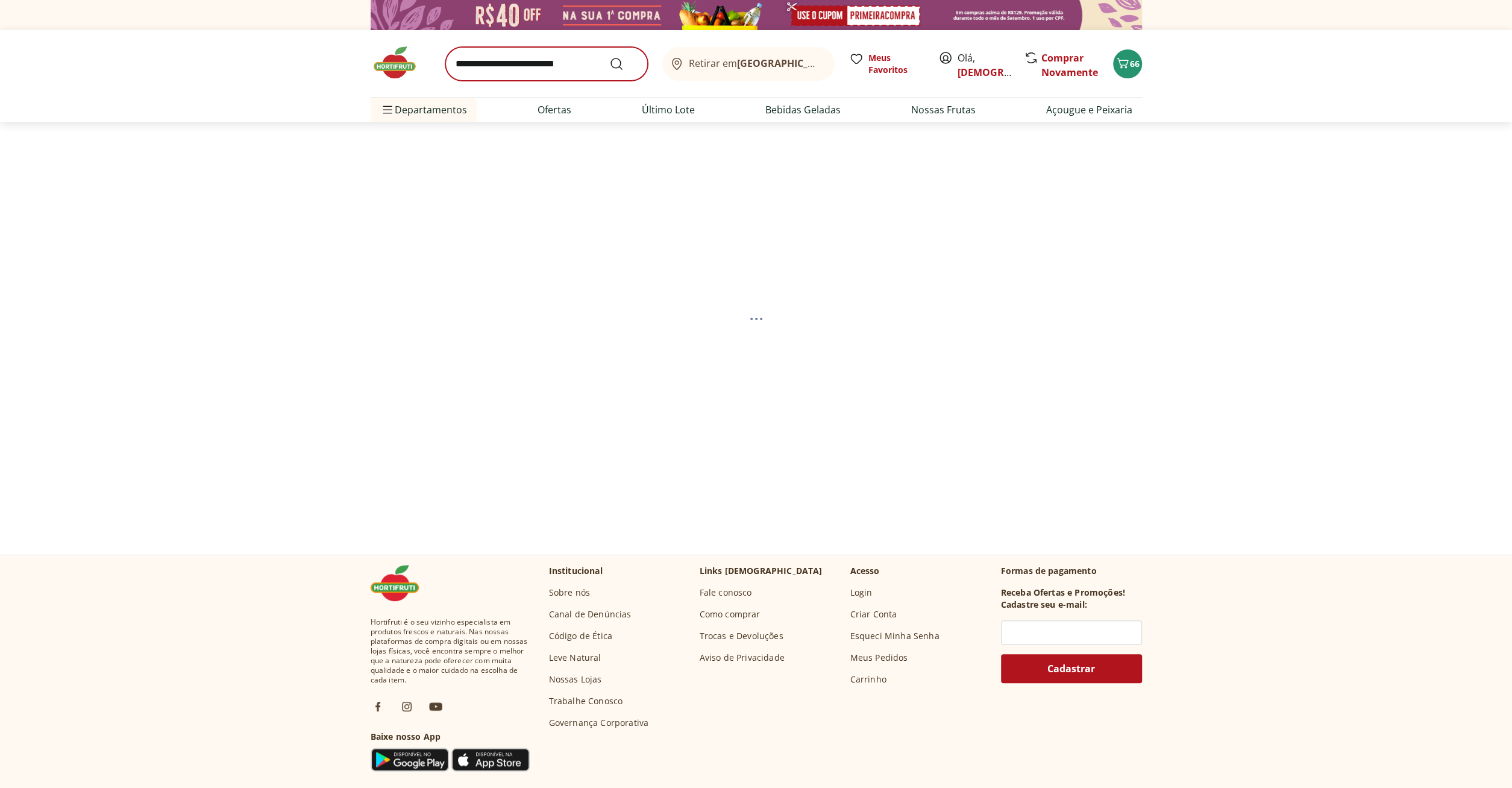
select select "**********"
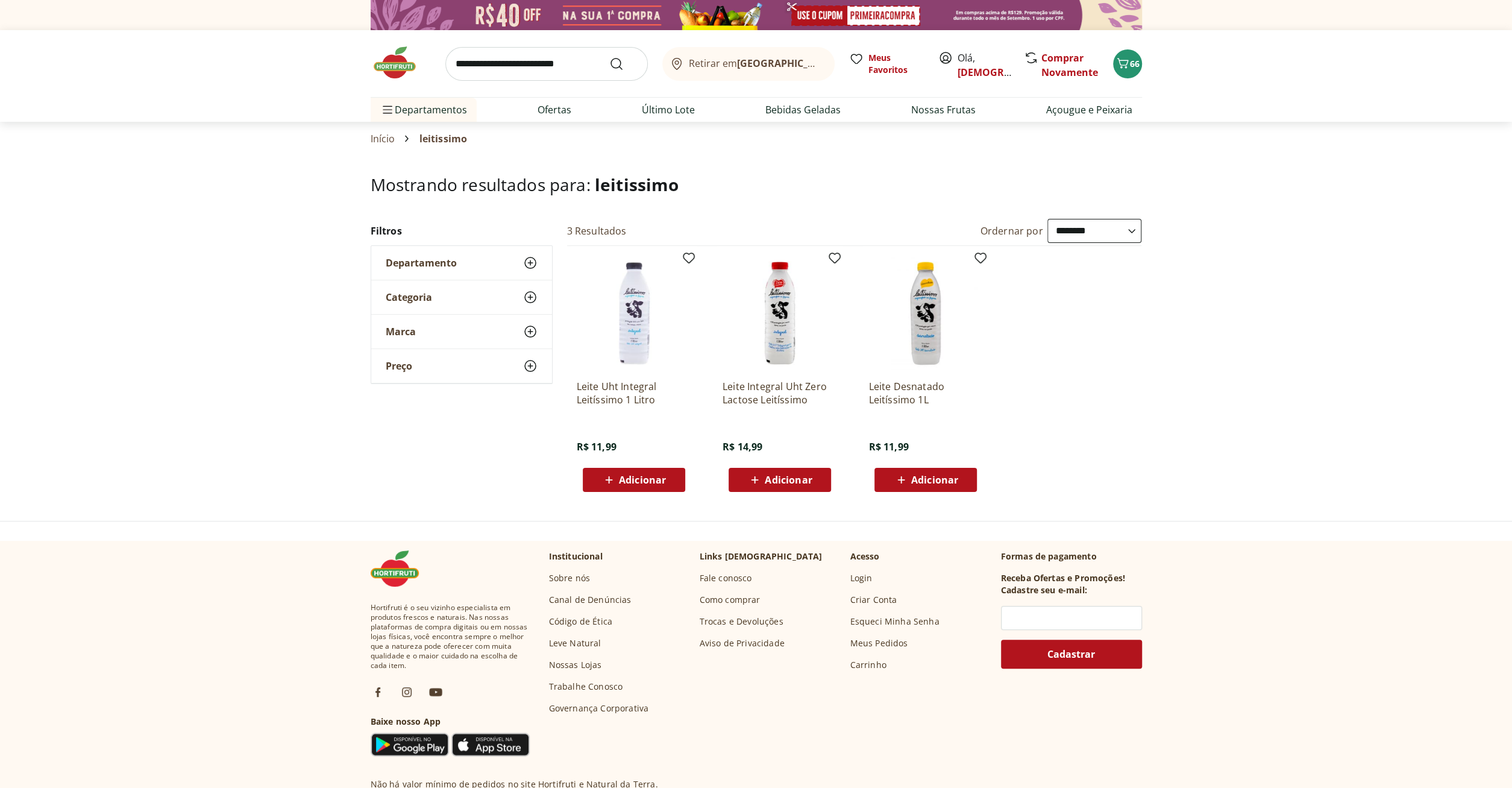
click at [652, 481] on span "Adicionar" at bounding box center [642, 480] width 47 height 9
click at [667, 478] on icon at bounding box center [667, 479] width 7 height 7
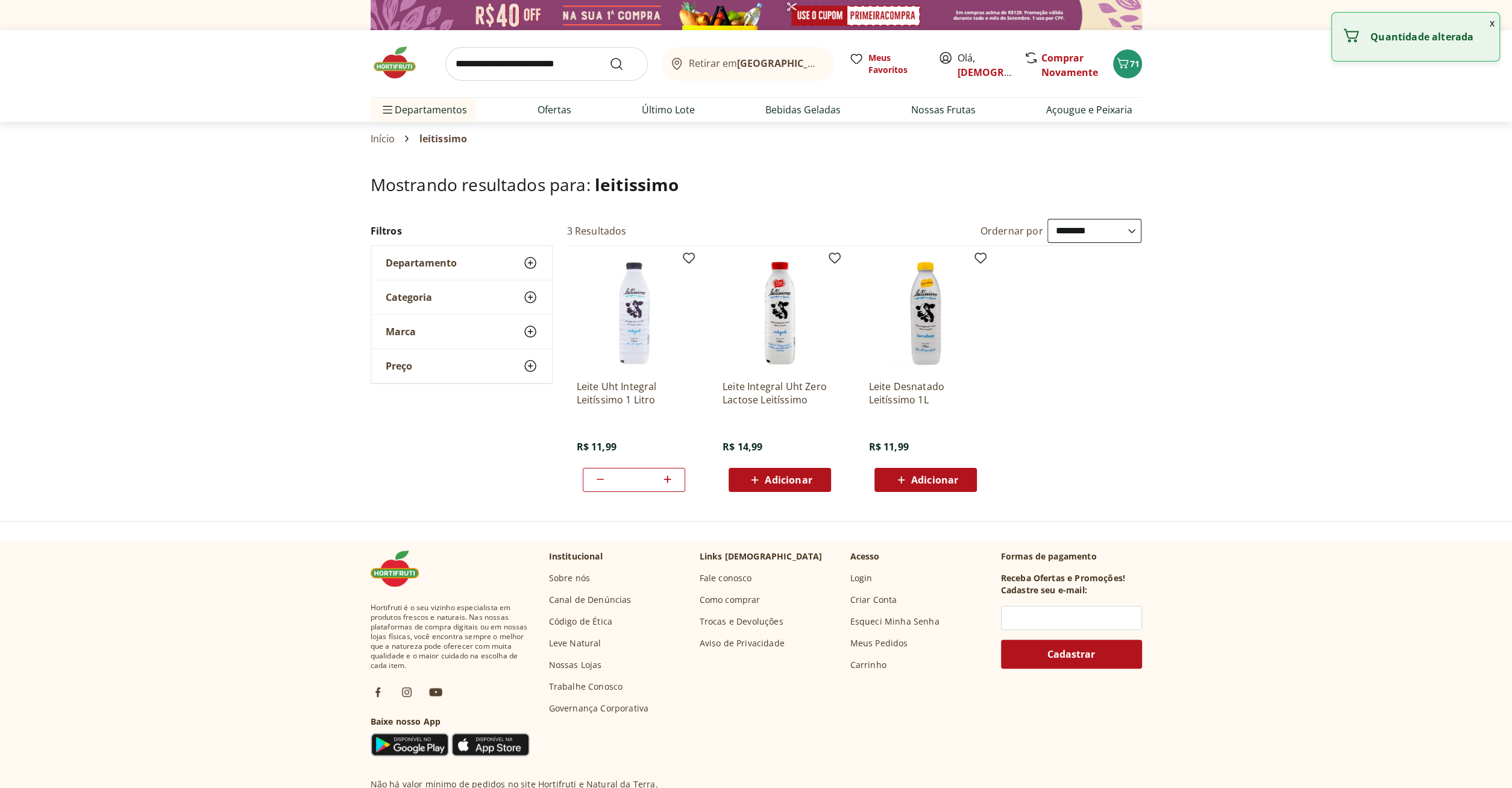
click at [666, 477] on icon at bounding box center [667, 479] width 15 height 14
click at [665, 477] on icon at bounding box center [667, 479] width 15 height 14
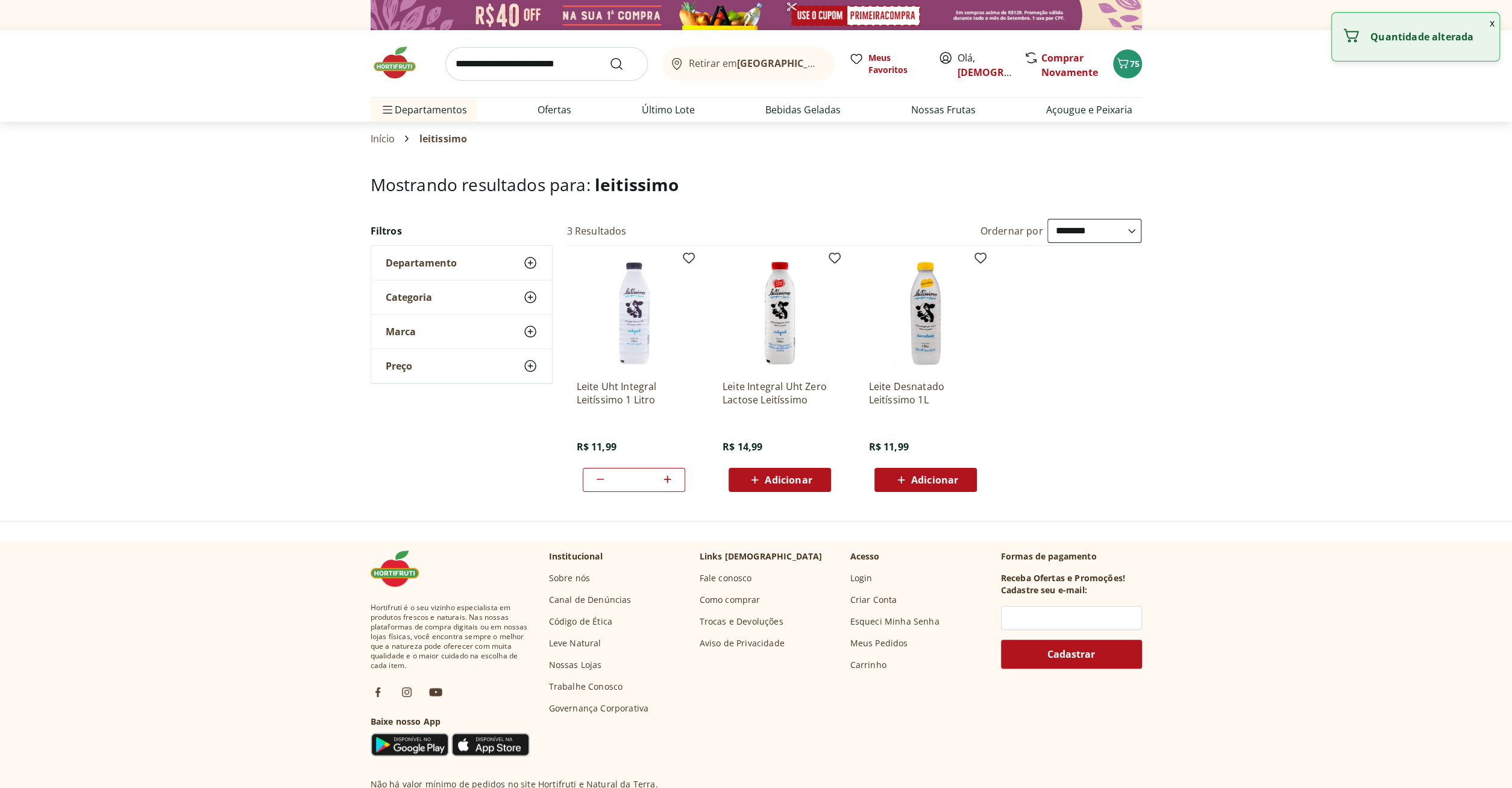
type input "**"
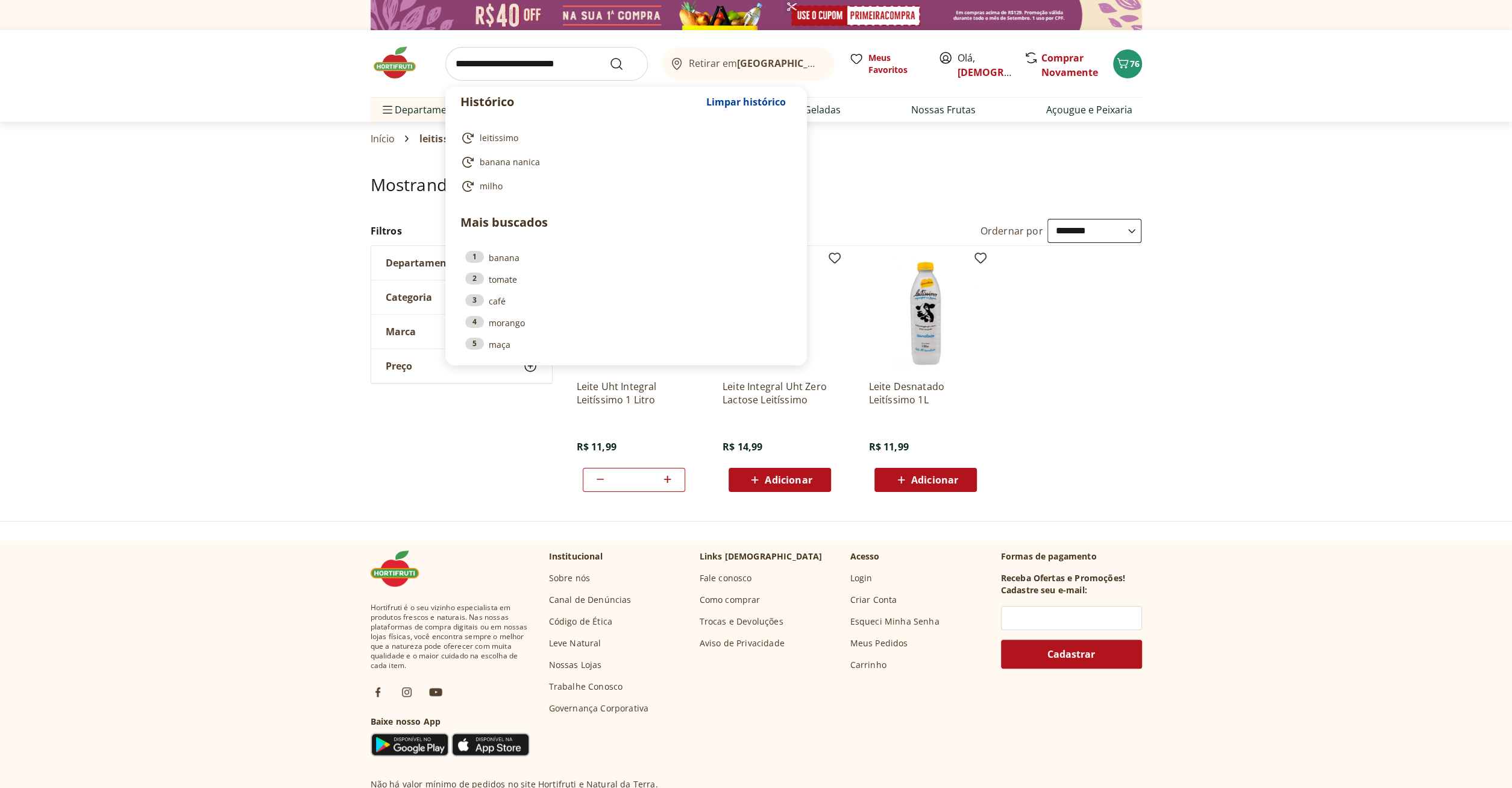
click at [497, 63] on input "search" at bounding box center [546, 63] width 203 height 34
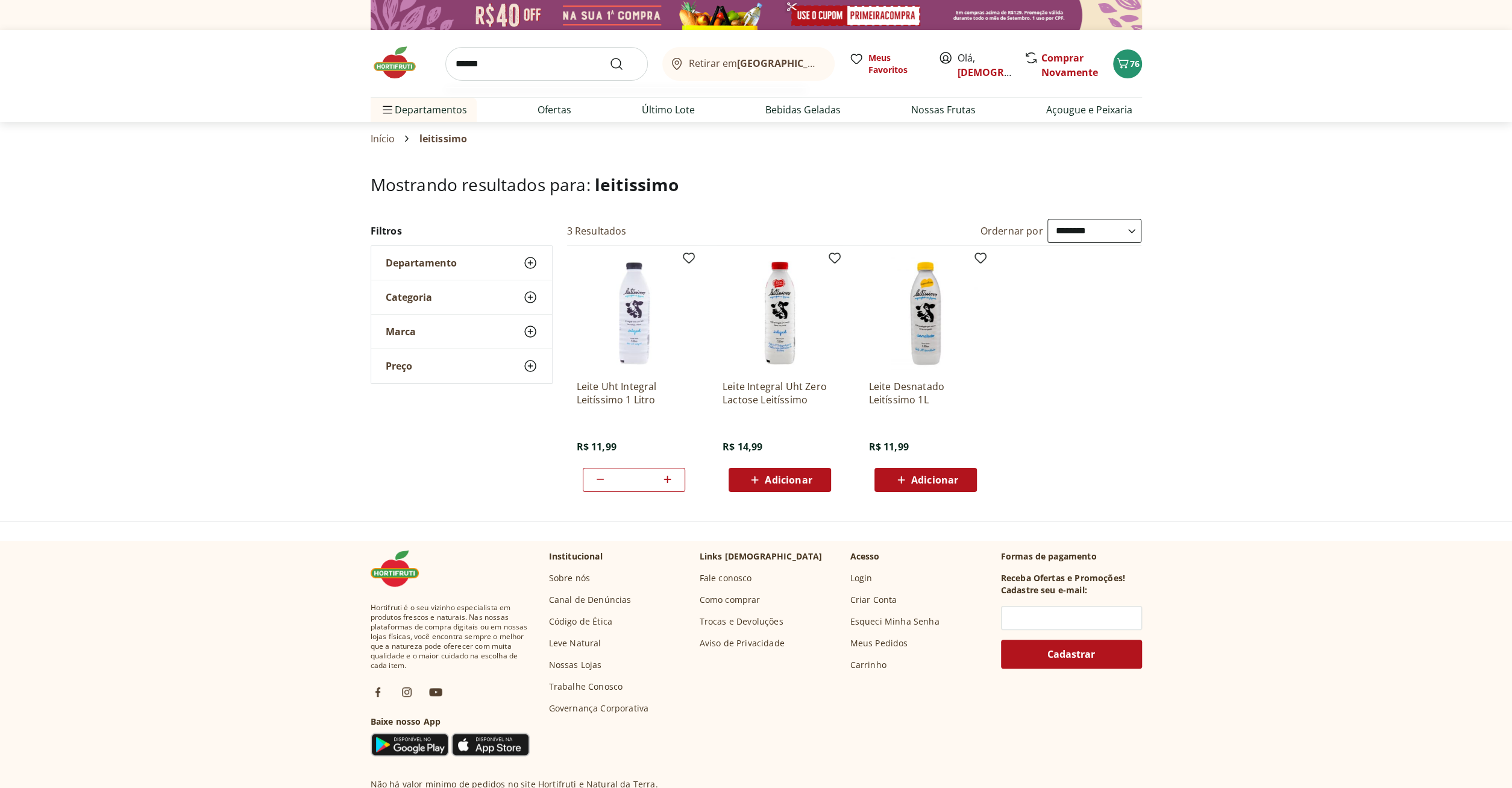
type input "******"
click at [609, 57] on button "Submit Search" at bounding box center [623, 63] width 29 height 14
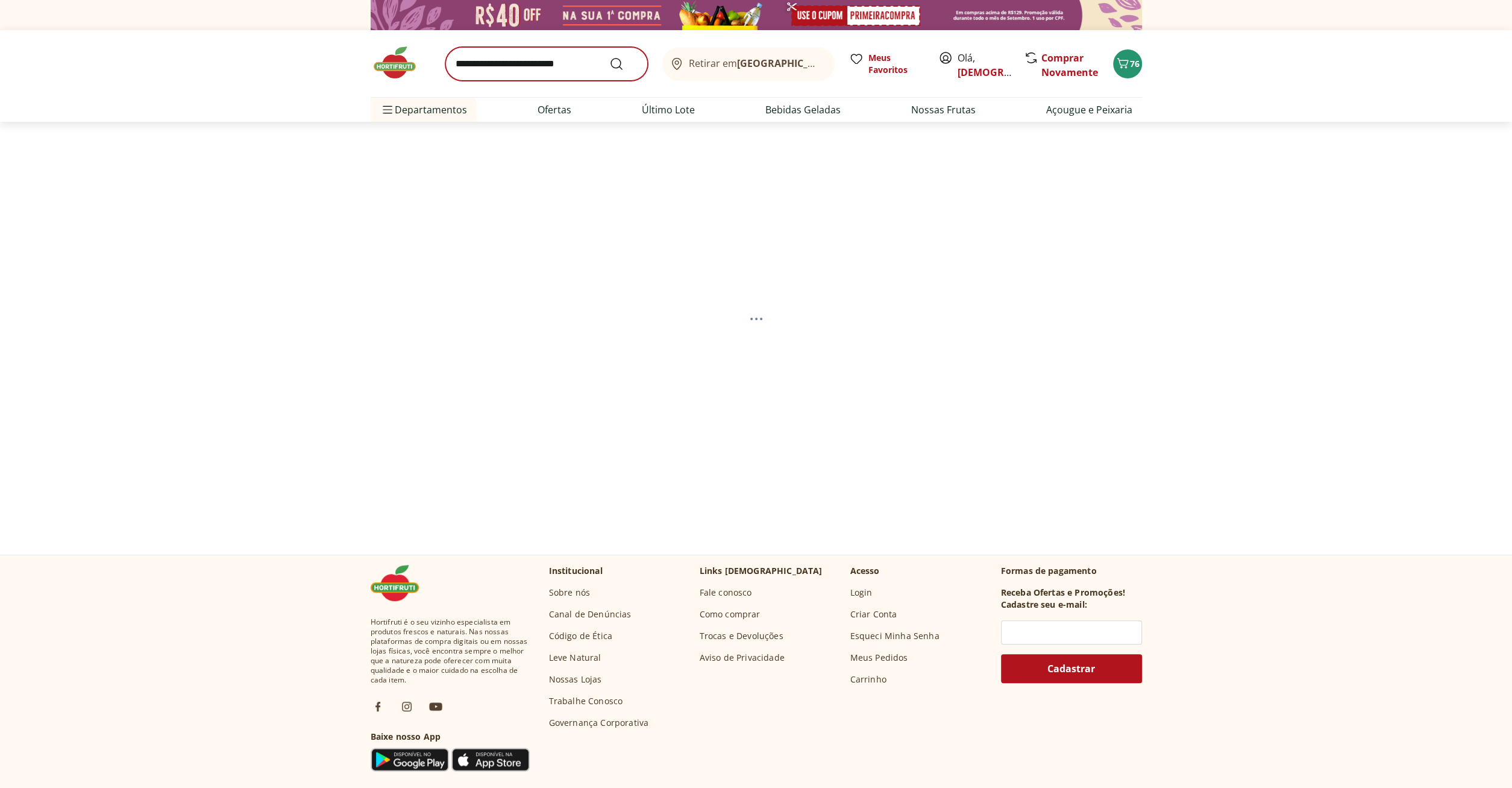
select select "**********"
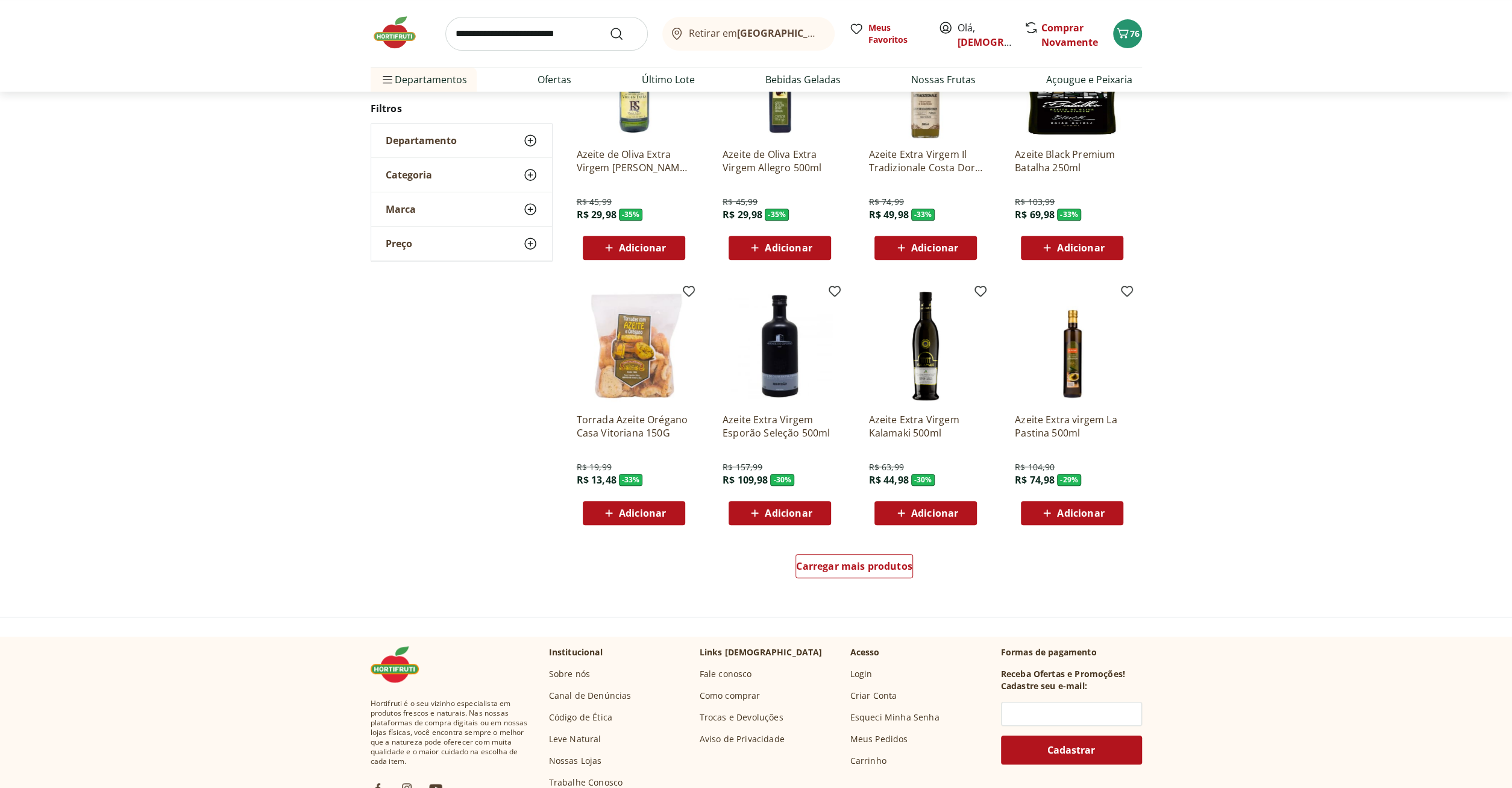
scroll to position [501, 0]
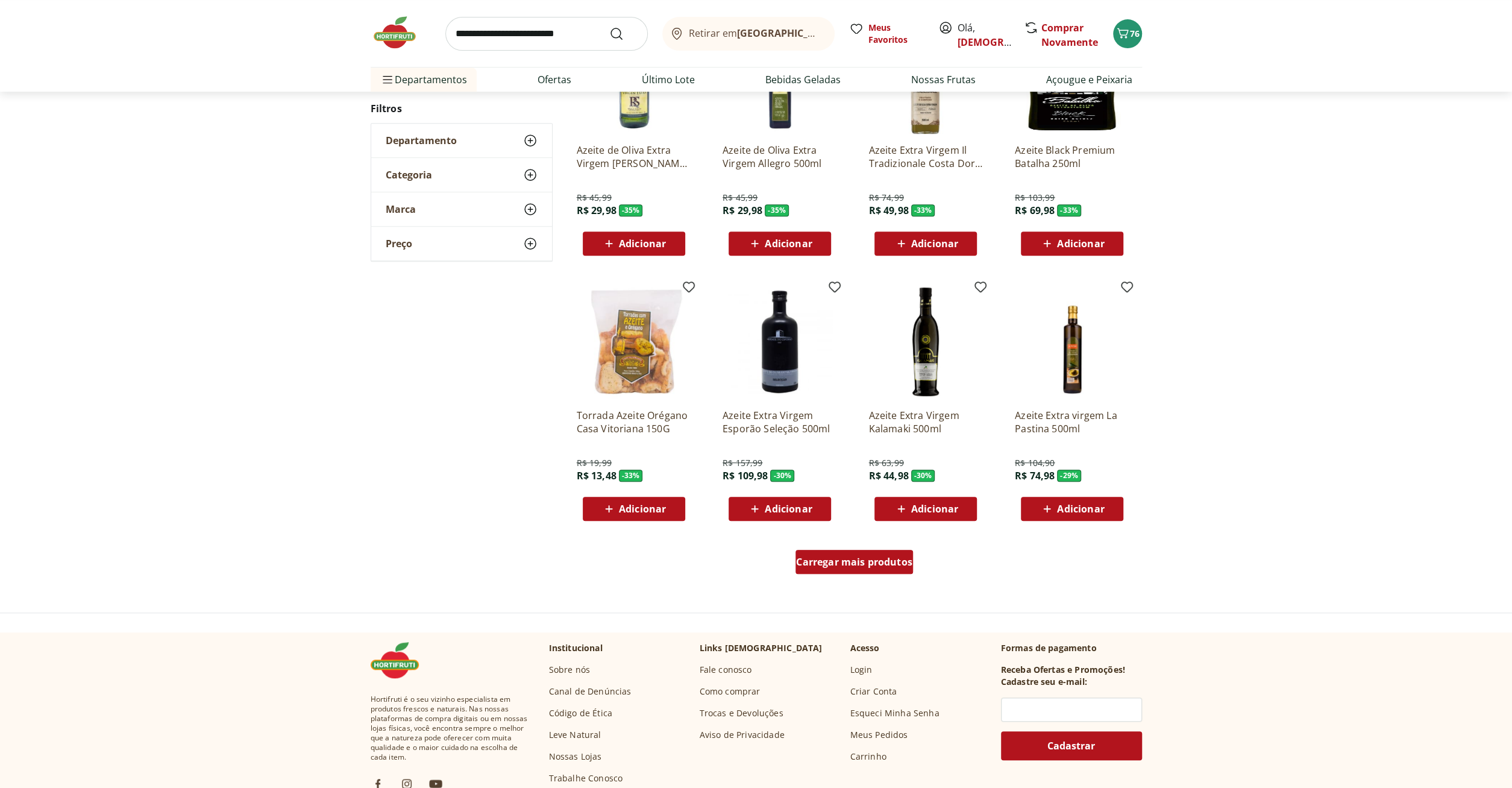
click at [842, 564] on span "Carregar mais produtos" at bounding box center [854, 562] width 117 height 9
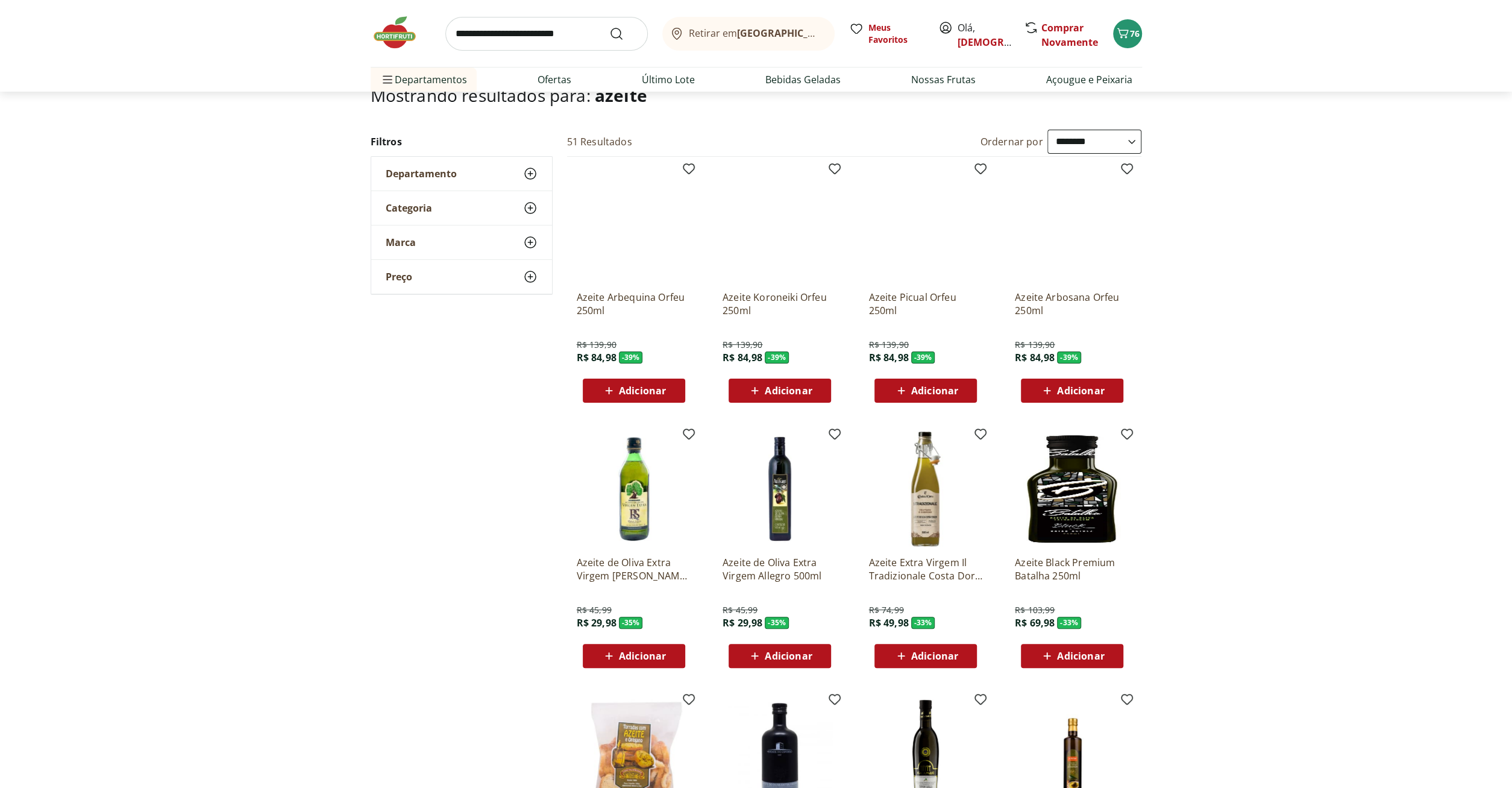
scroll to position [0, 0]
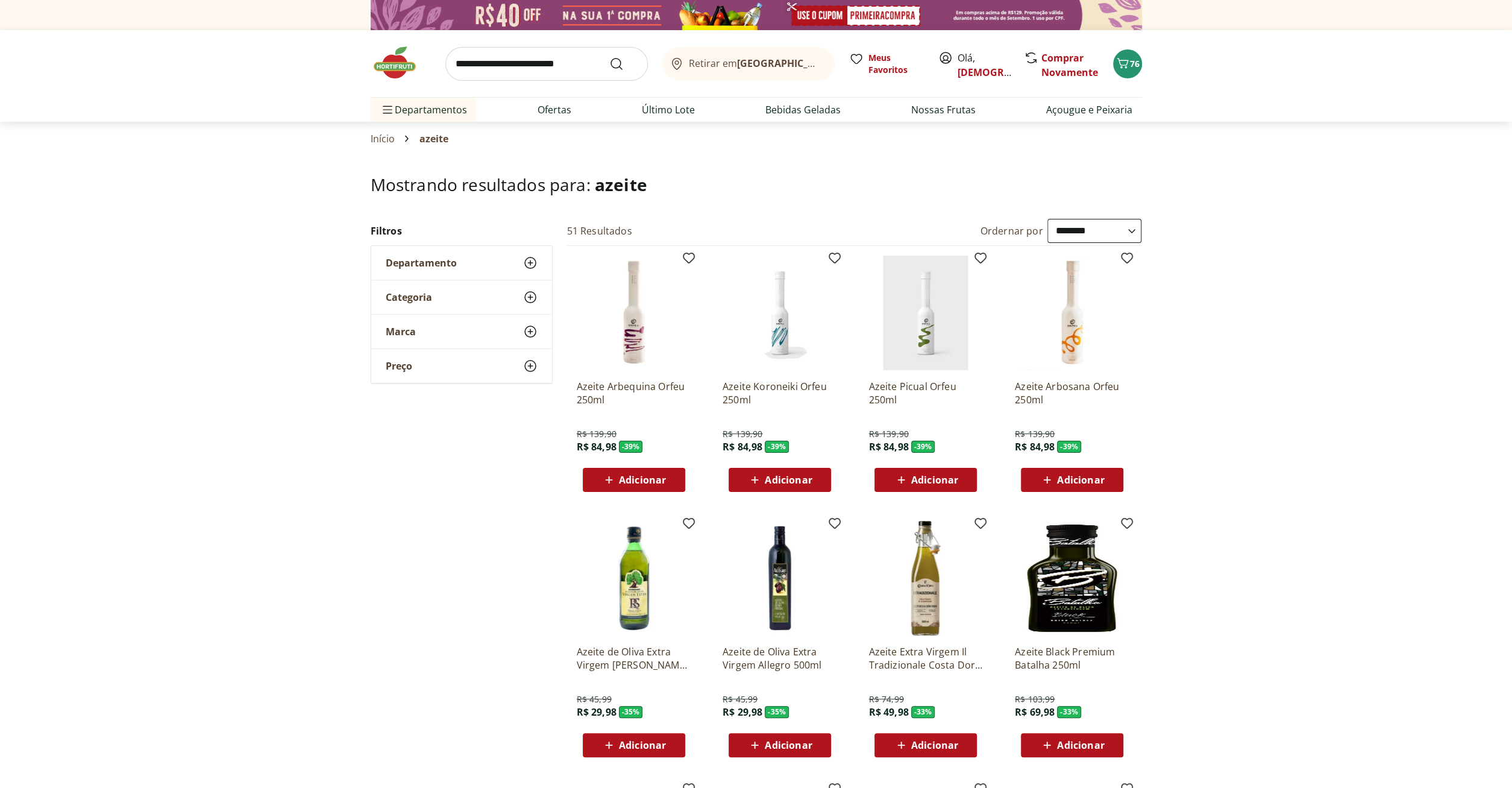
click at [504, 67] on input "search" at bounding box center [546, 63] width 203 height 34
type input "****"
click at [609, 57] on button "Submit Search" at bounding box center [623, 63] width 29 height 14
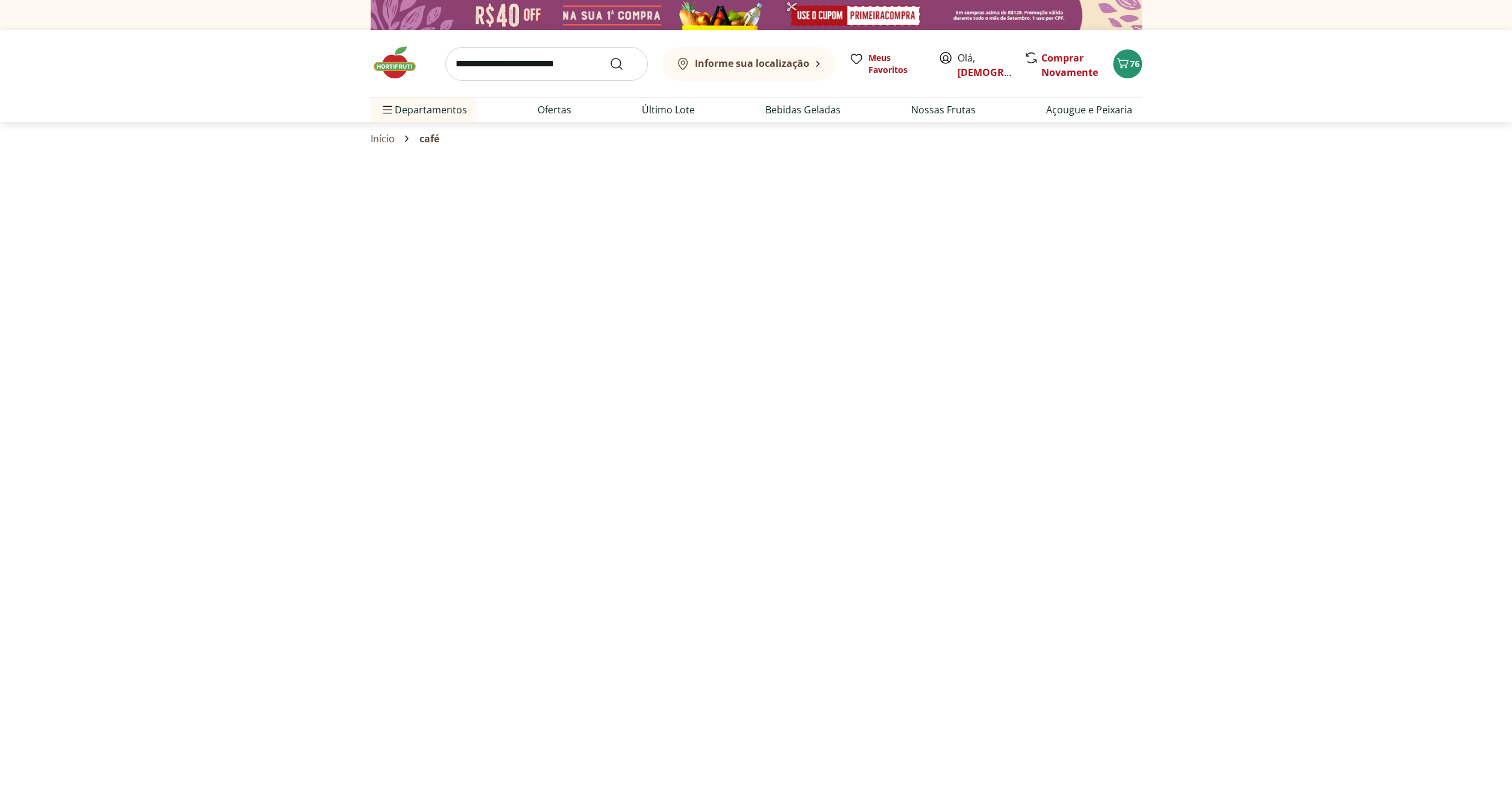
select select "**********"
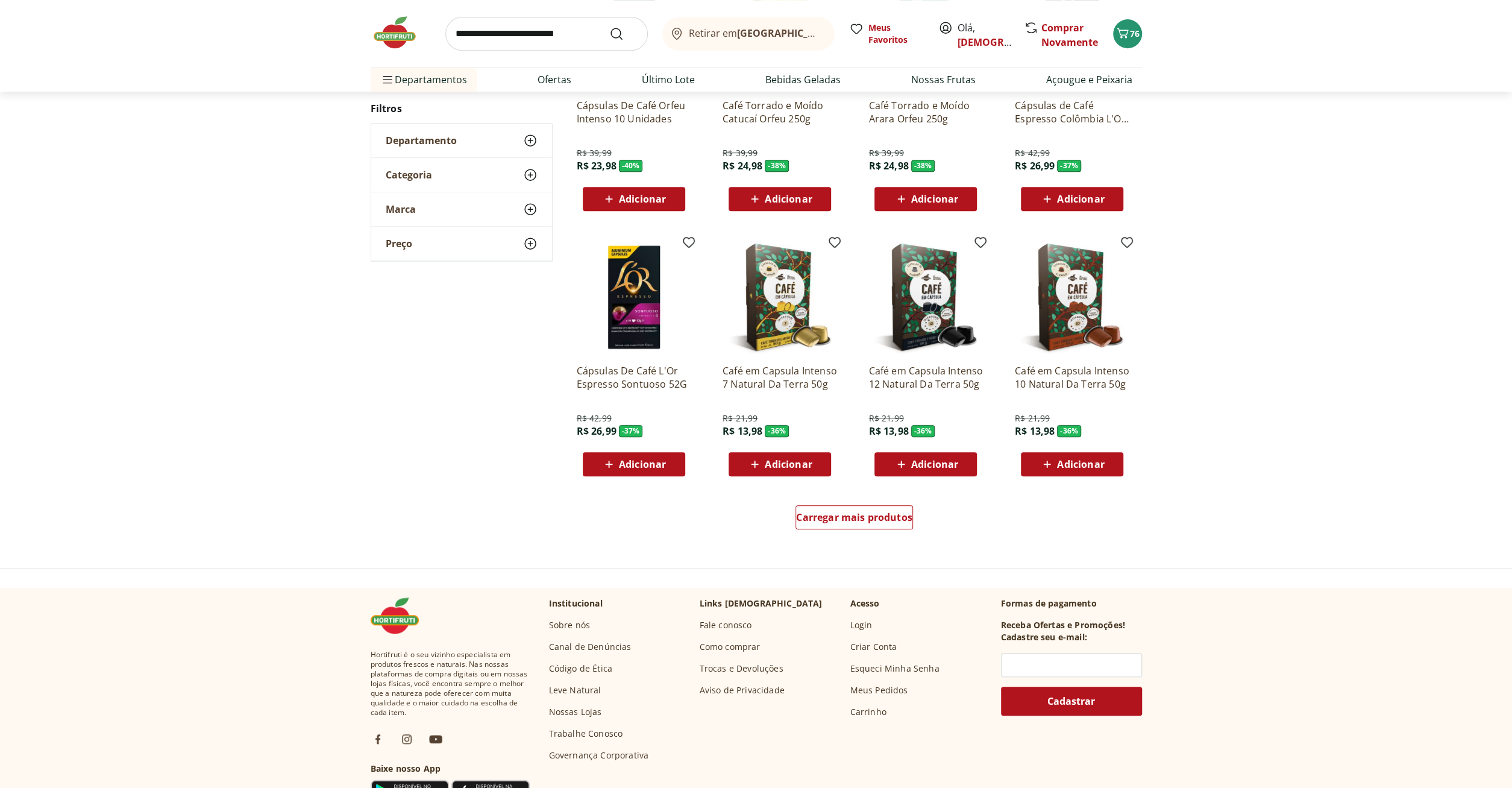
scroll to position [564, 0]
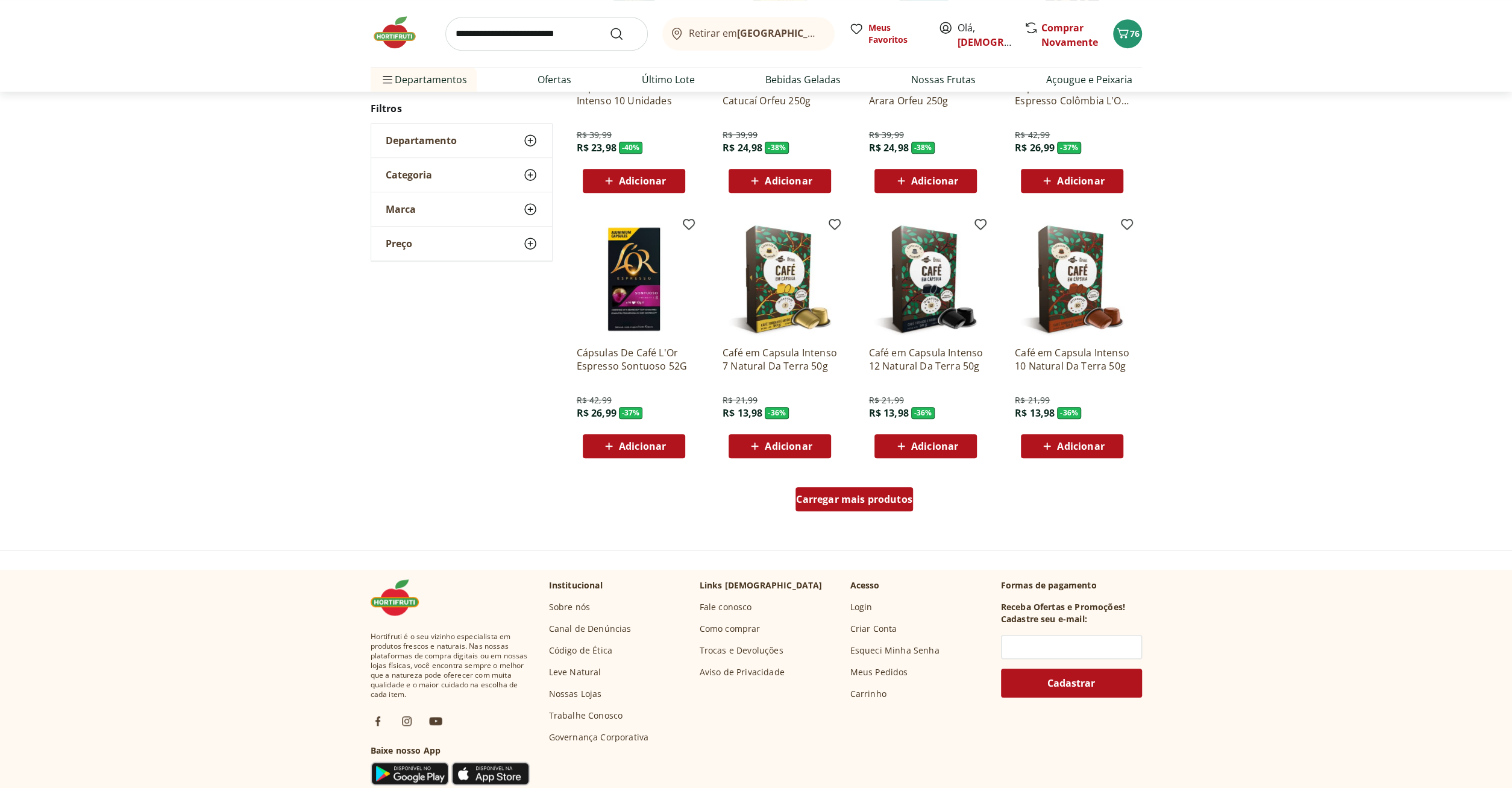
click at [862, 505] on div "Carregar mais produtos" at bounding box center [854, 500] width 118 height 24
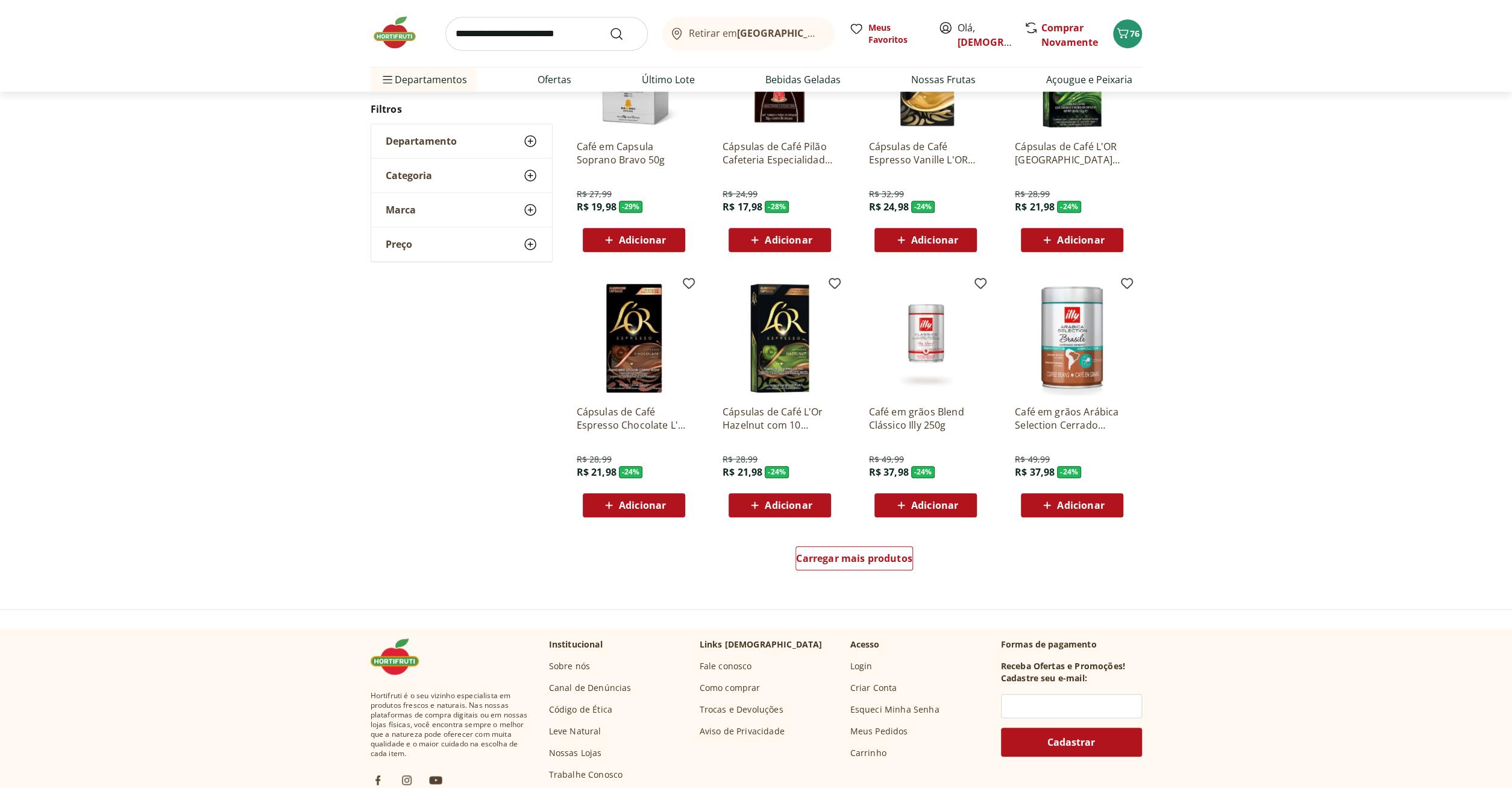
scroll to position [655, 0]
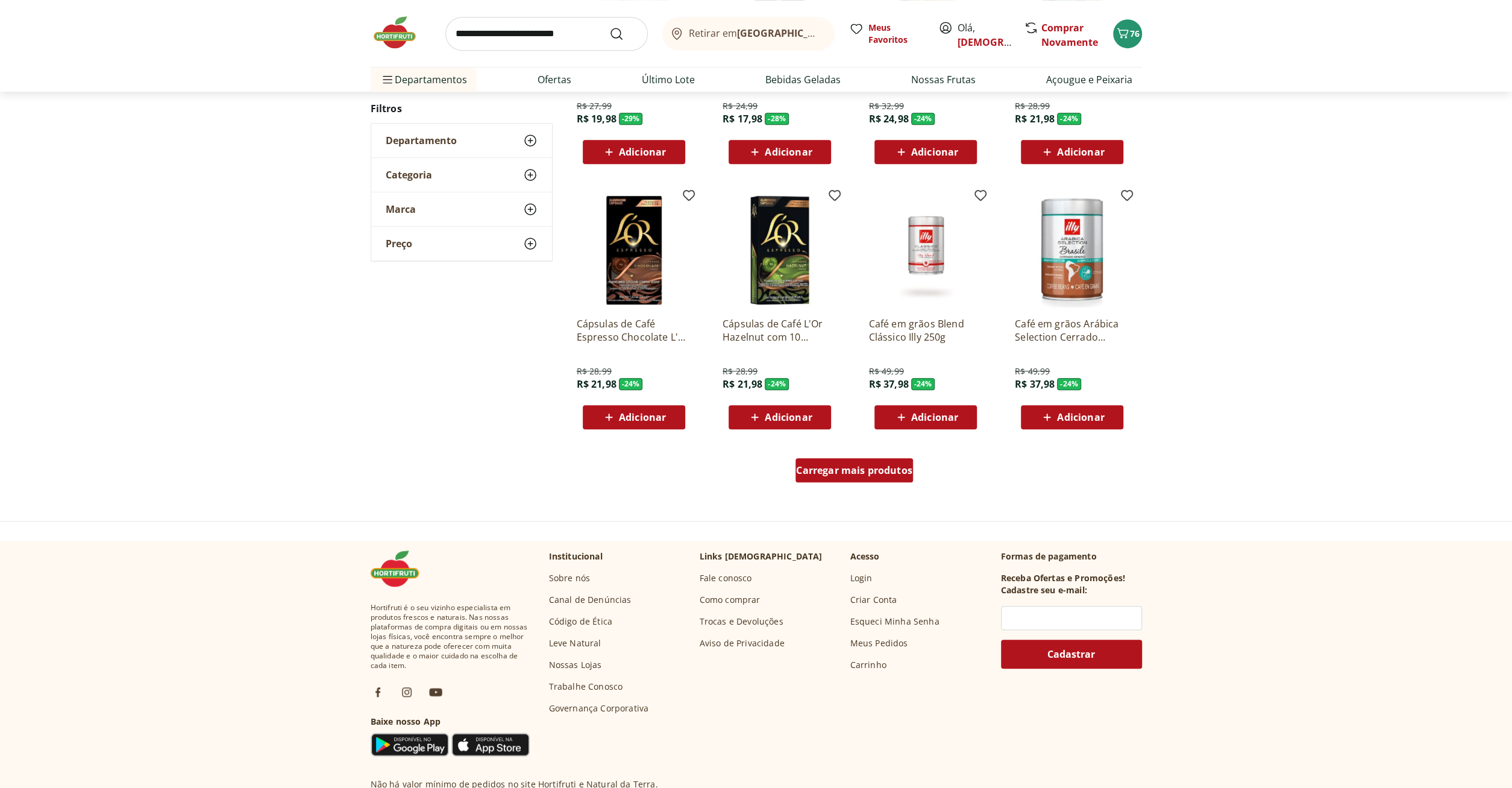
click at [845, 479] on div "Carregar mais produtos" at bounding box center [854, 471] width 118 height 24
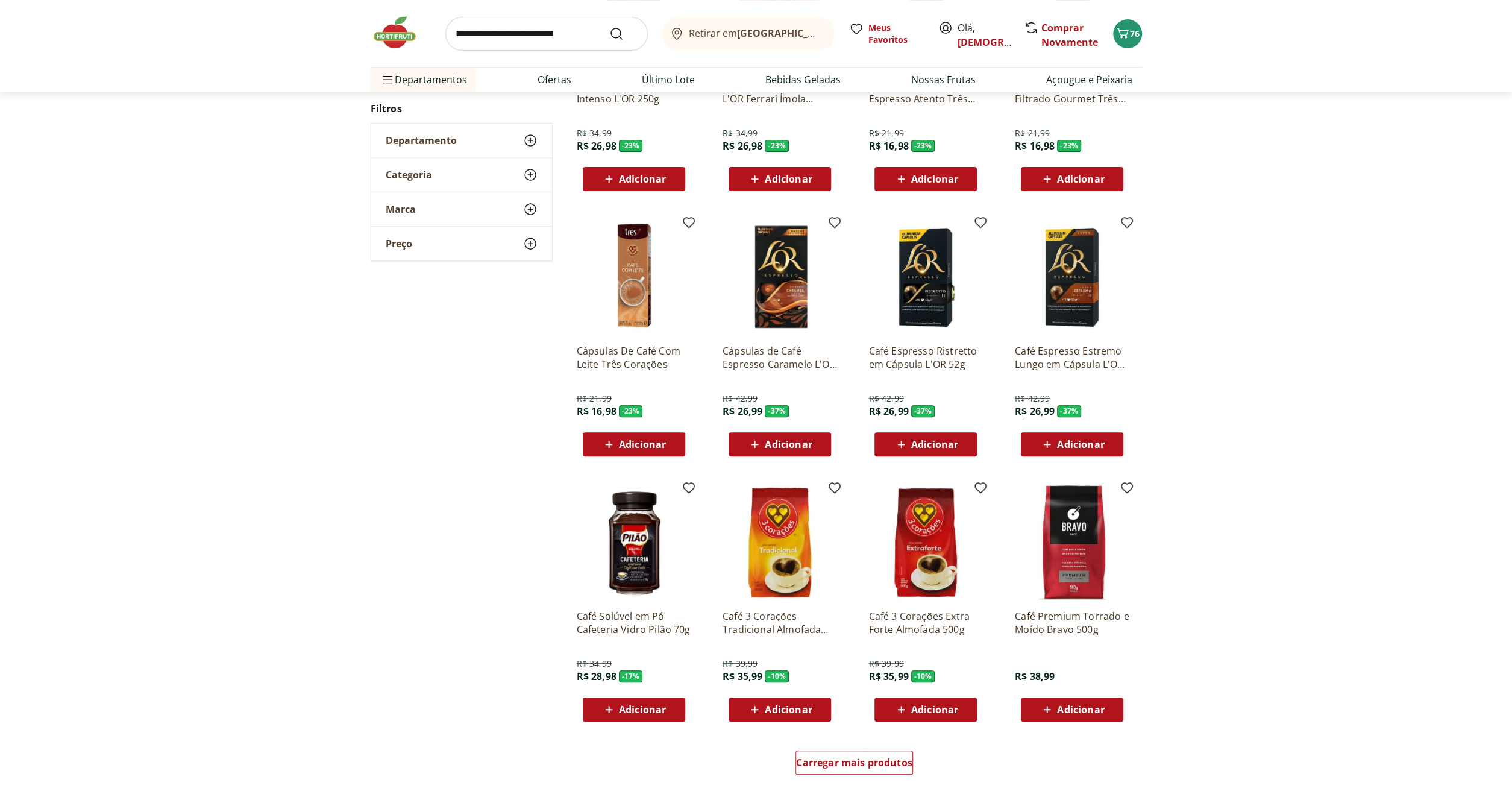
scroll to position [497, 0]
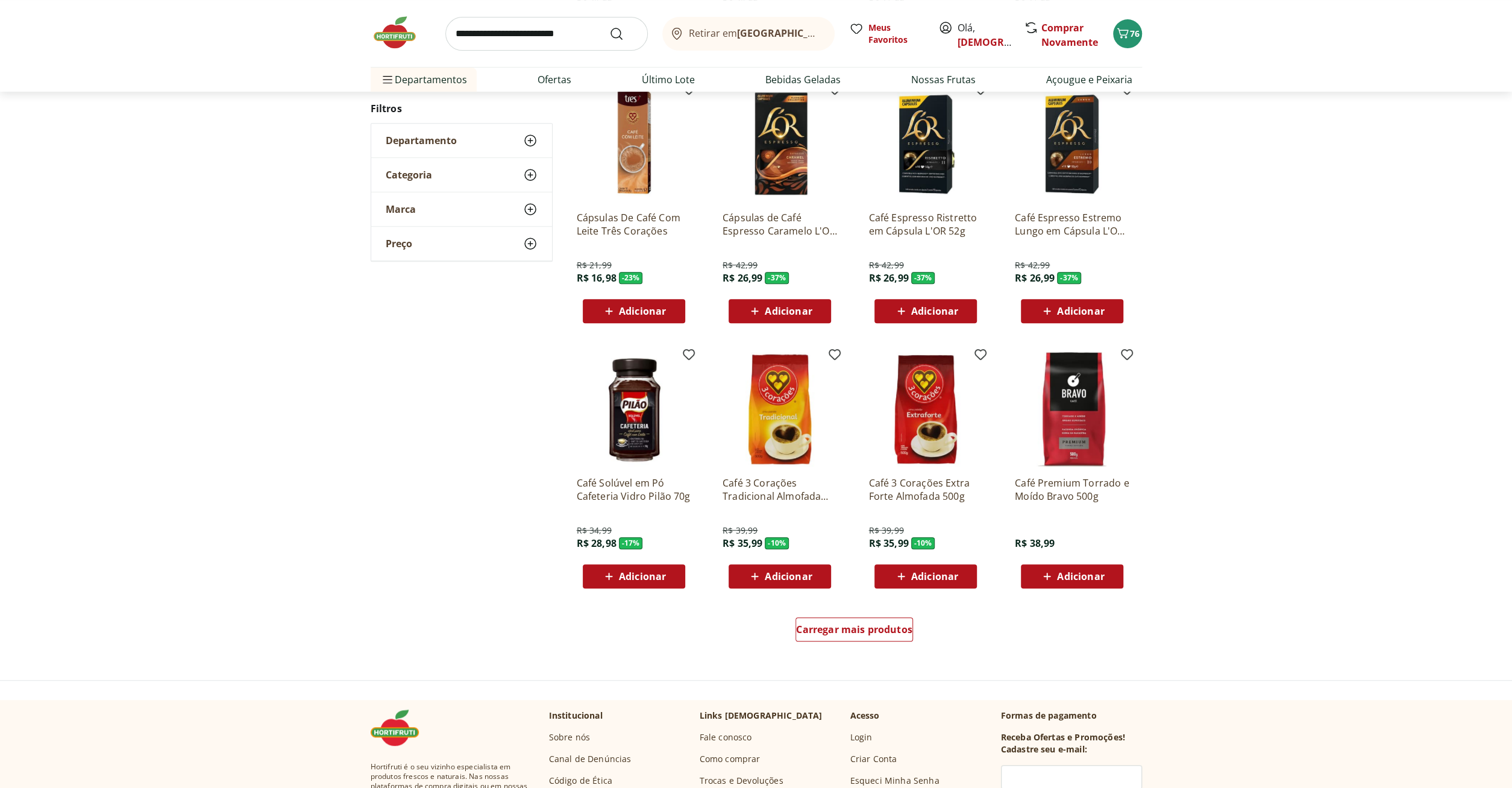
click at [686, 501] on p "Café Solúvel em Pó Cafeteria Vidro Pilão 70g" at bounding box center [634, 489] width 115 height 26
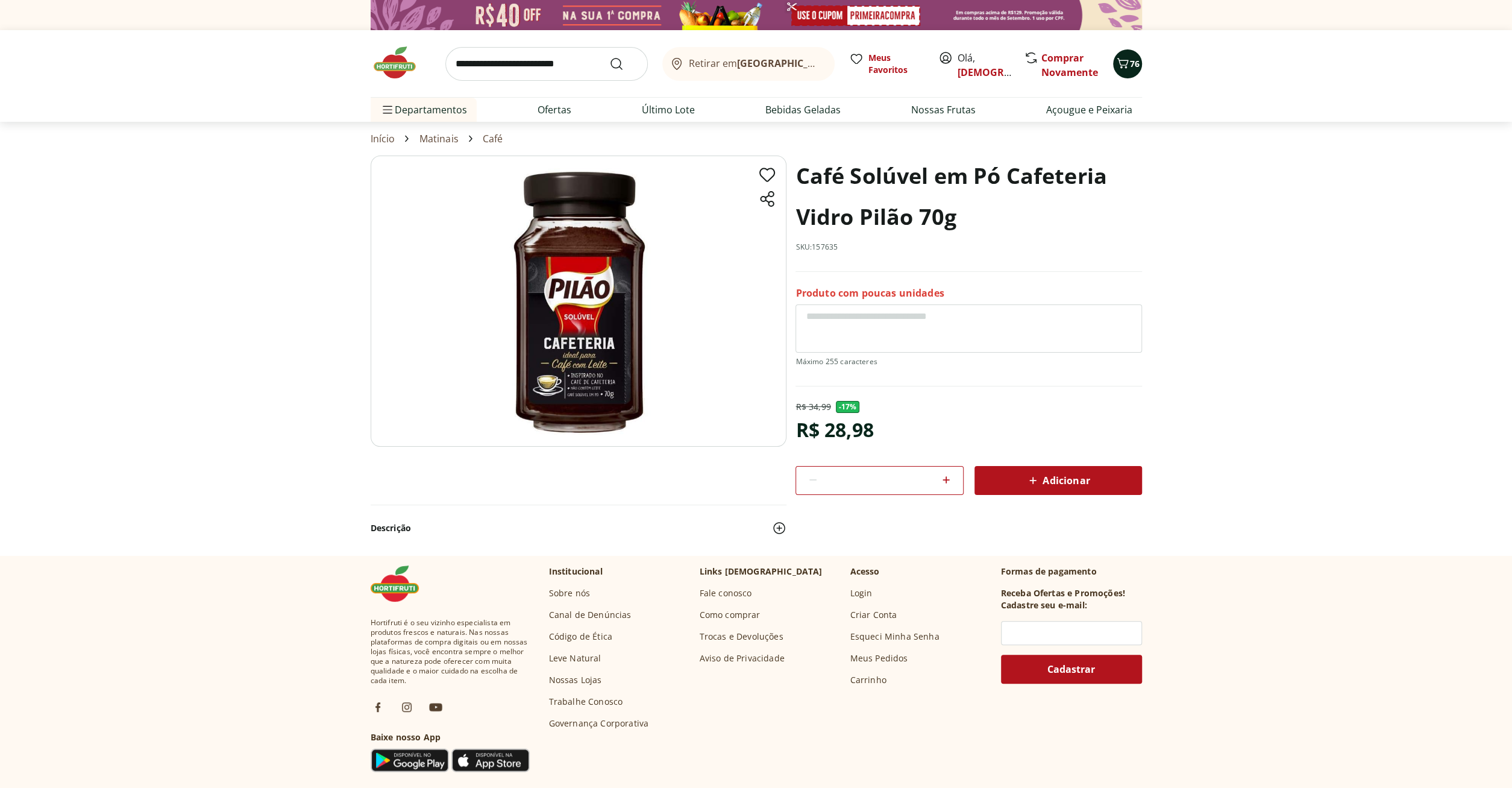
click at [1127, 61] on icon "Carrinho" at bounding box center [1122, 63] width 14 height 14
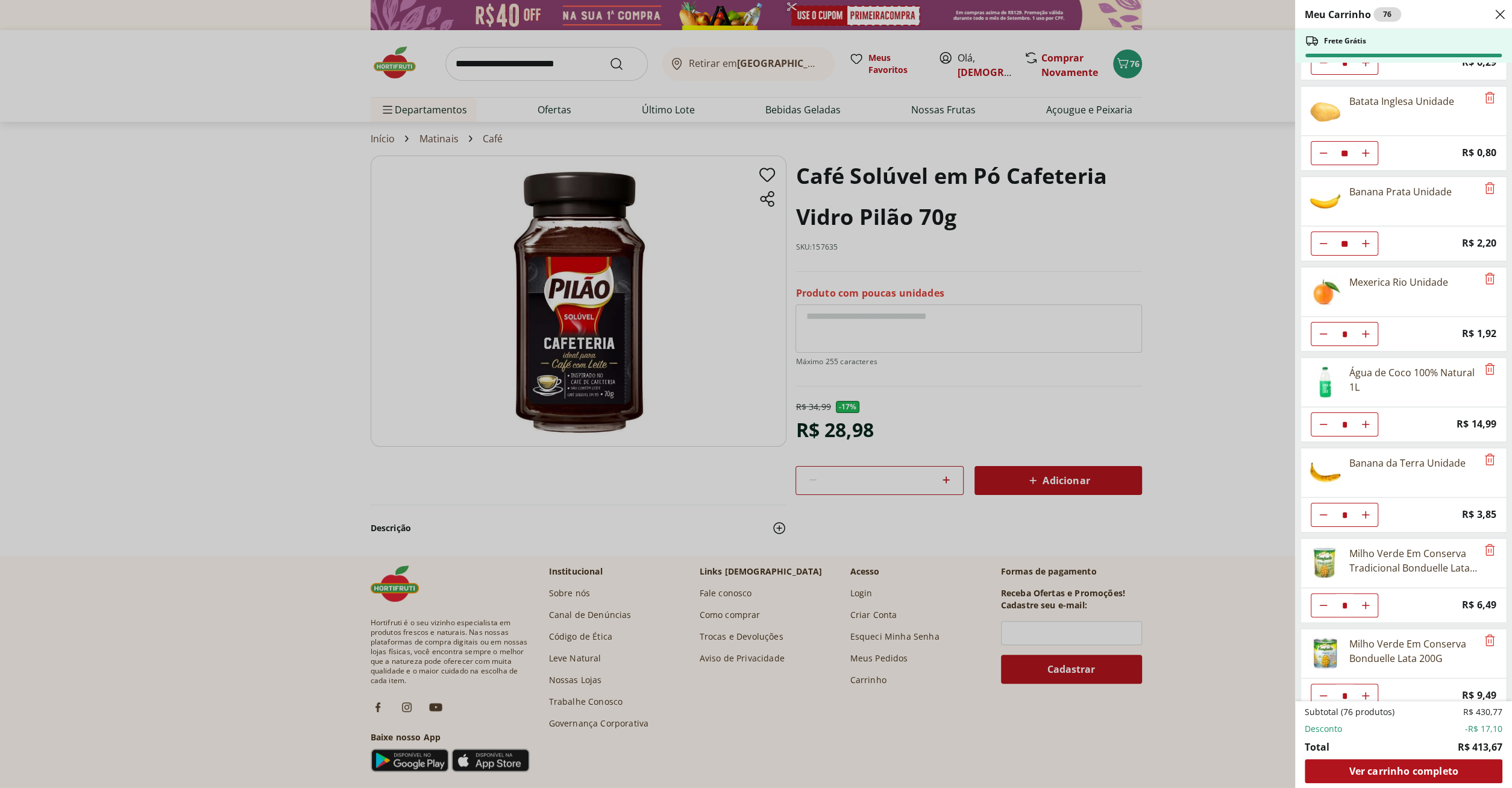
scroll to position [526, 0]
click at [562, 61] on div "Meu Carrinho 76 Frete Grátis Mexerica Murcote Unidade ** Original price: R$ 1,5…" at bounding box center [756, 394] width 1512 height 788
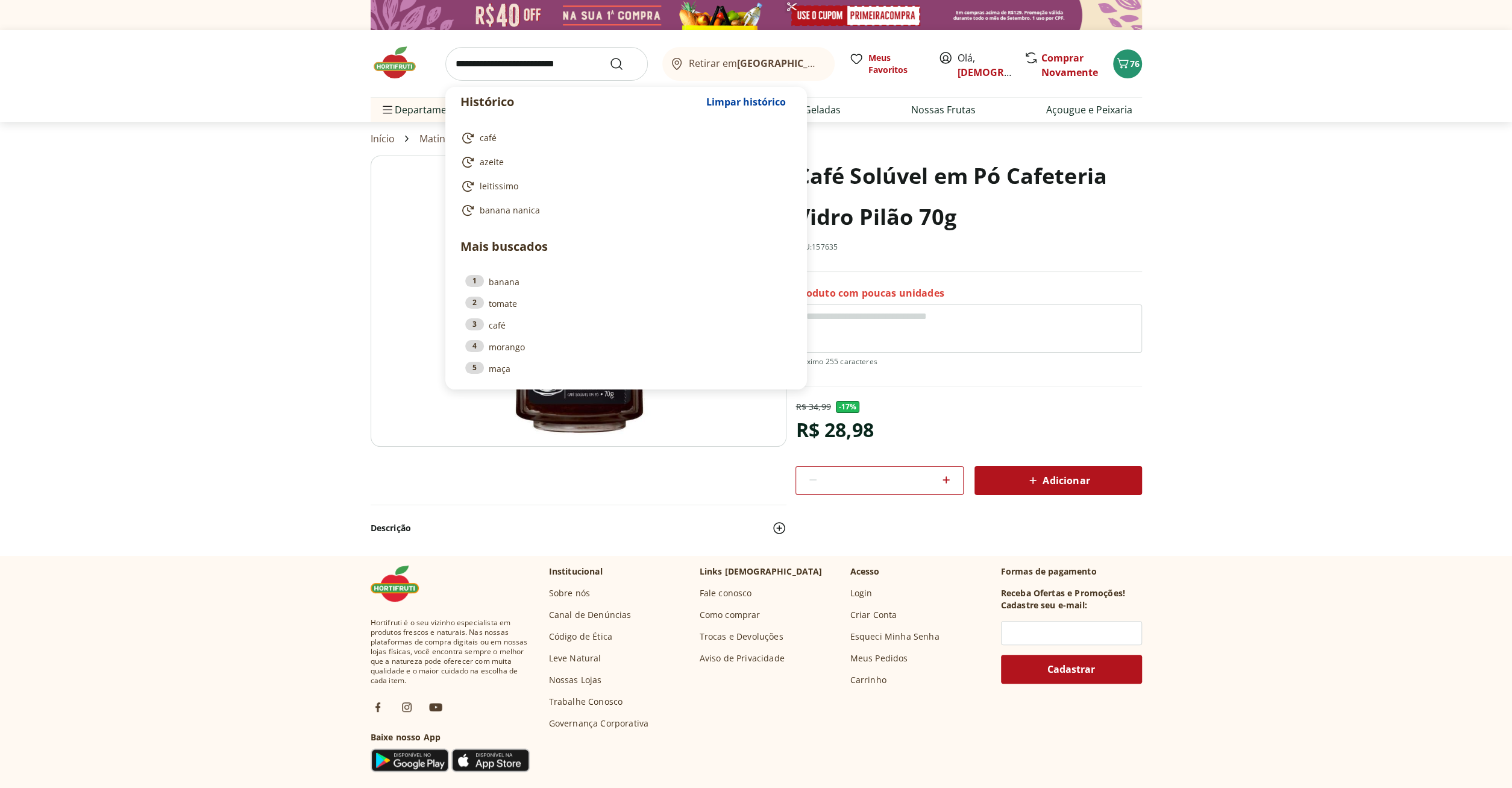
click at [532, 62] on input "search" at bounding box center [546, 63] width 203 height 34
click at [492, 164] on span "azeite" at bounding box center [492, 162] width 24 height 12
type input "******"
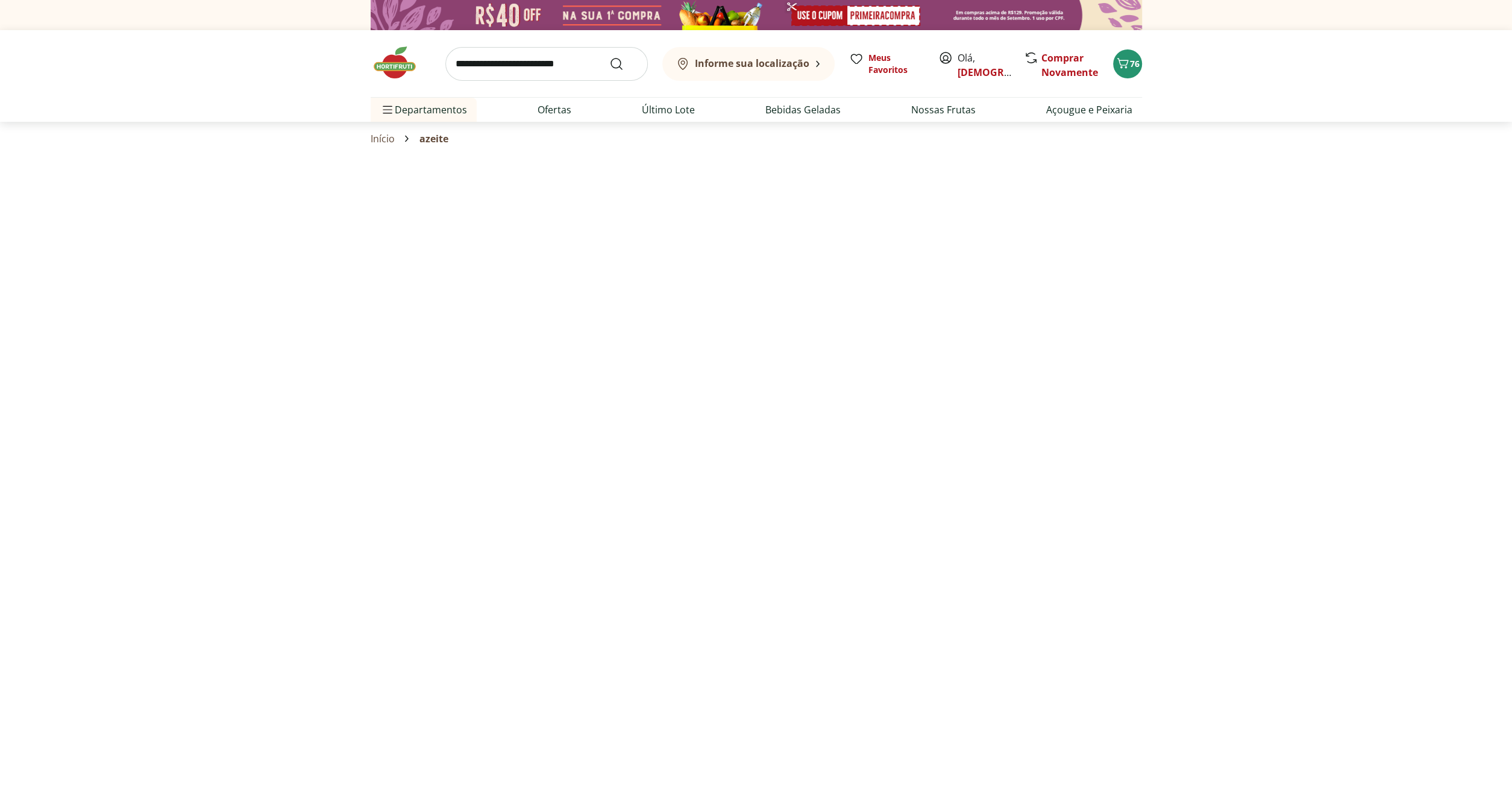
select select "**********"
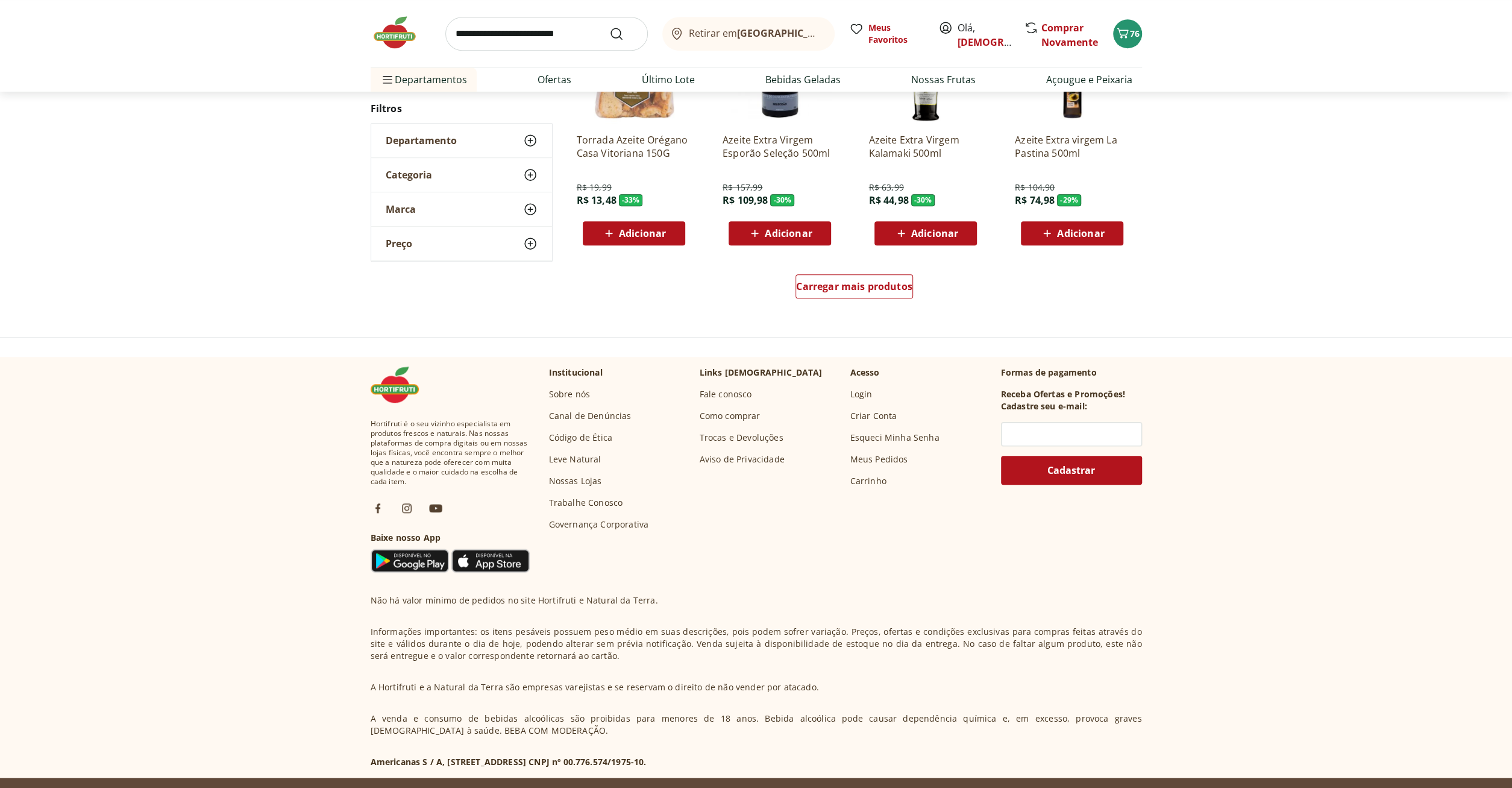
scroll to position [808, 0]
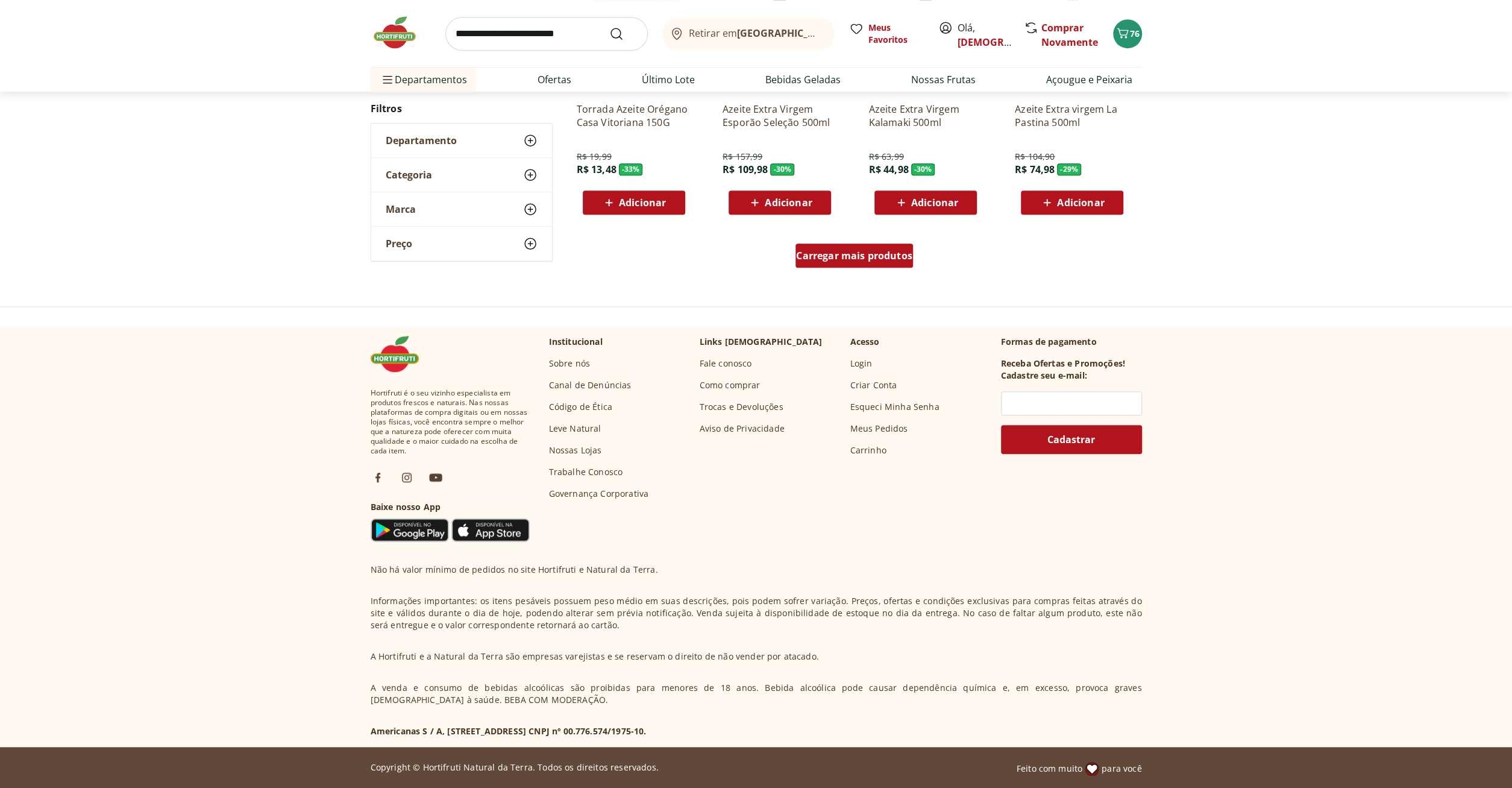
click at [870, 260] on span "Carregar mais produtos" at bounding box center [854, 256] width 117 height 9
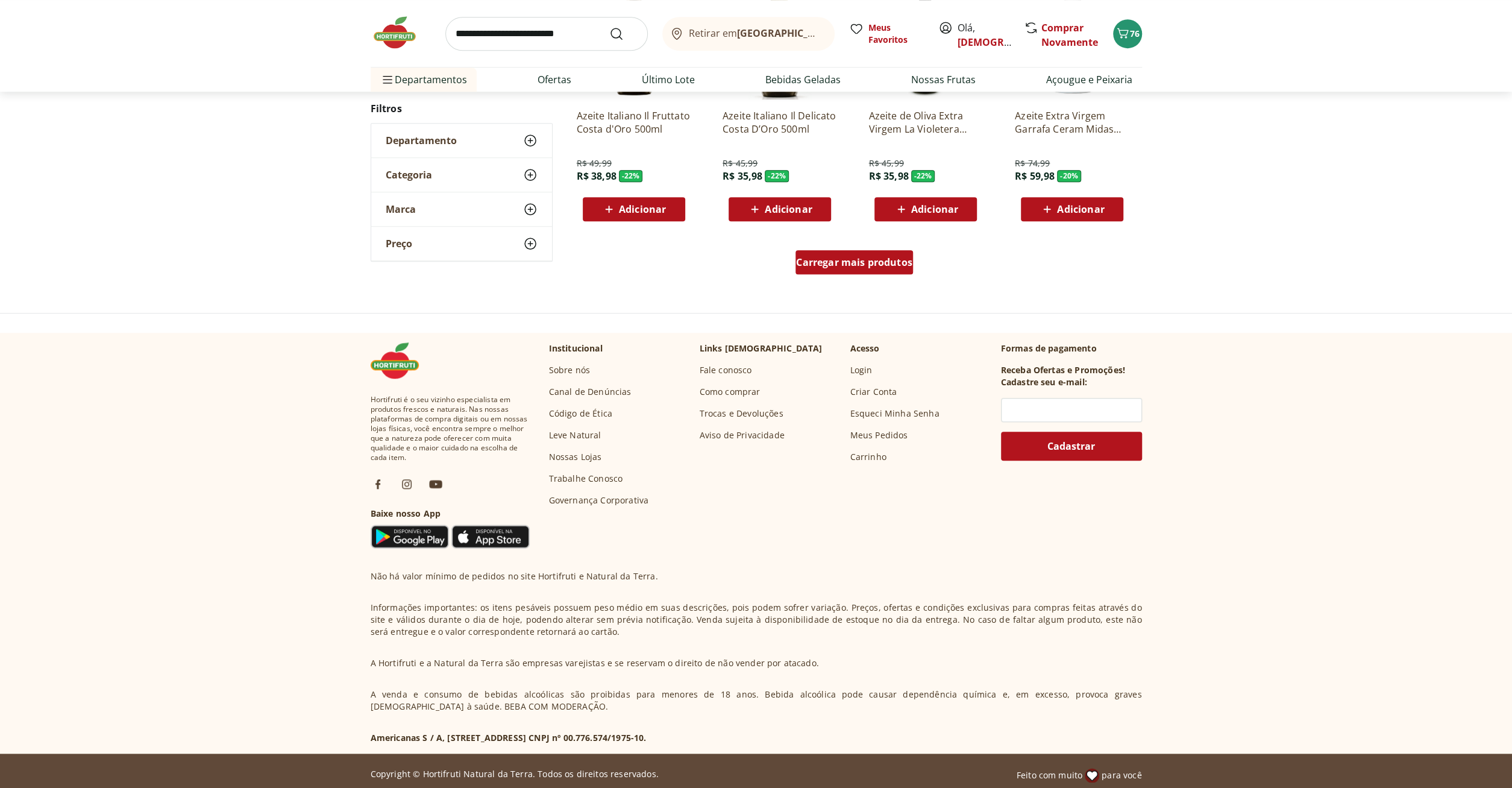
scroll to position [870, 0]
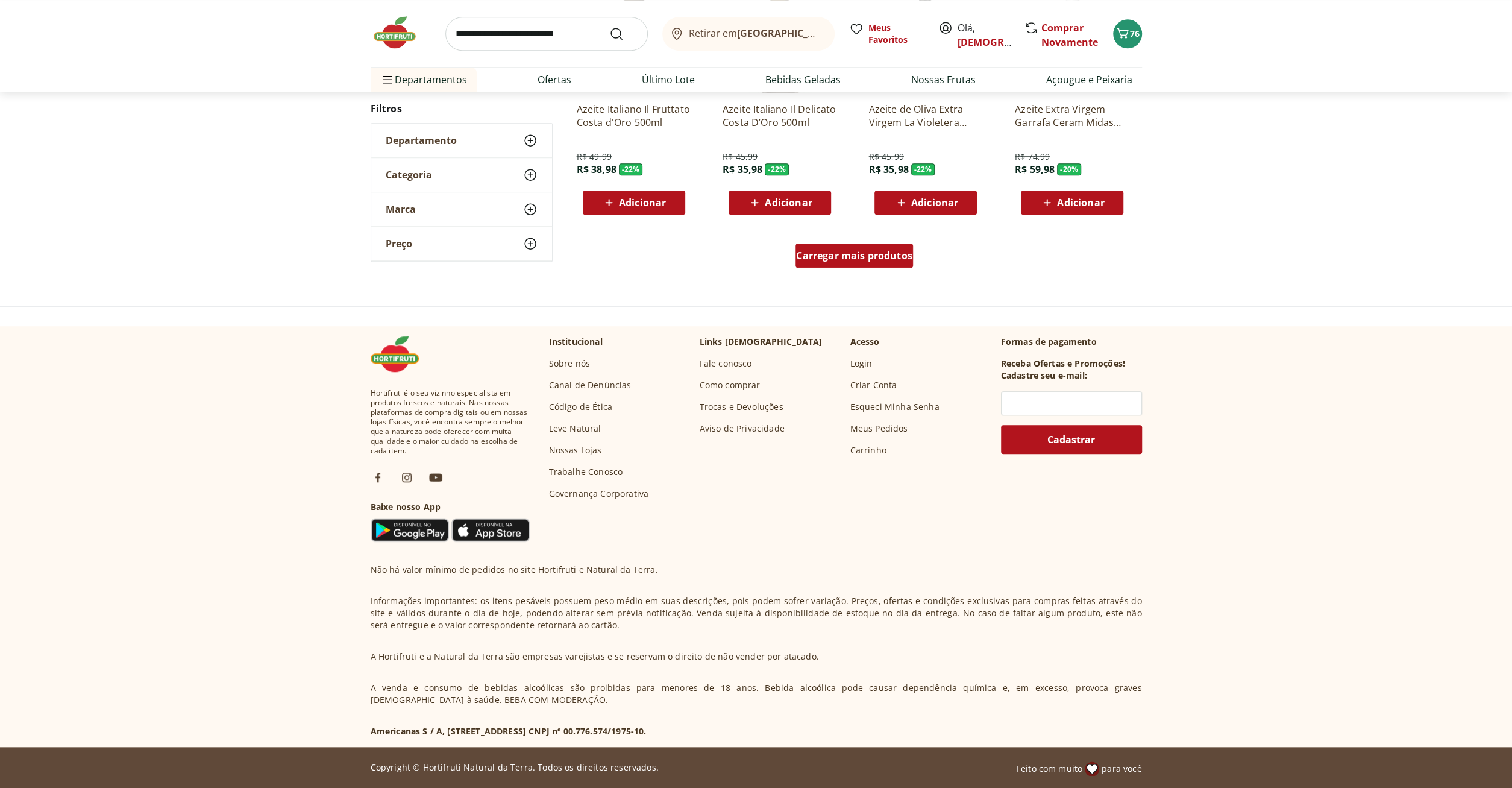
click at [875, 258] on span "Carregar mais produtos" at bounding box center [854, 256] width 117 height 9
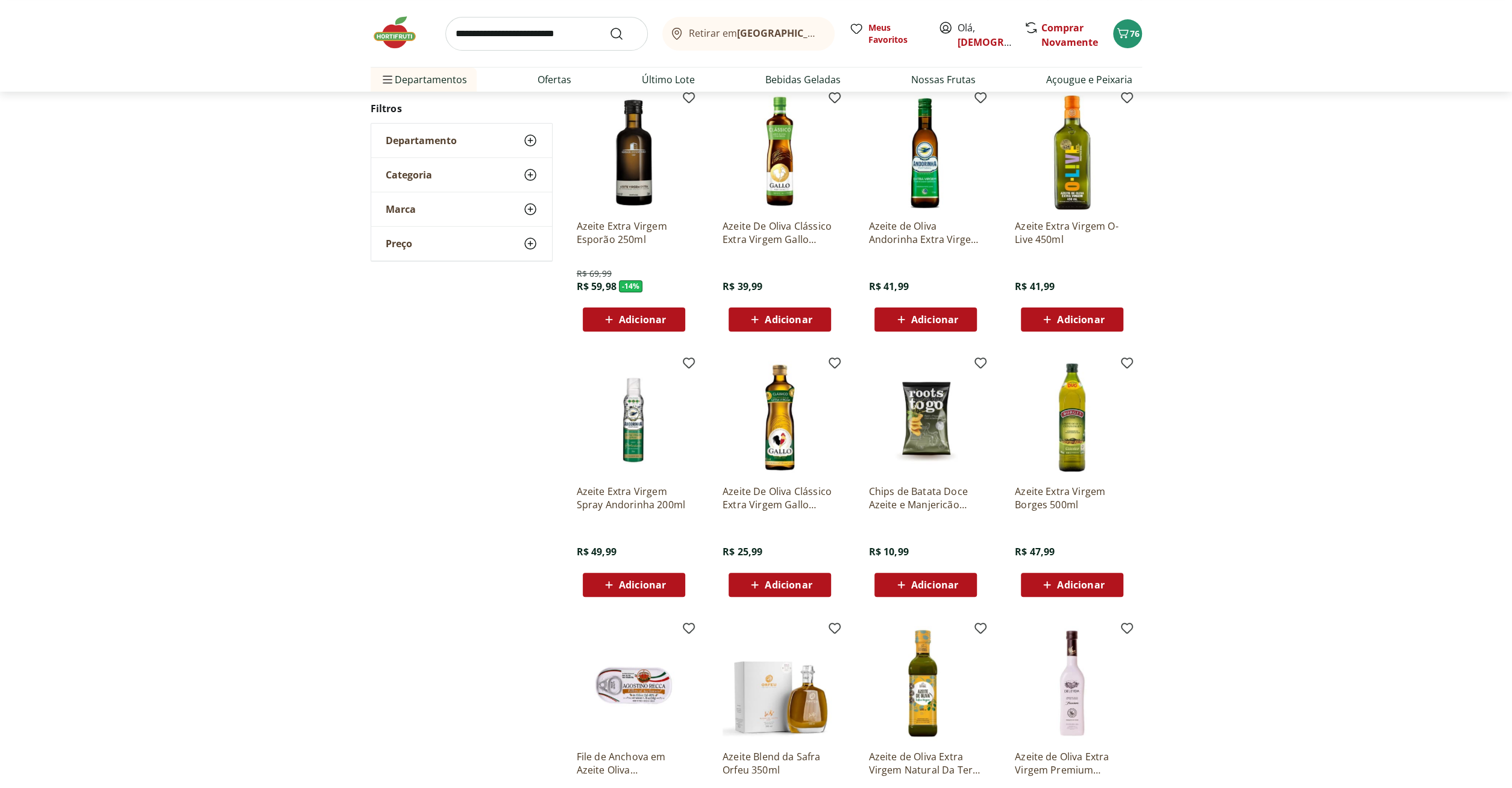
scroll to position [148, 0]
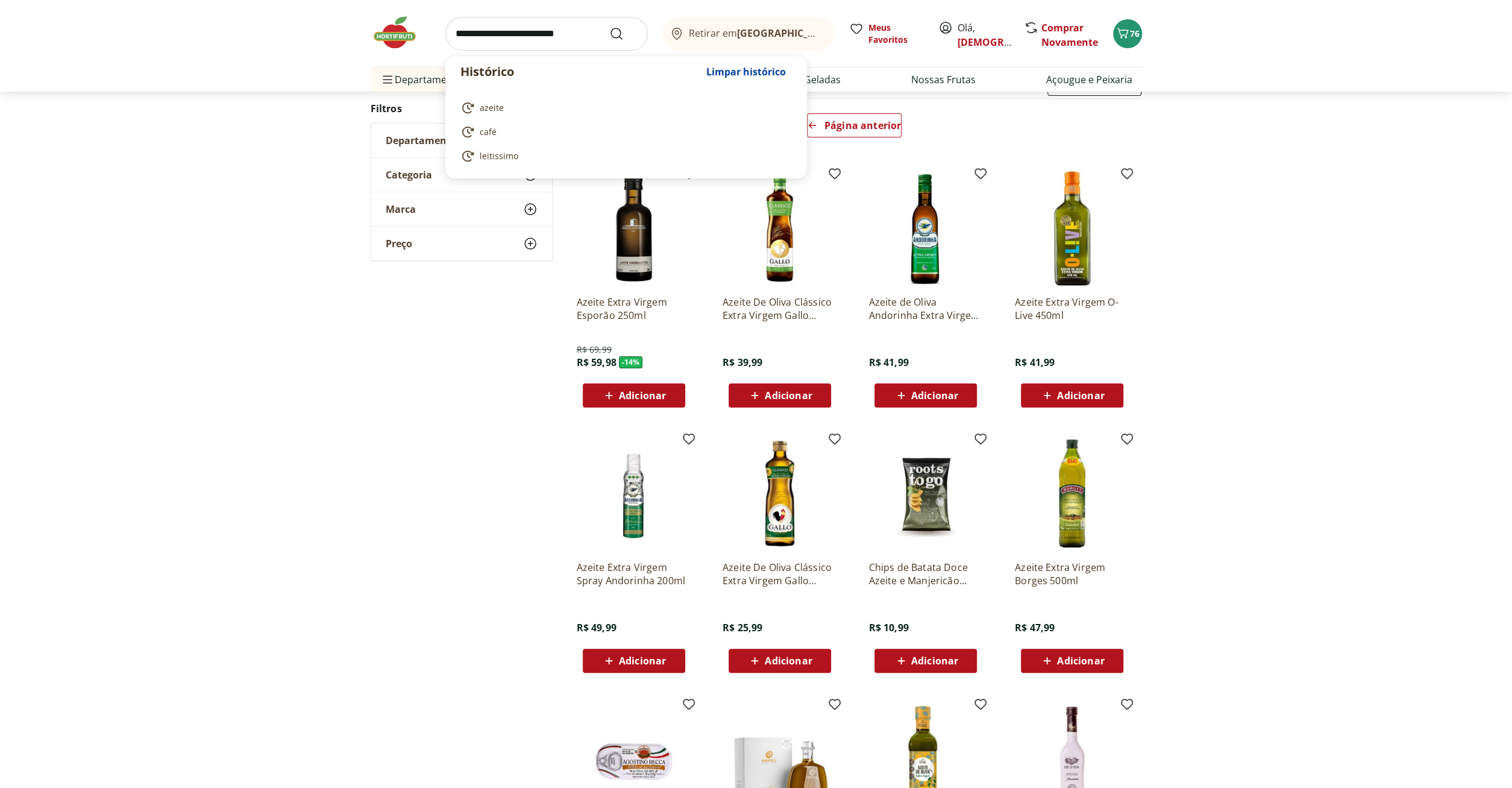
click at [535, 30] on input "search" at bounding box center [546, 34] width 203 height 34
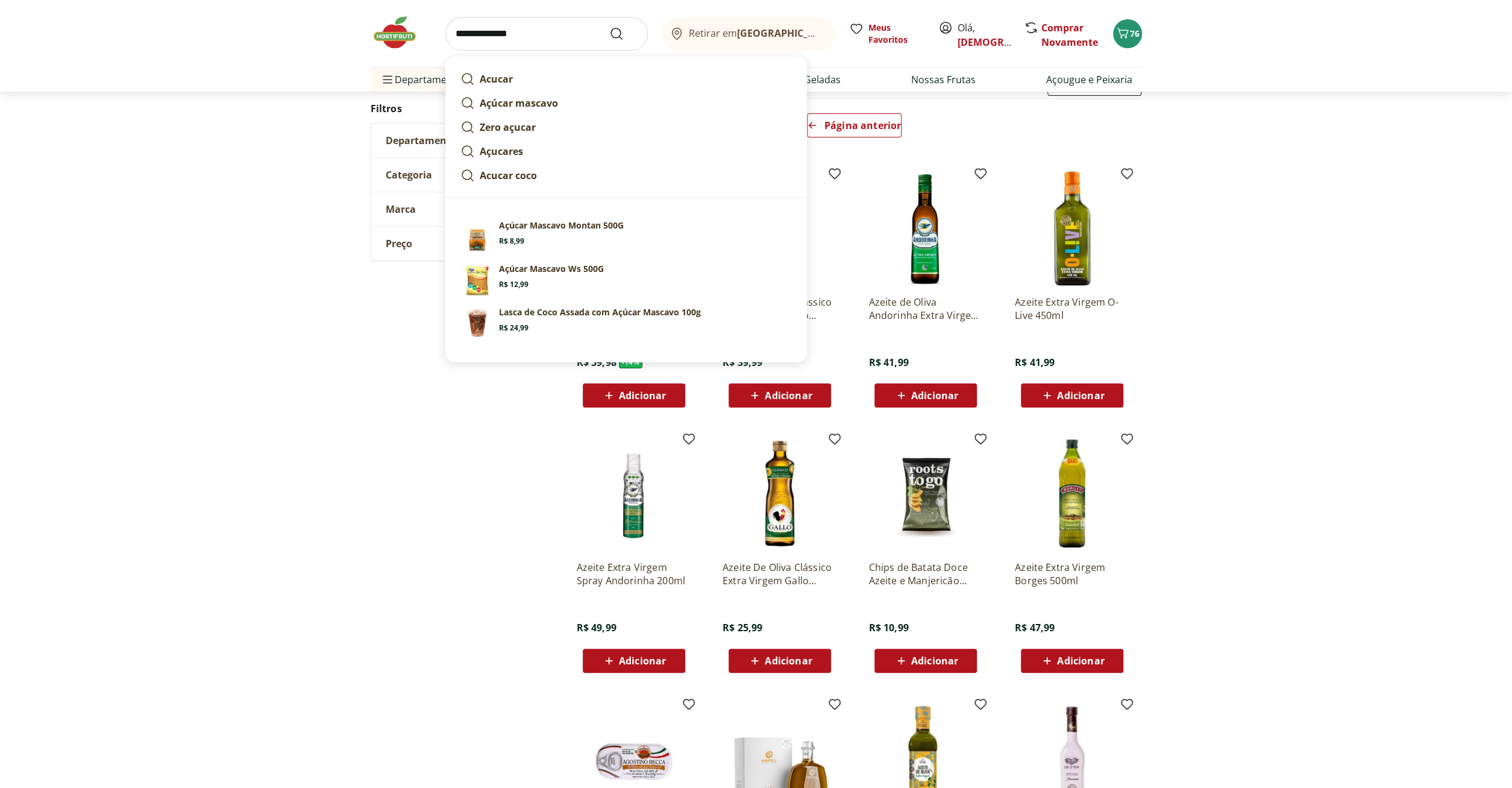
type input "**********"
click at [609, 26] on button "Submit Search" at bounding box center [623, 33] width 29 height 14
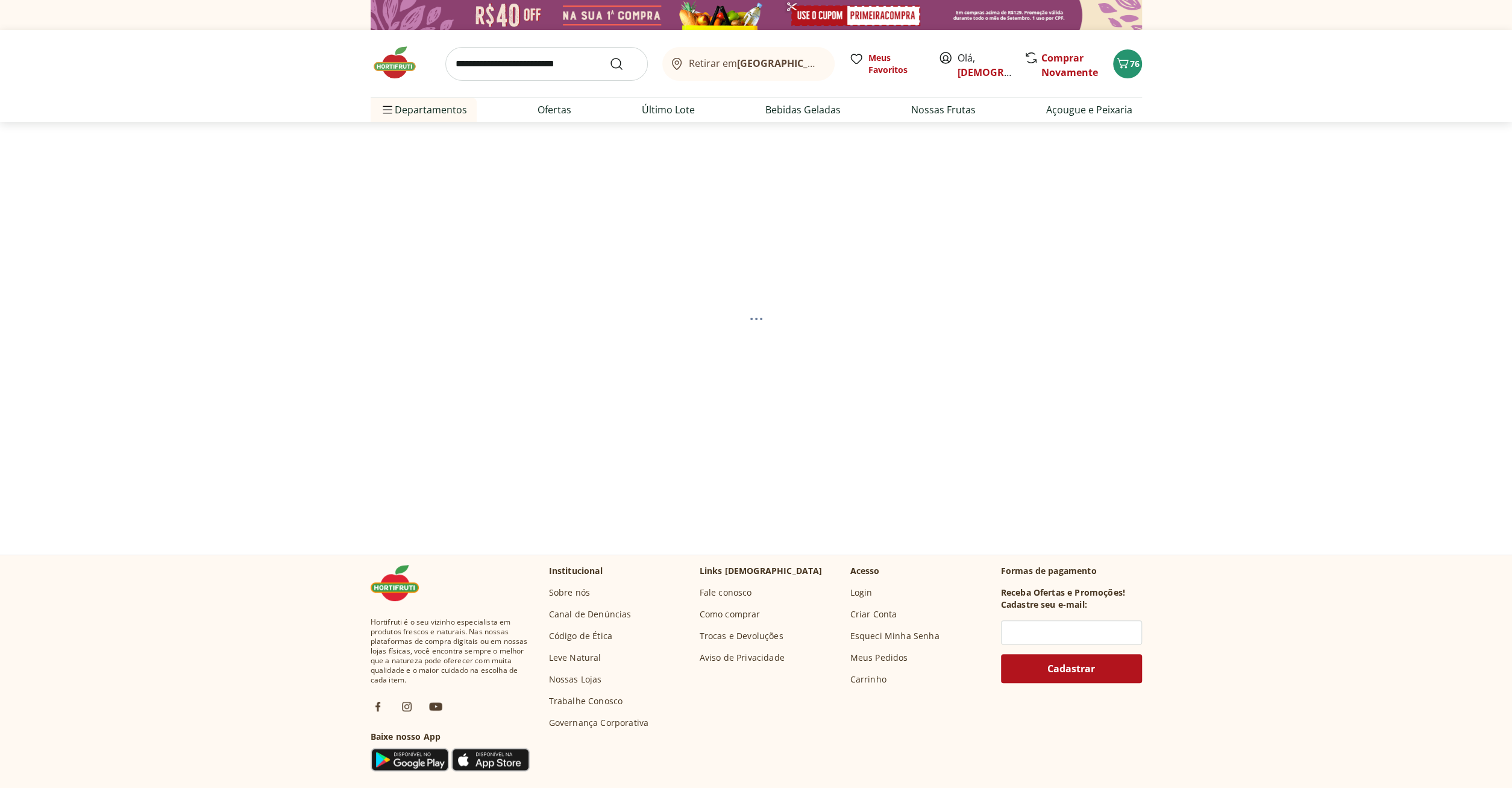
select select "**********"
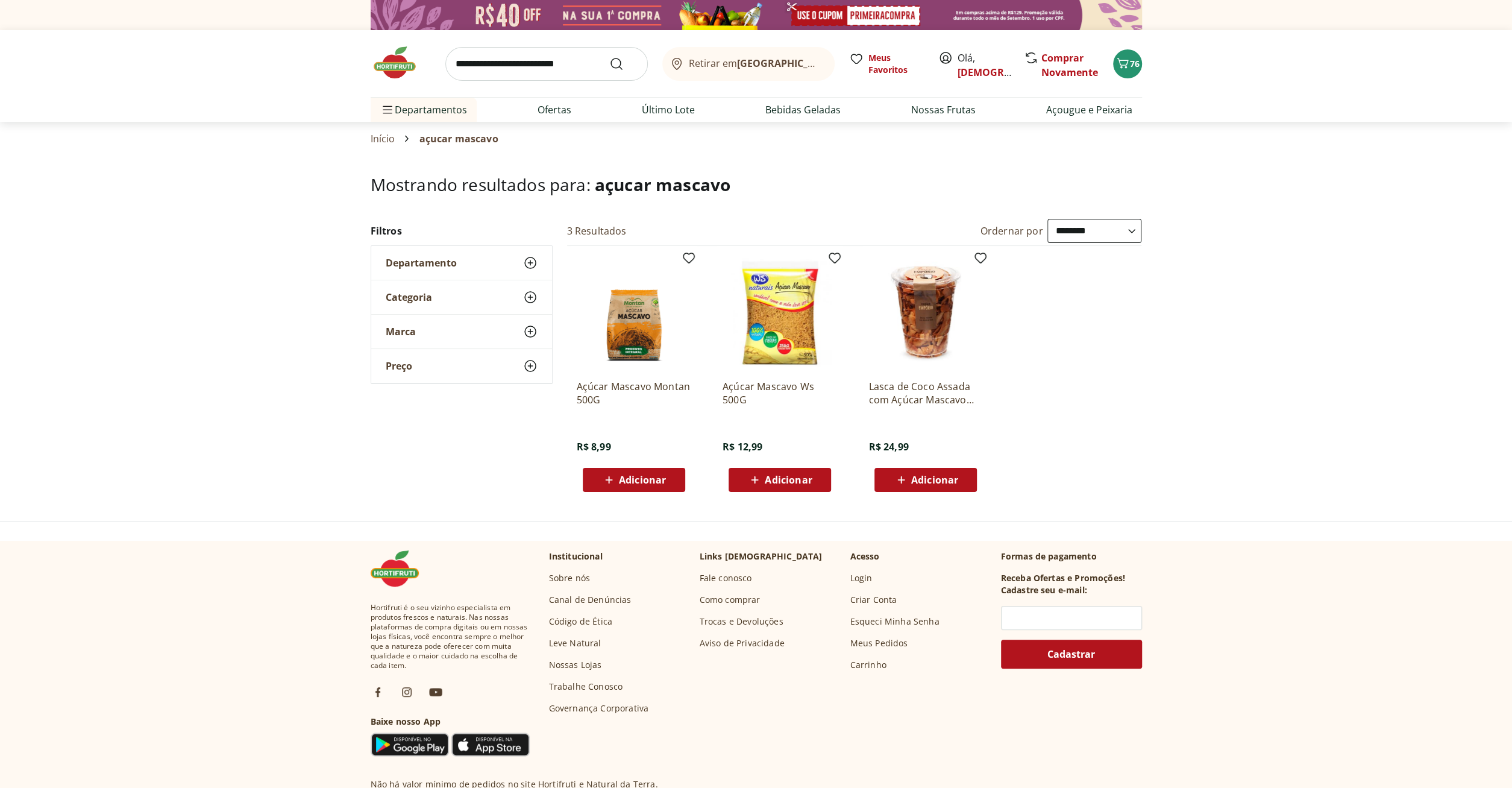
click at [628, 482] on span "Adicionar" at bounding box center [642, 480] width 47 height 9
click at [665, 478] on icon at bounding box center [667, 479] width 7 height 7
click at [666, 478] on icon at bounding box center [667, 479] width 7 height 7
type input "*"
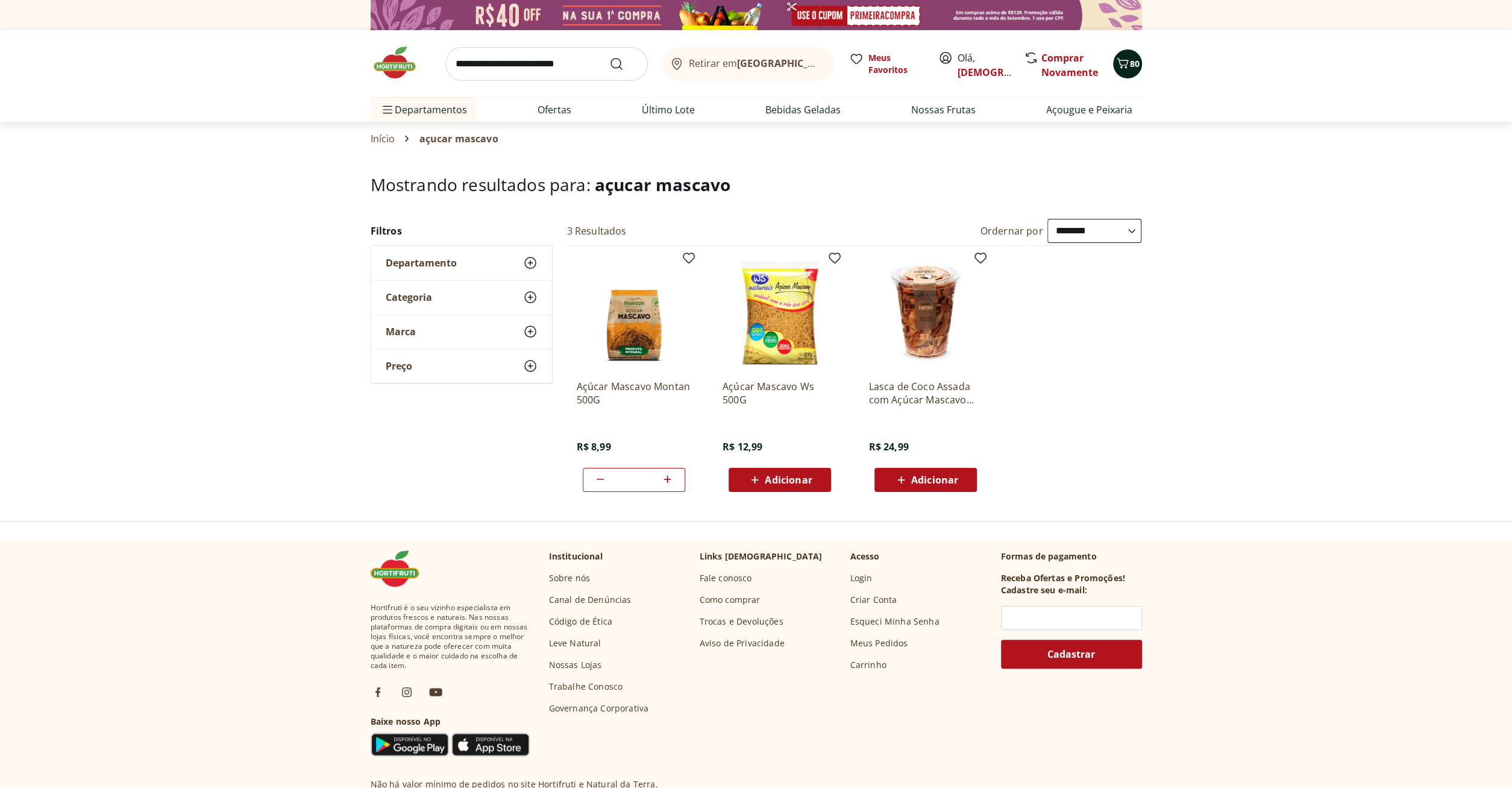
click at [1133, 65] on span "80" at bounding box center [1135, 63] width 9 height 11
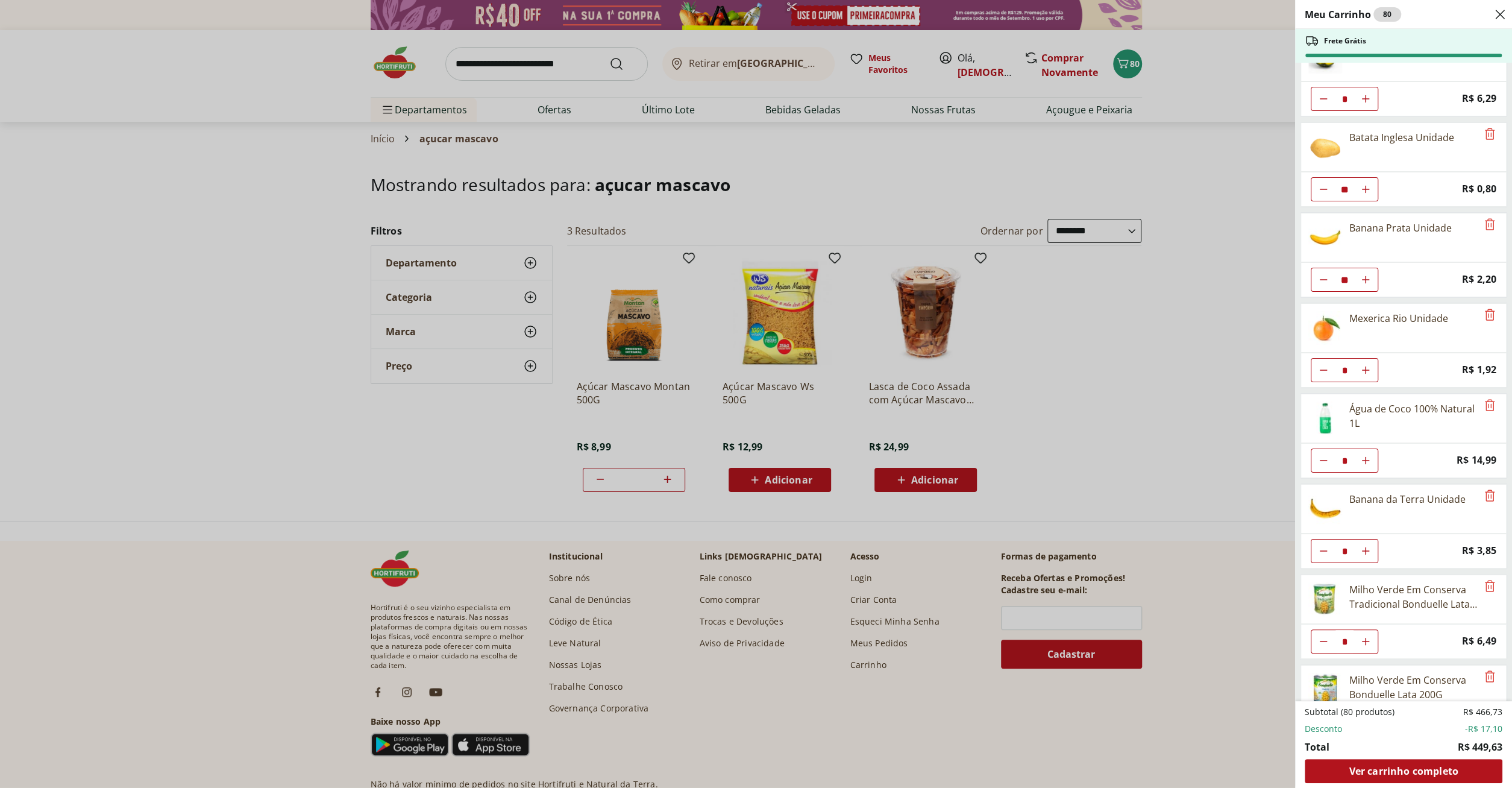
scroll to position [615, 0]
